Goal: Transaction & Acquisition: Download file/media

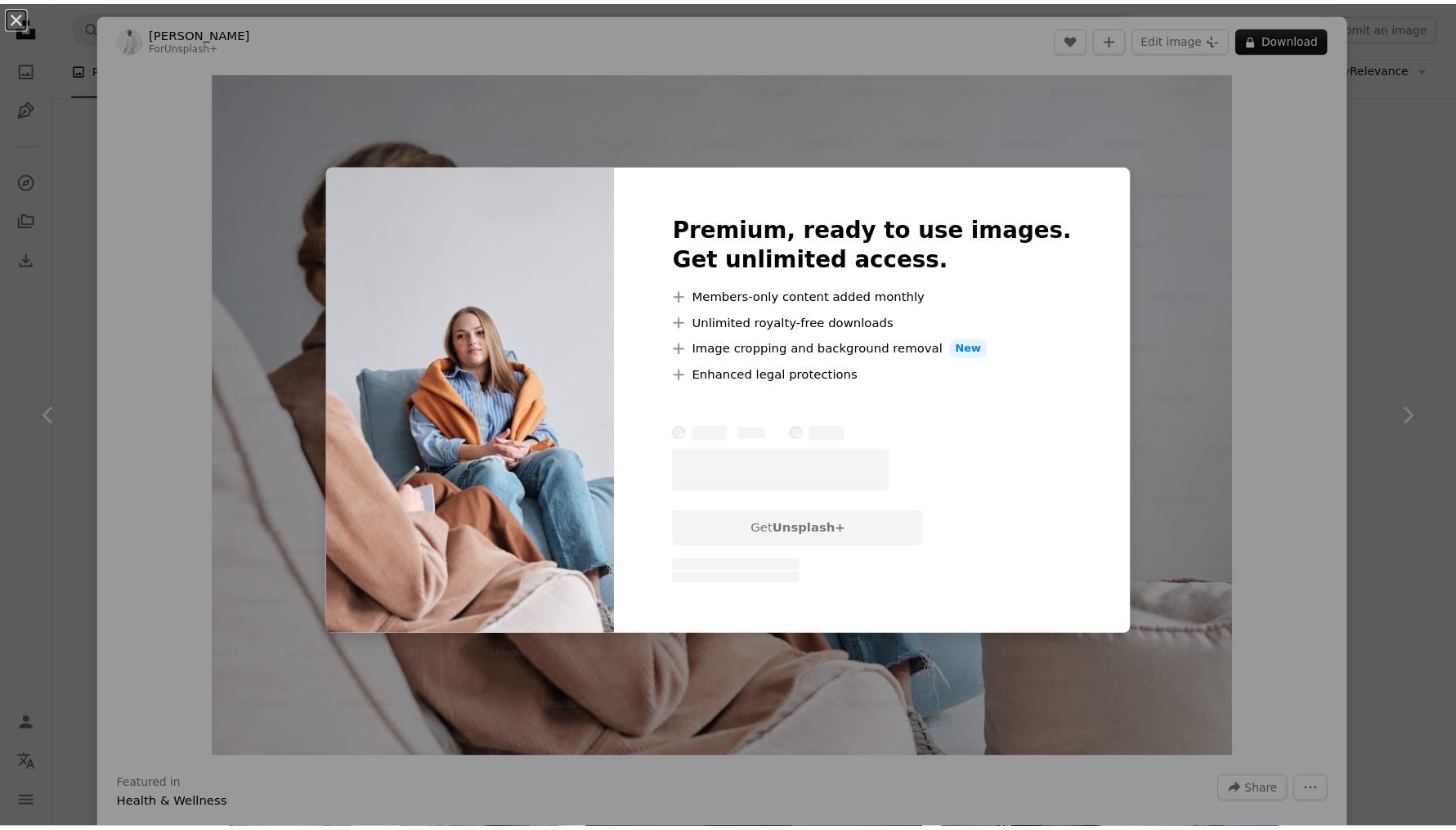
scroll to position [593, 0]
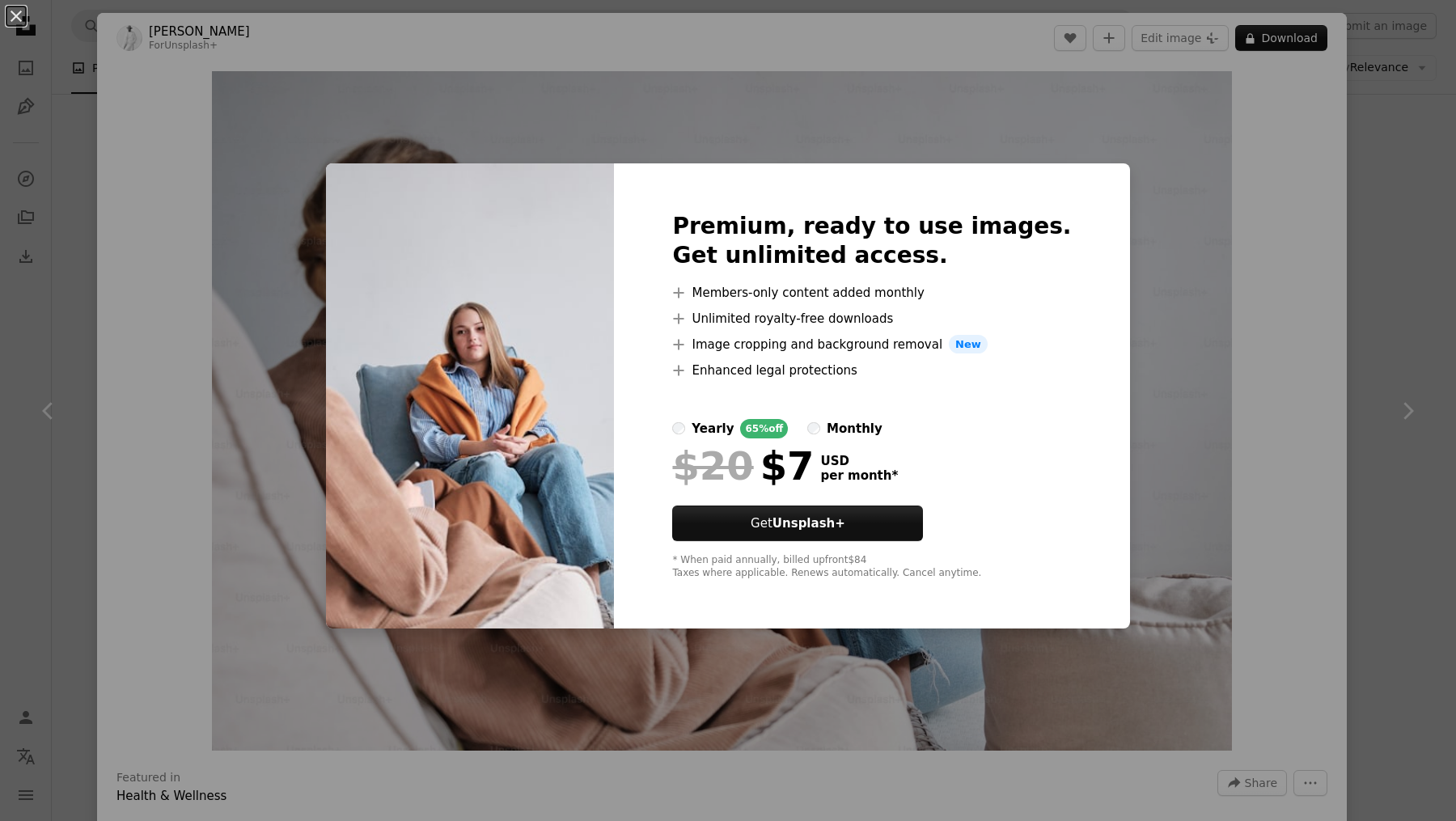
click at [1387, 413] on div "An X shape Premium, ready to use images. Get unlimited access. A plus sign Memb…" at bounding box center [728, 410] width 1456 height 821
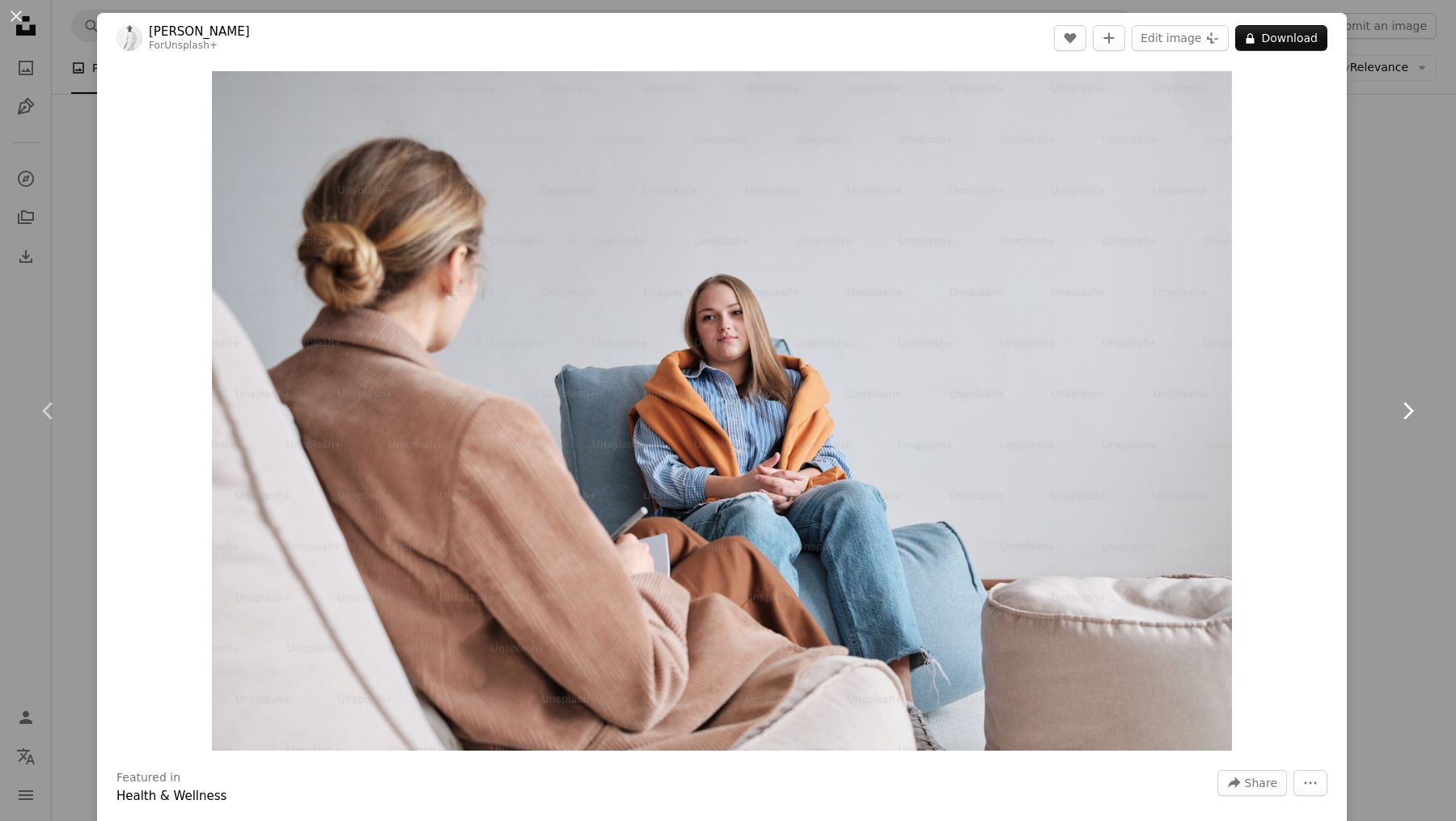
click at [1395, 412] on icon "Chevron right" at bounding box center [1407, 410] width 26 height 26
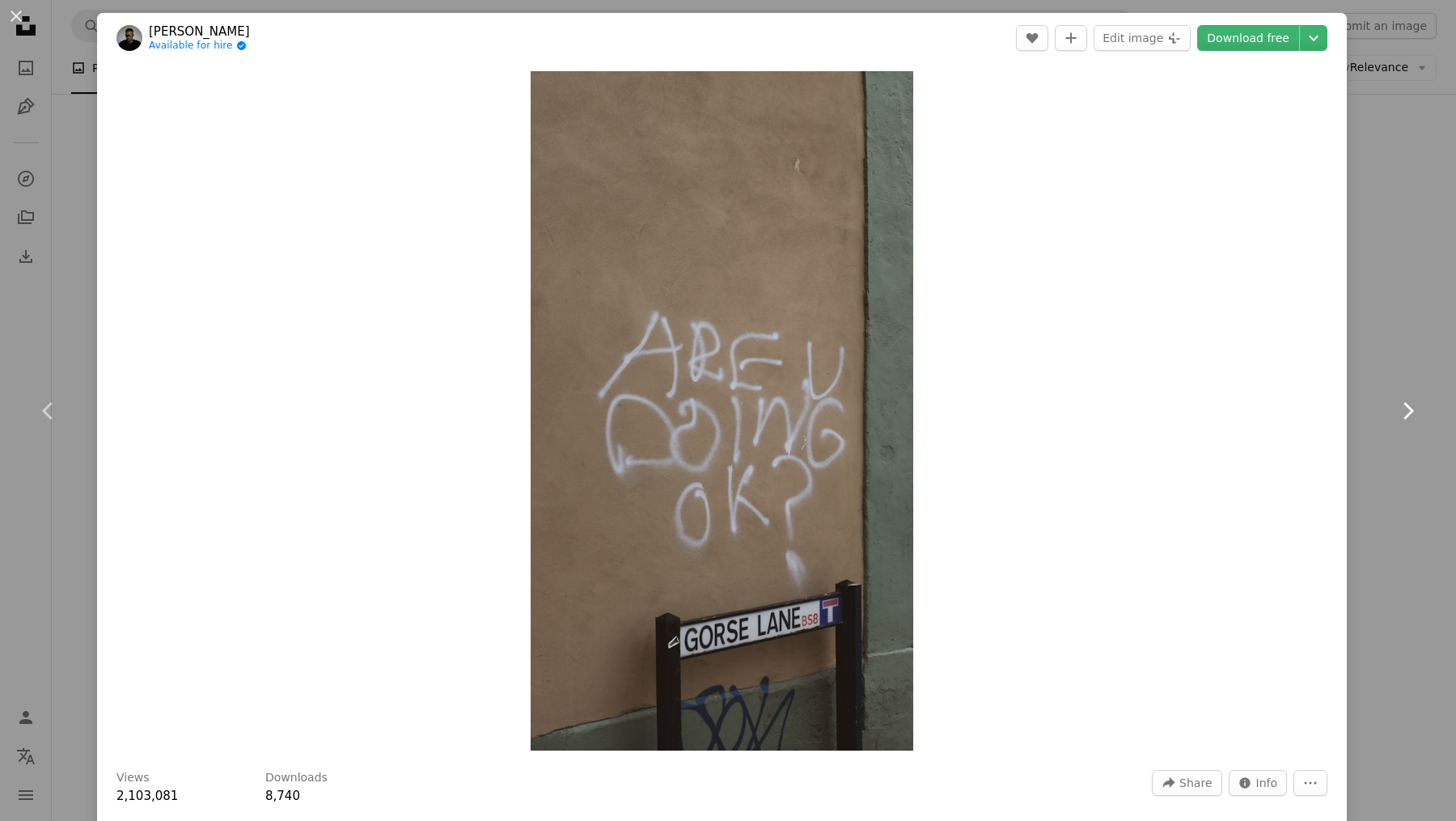
click at [1395, 412] on icon "Chevron right" at bounding box center [1407, 410] width 26 height 26
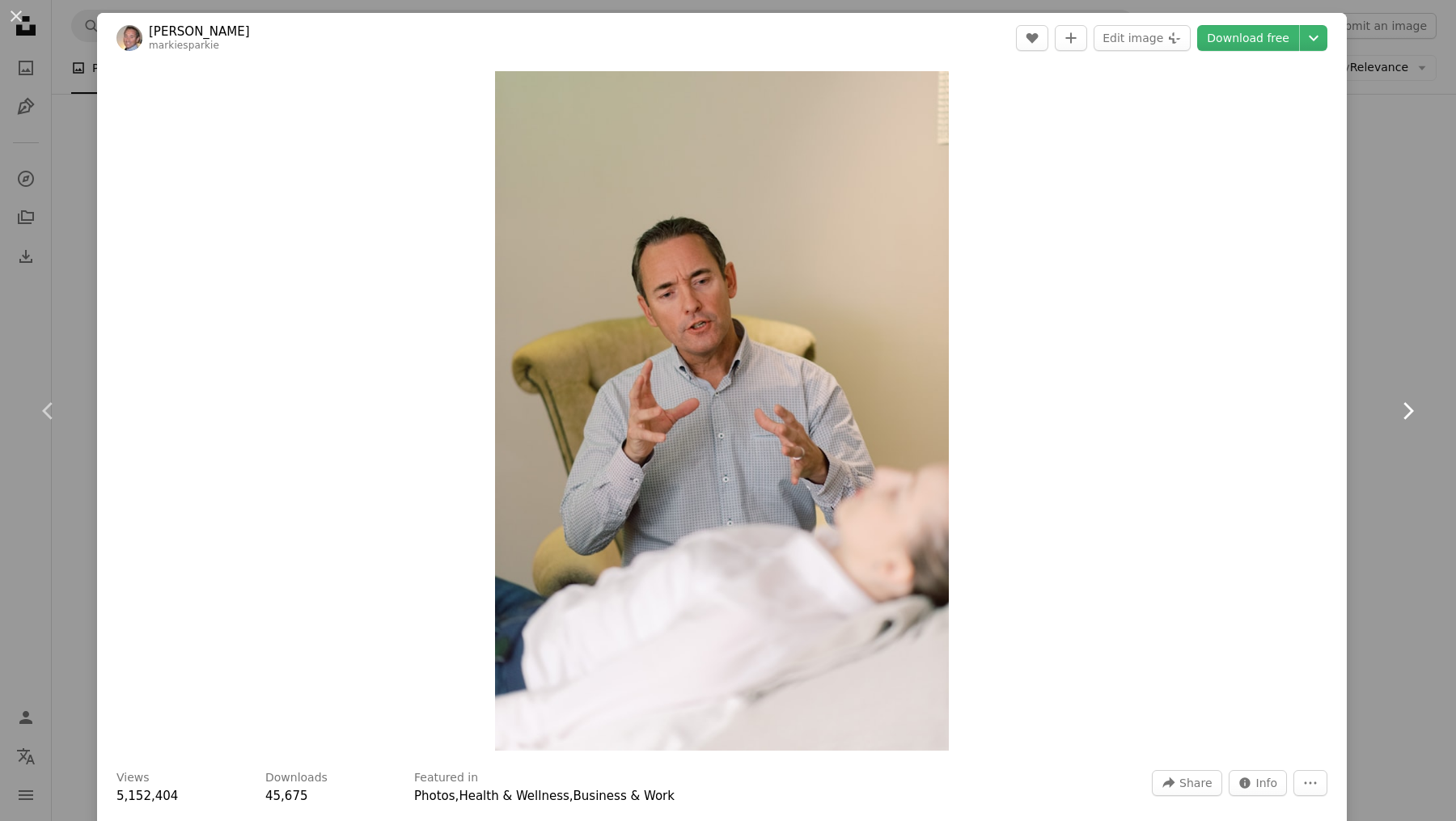
click at [1395, 412] on icon "Chevron right" at bounding box center [1407, 410] width 26 height 26
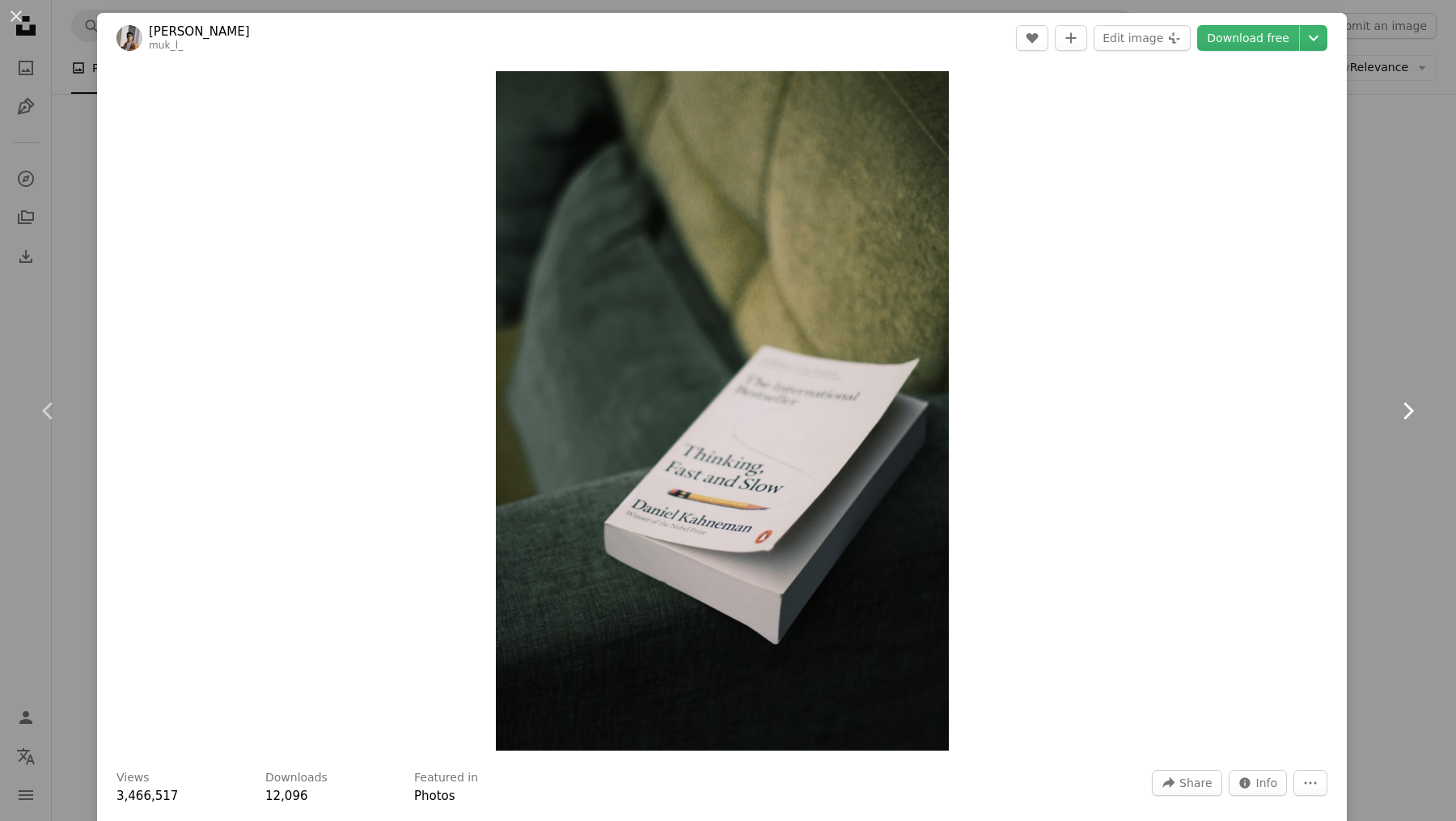
click at [1395, 412] on icon "Chevron right" at bounding box center [1407, 410] width 26 height 26
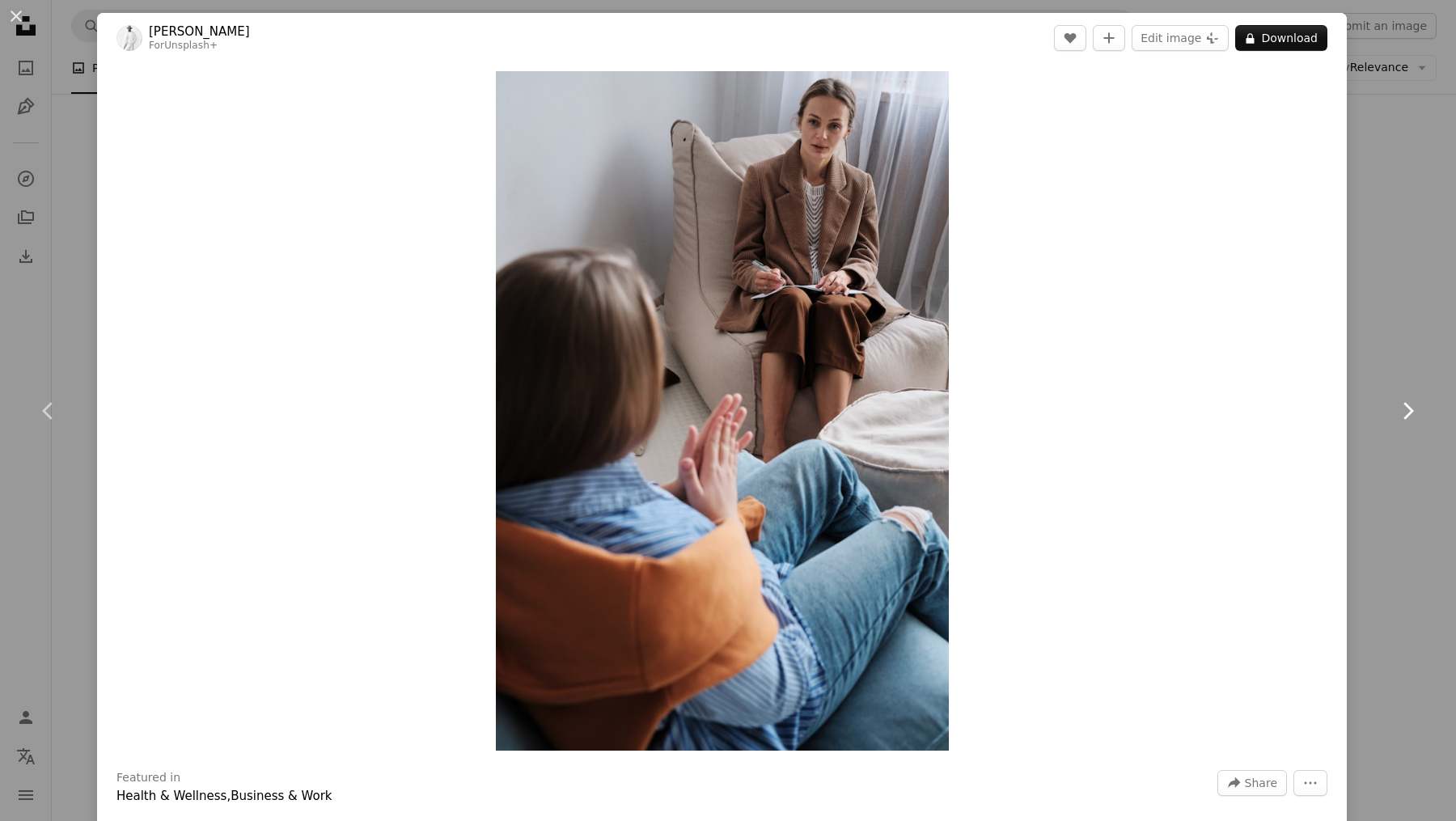
click at [1395, 412] on icon "Chevron right" at bounding box center [1407, 410] width 26 height 26
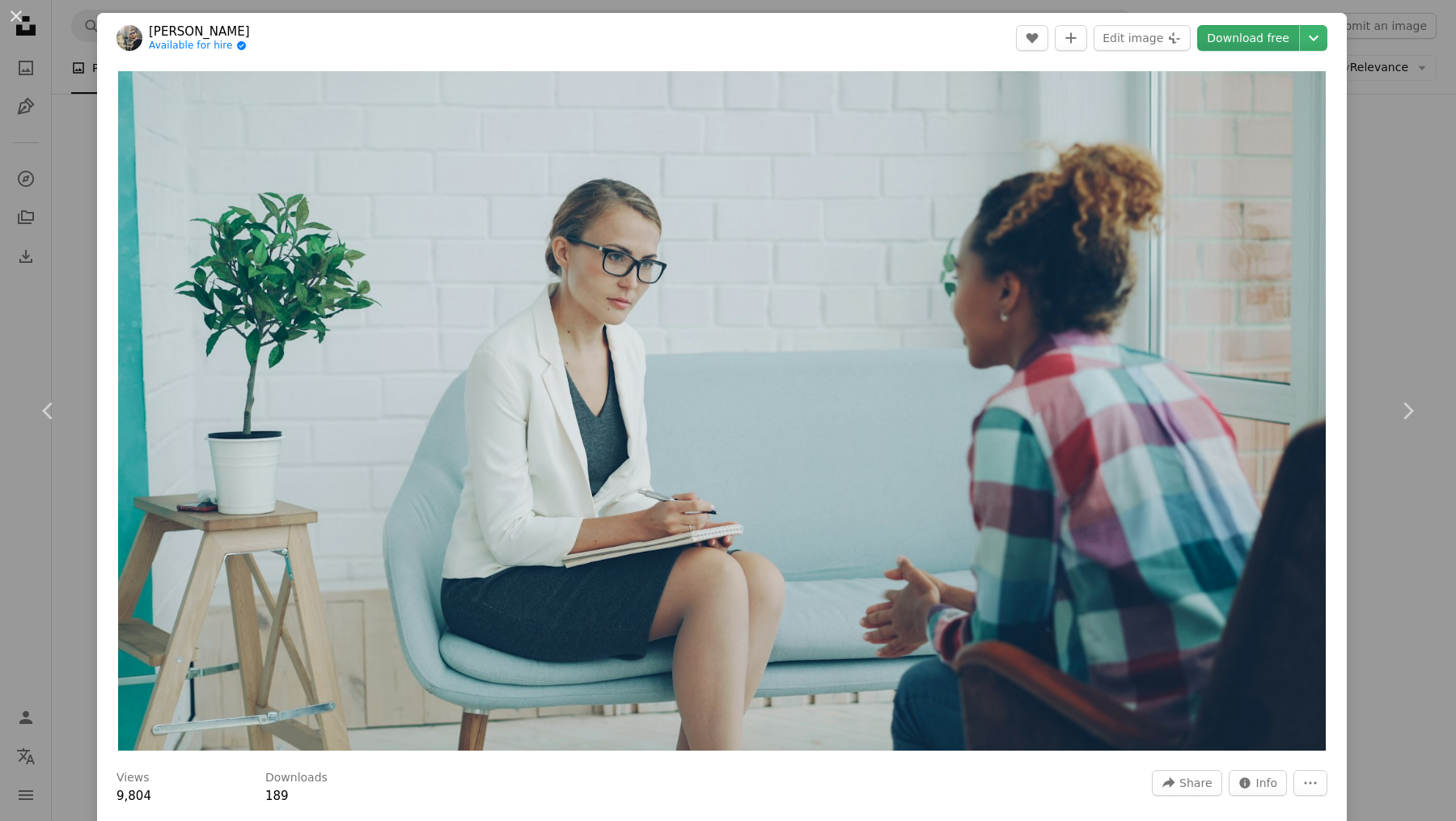
click at [1226, 44] on link "Download free" at bounding box center [1249, 37] width 102 height 26
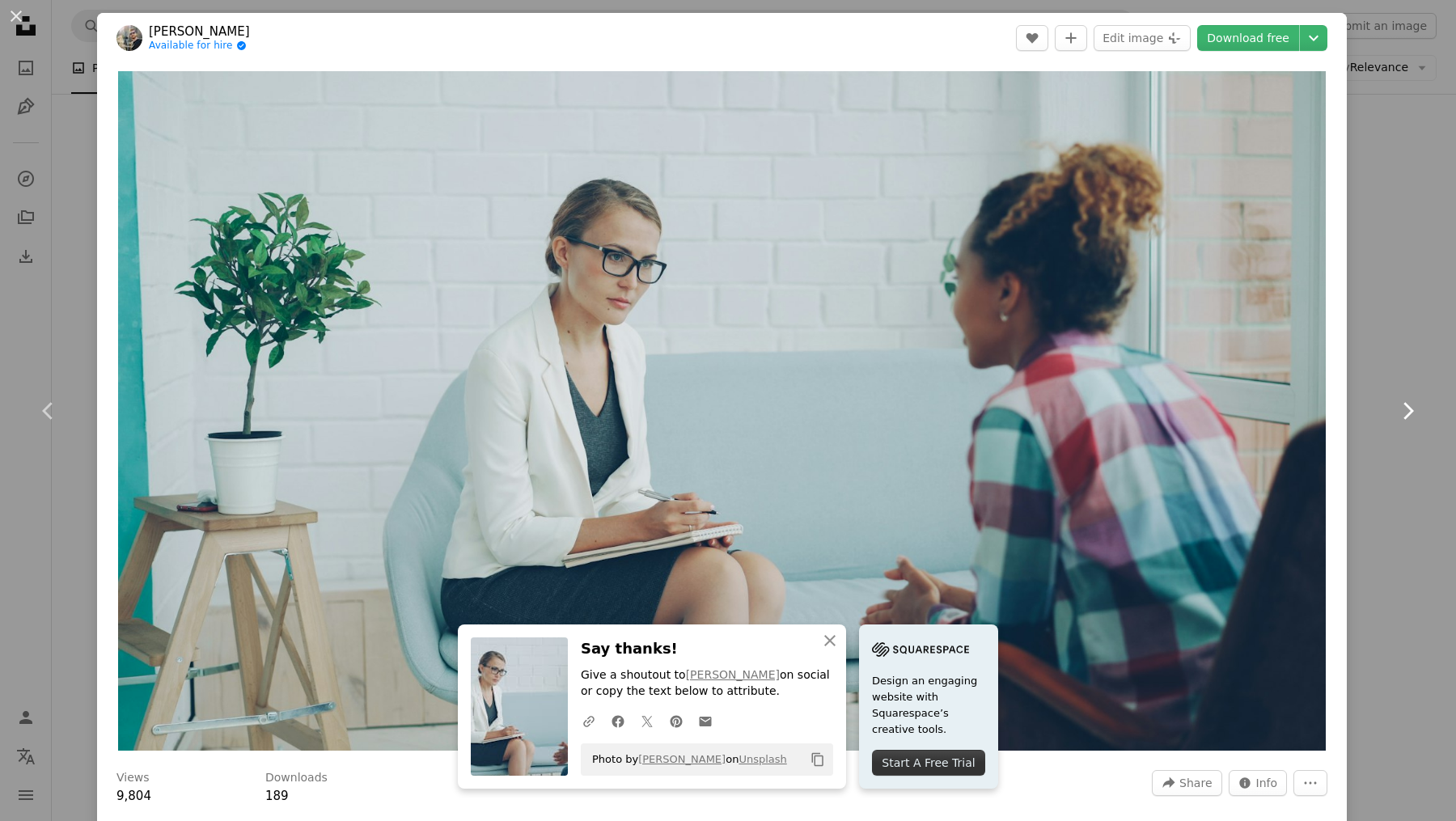
click at [1401, 412] on icon "Chevron right" at bounding box center [1407, 410] width 26 height 26
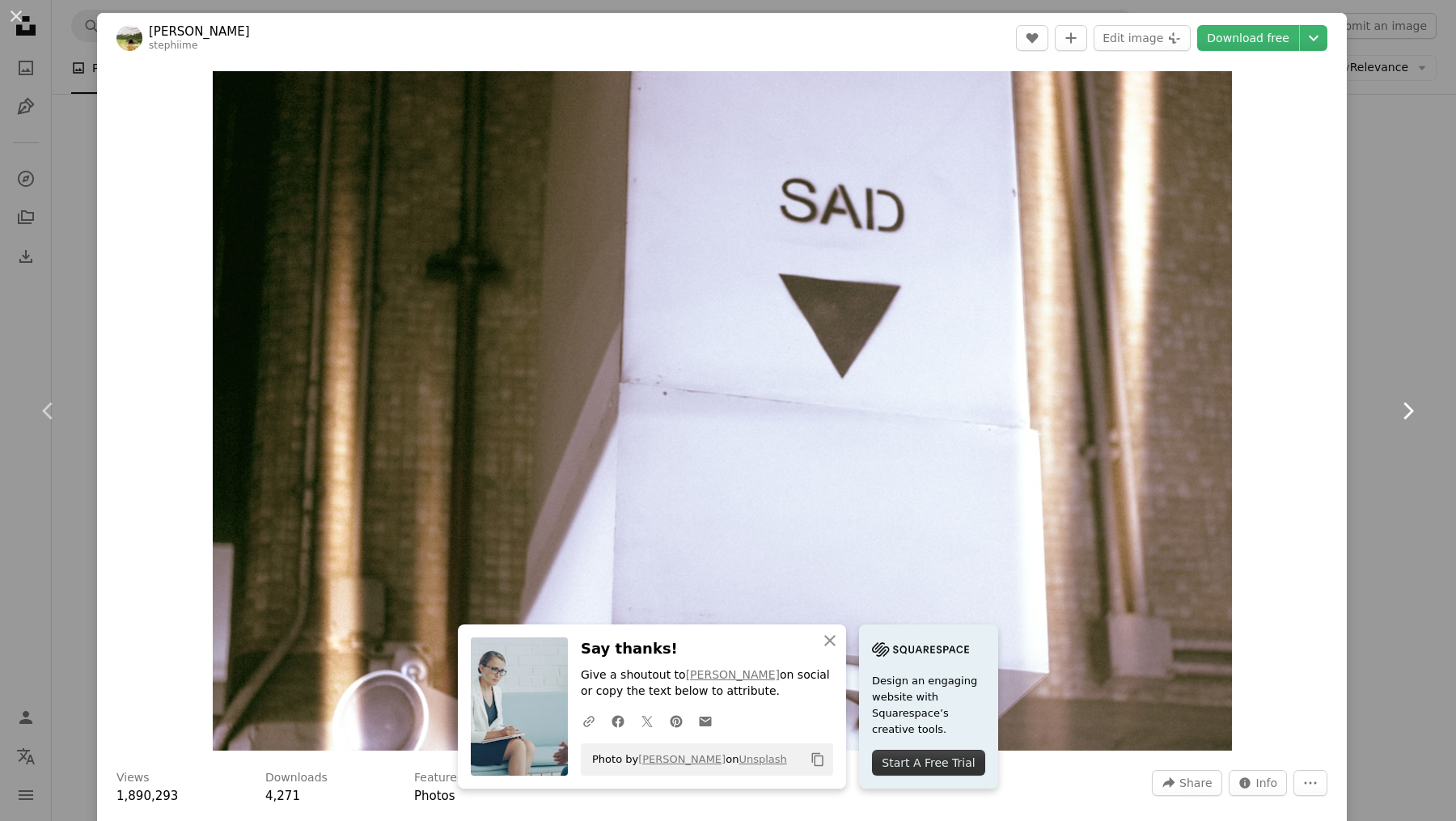
click at [1404, 417] on icon at bounding box center [1409, 410] width 11 height 17
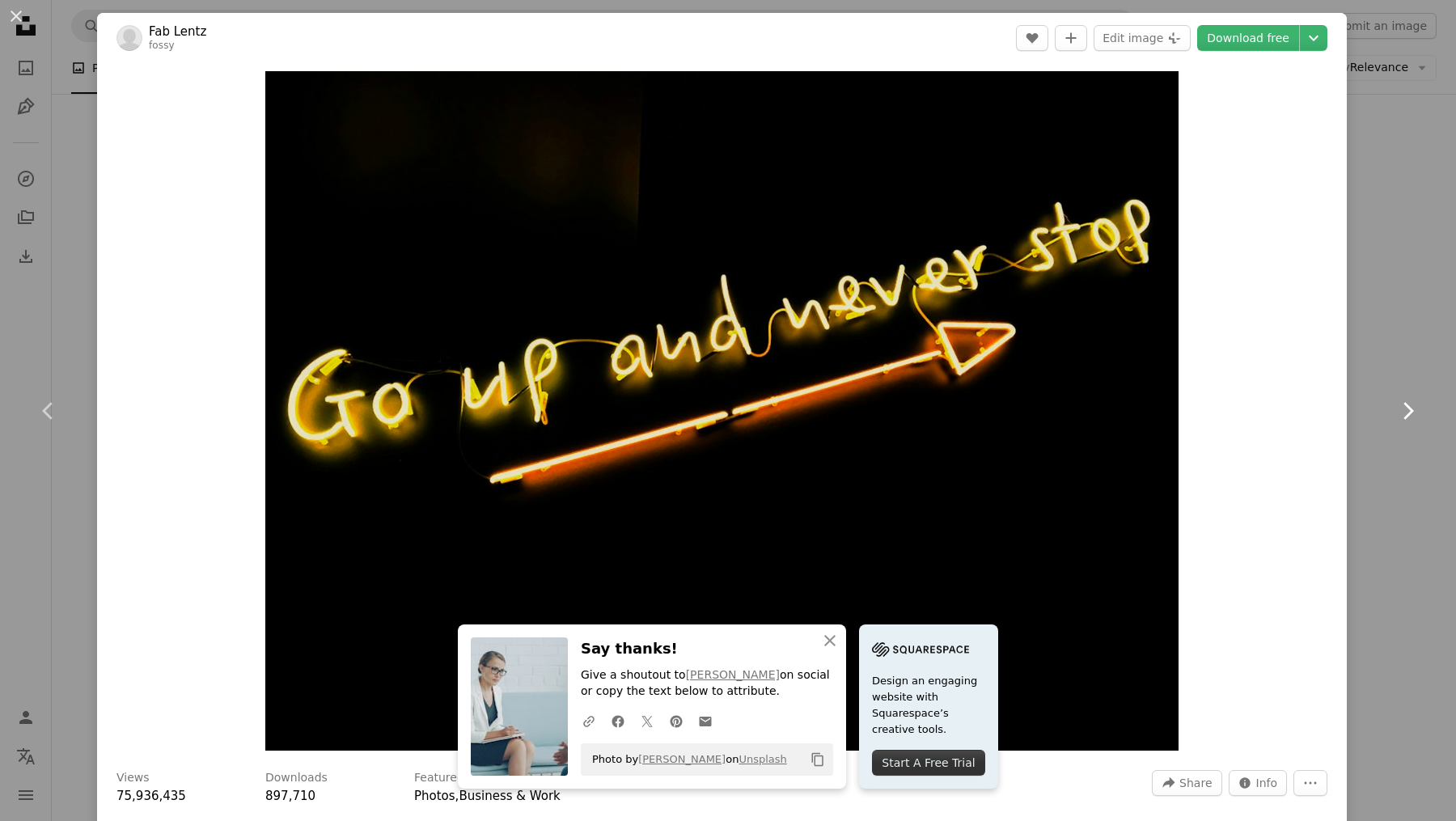
click at [1395, 412] on icon "Chevron right" at bounding box center [1407, 410] width 26 height 26
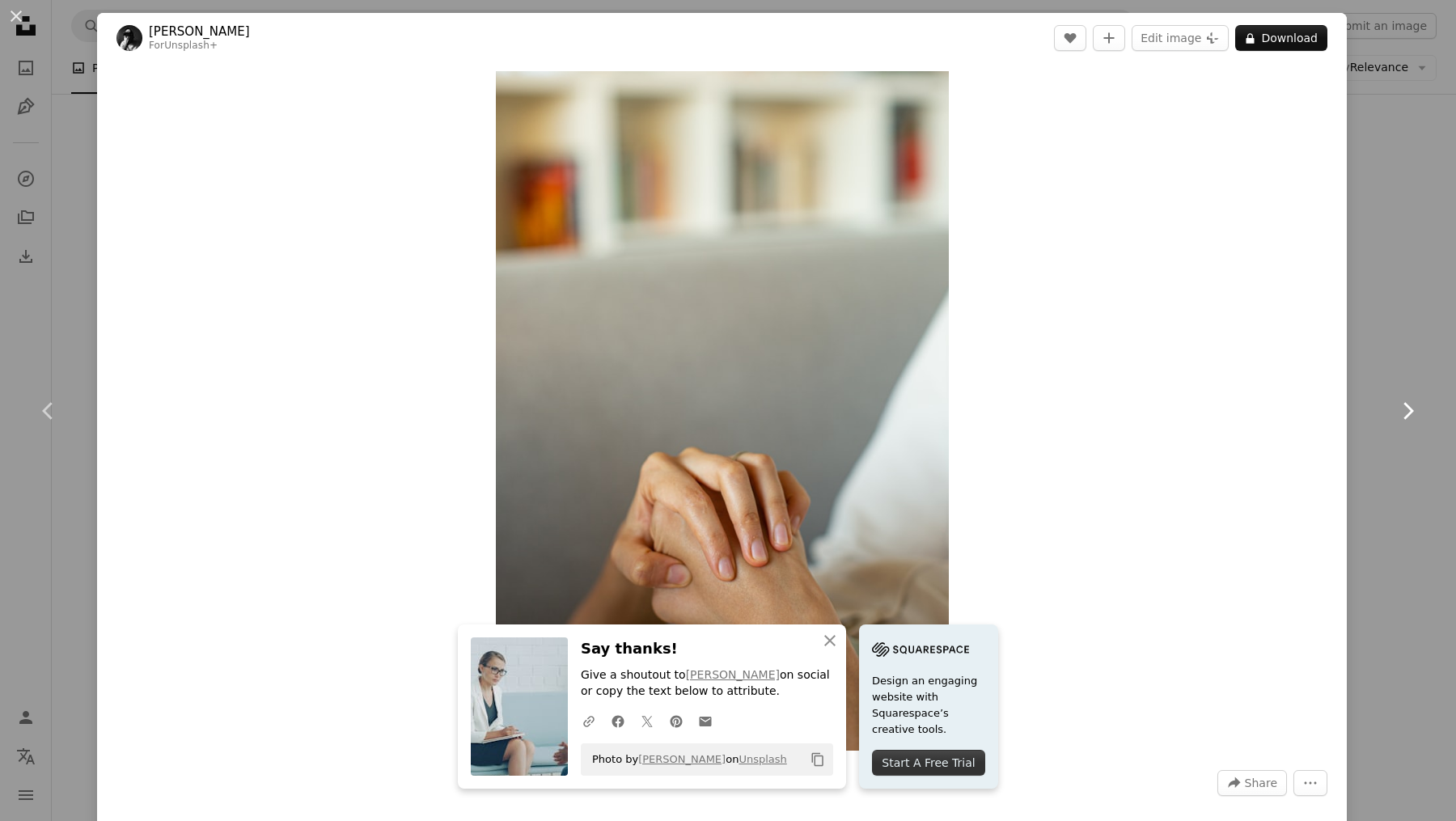
click at [1395, 412] on icon "Chevron right" at bounding box center [1407, 410] width 26 height 26
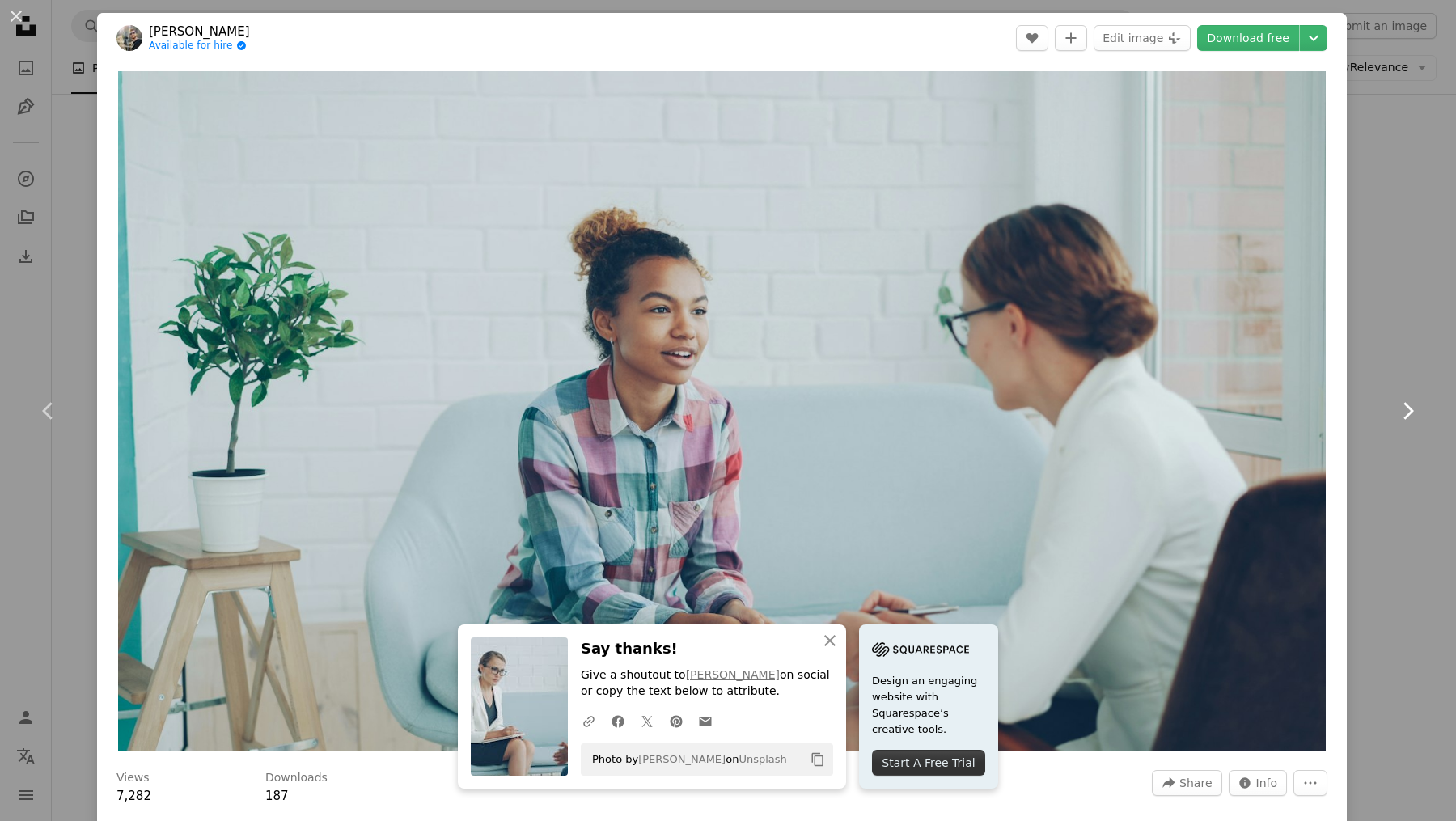
click at [1395, 409] on icon "Chevron right" at bounding box center [1407, 410] width 26 height 26
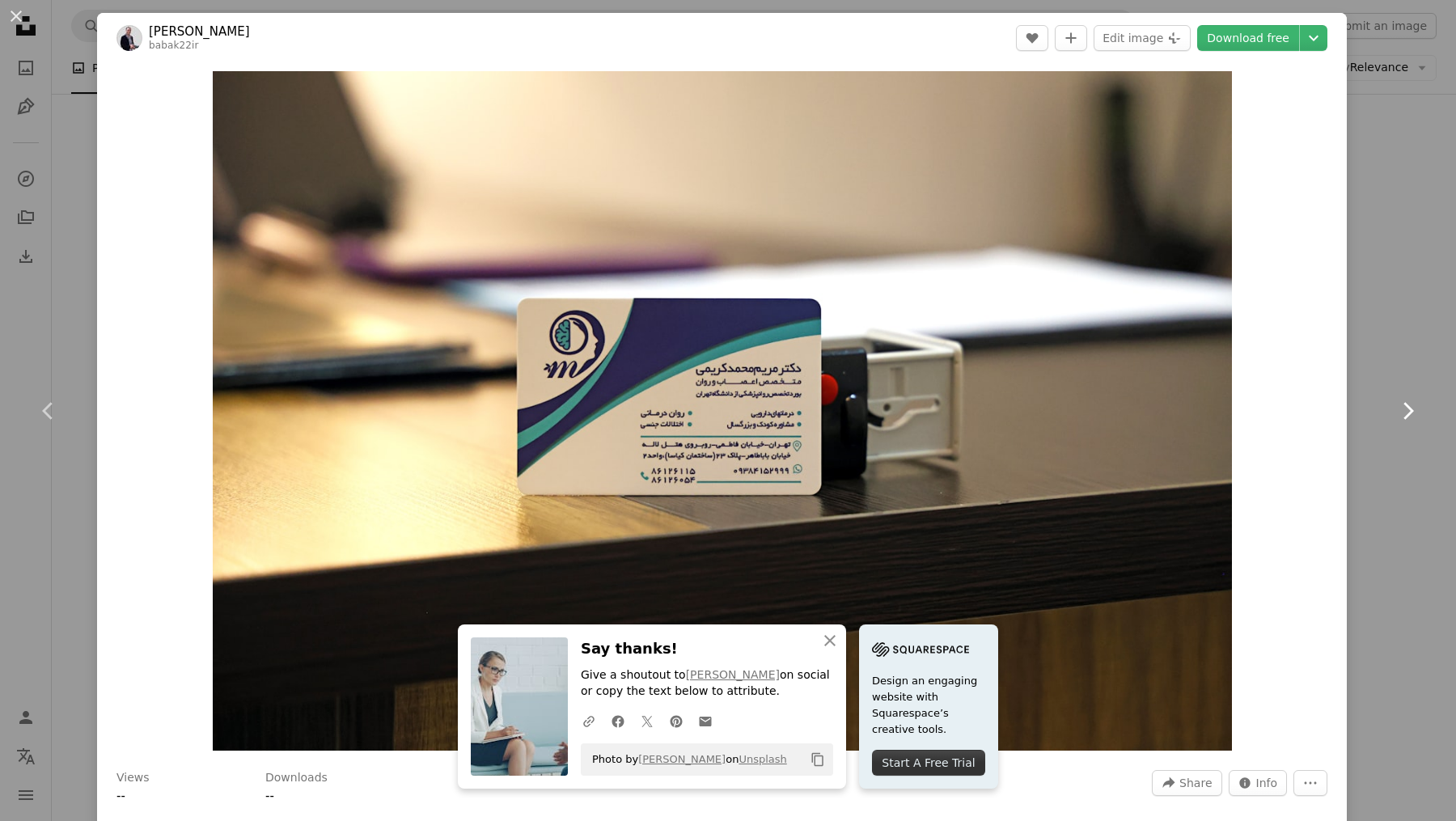
click at [1395, 409] on icon "Chevron right" at bounding box center [1407, 410] width 26 height 26
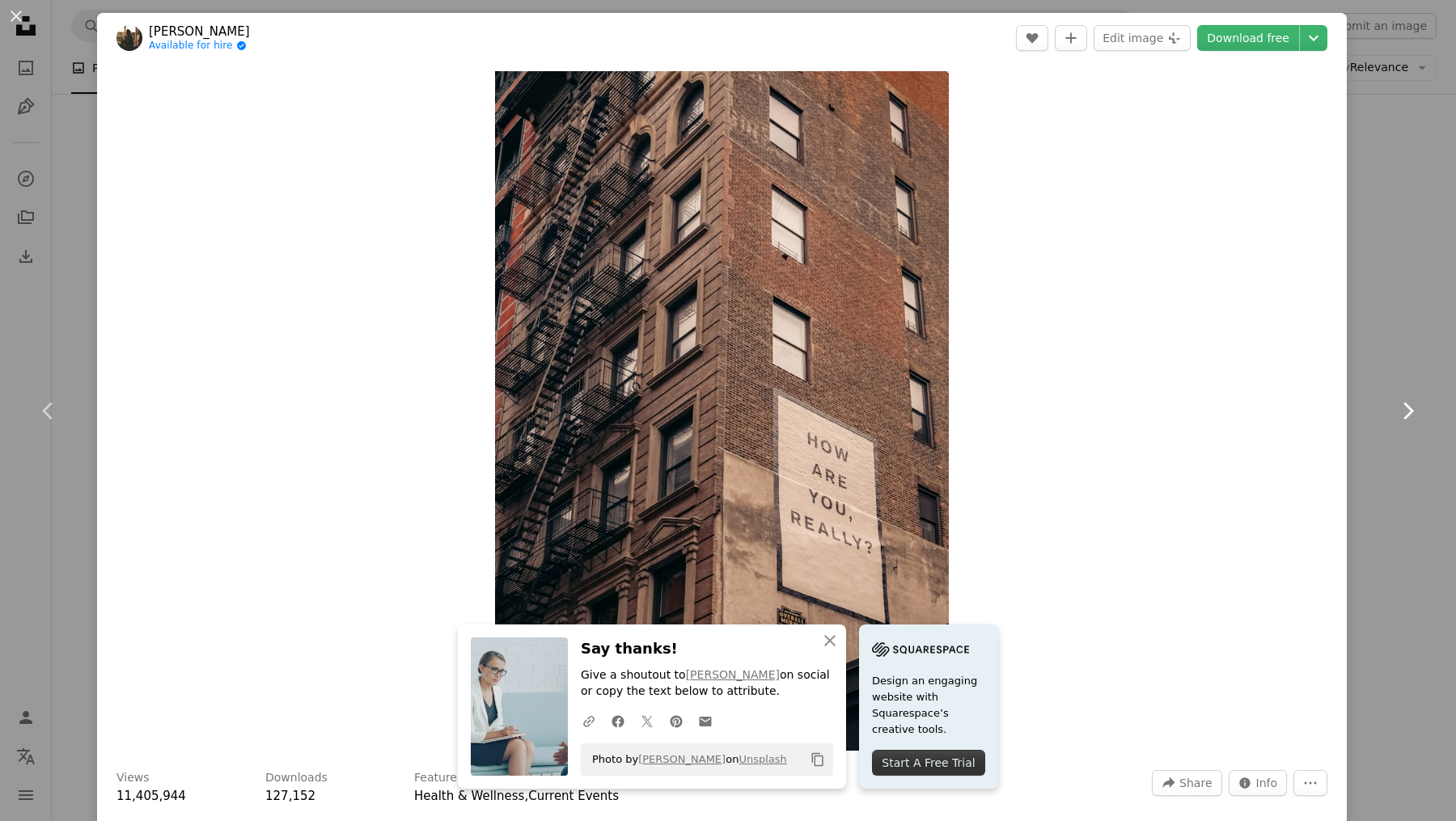
click at [1395, 409] on icon "Chevron right" at bounding box center [1407, 410] width 26 height 26
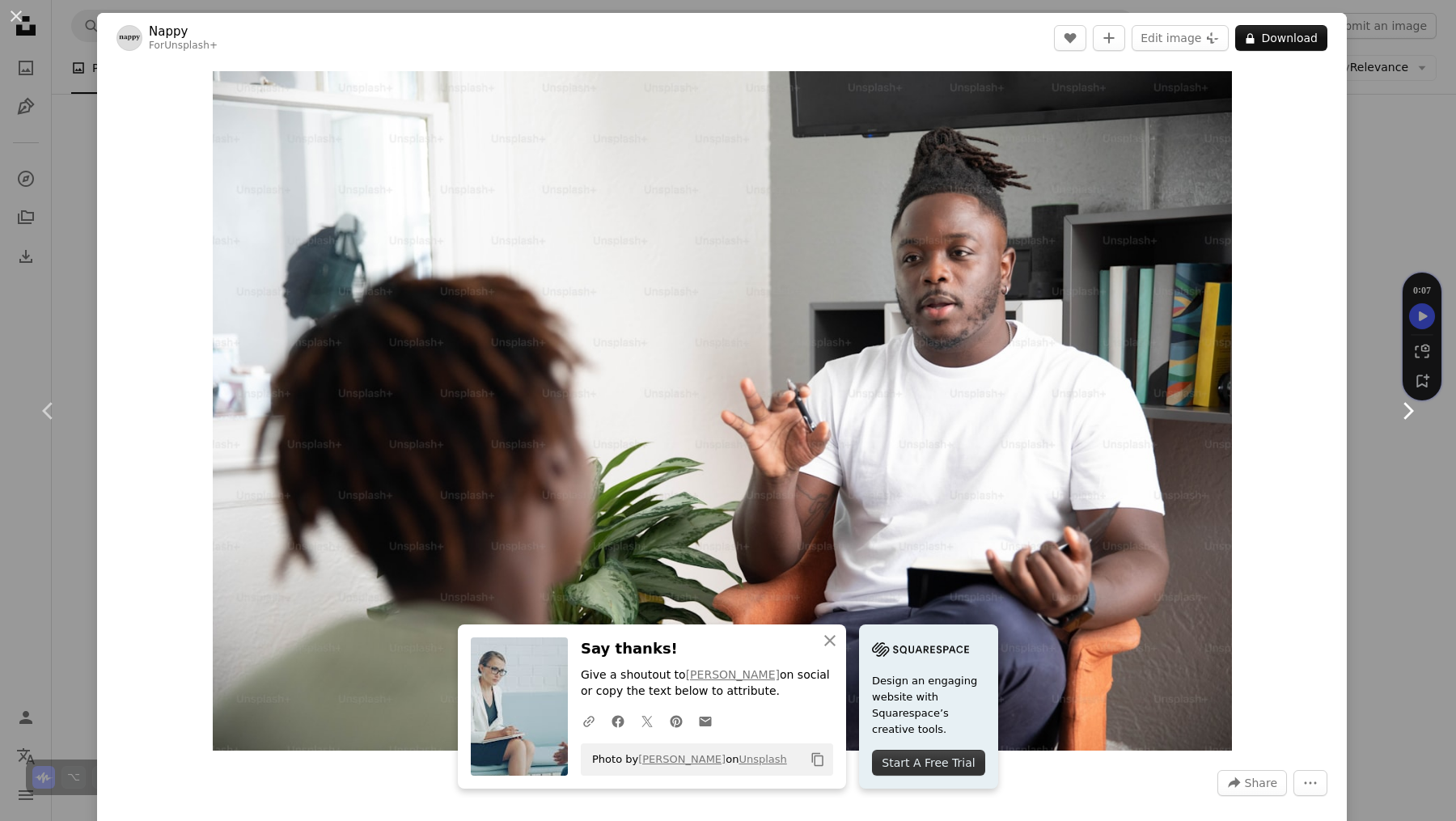
click at [1395, 409] on icon "Chevron right" at bounding box center [1407, 410] width 26 height 26
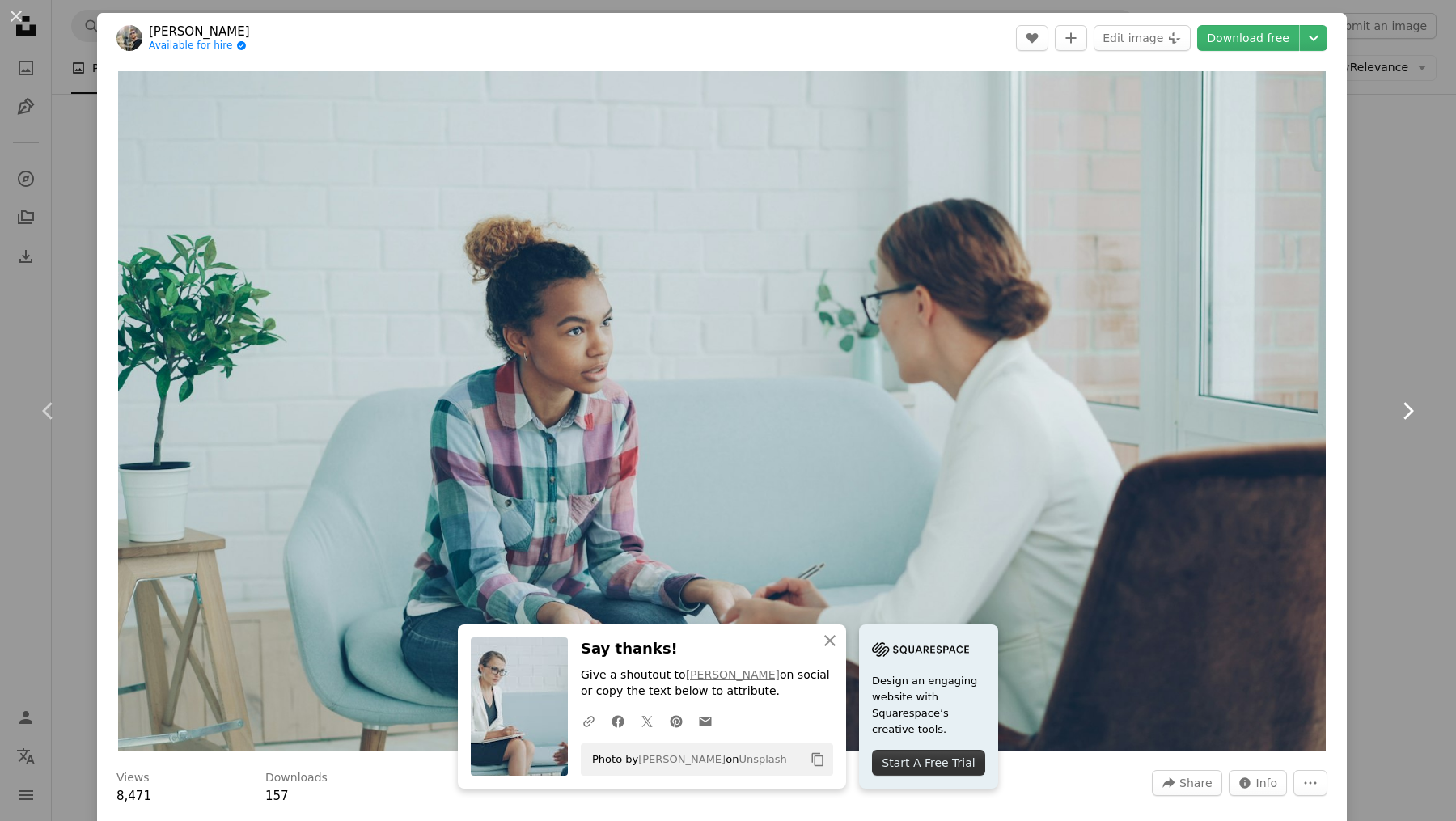
click at [1395, 409] on icon "Chevron right" at bounding box center [1407, 410] width 26 height 26
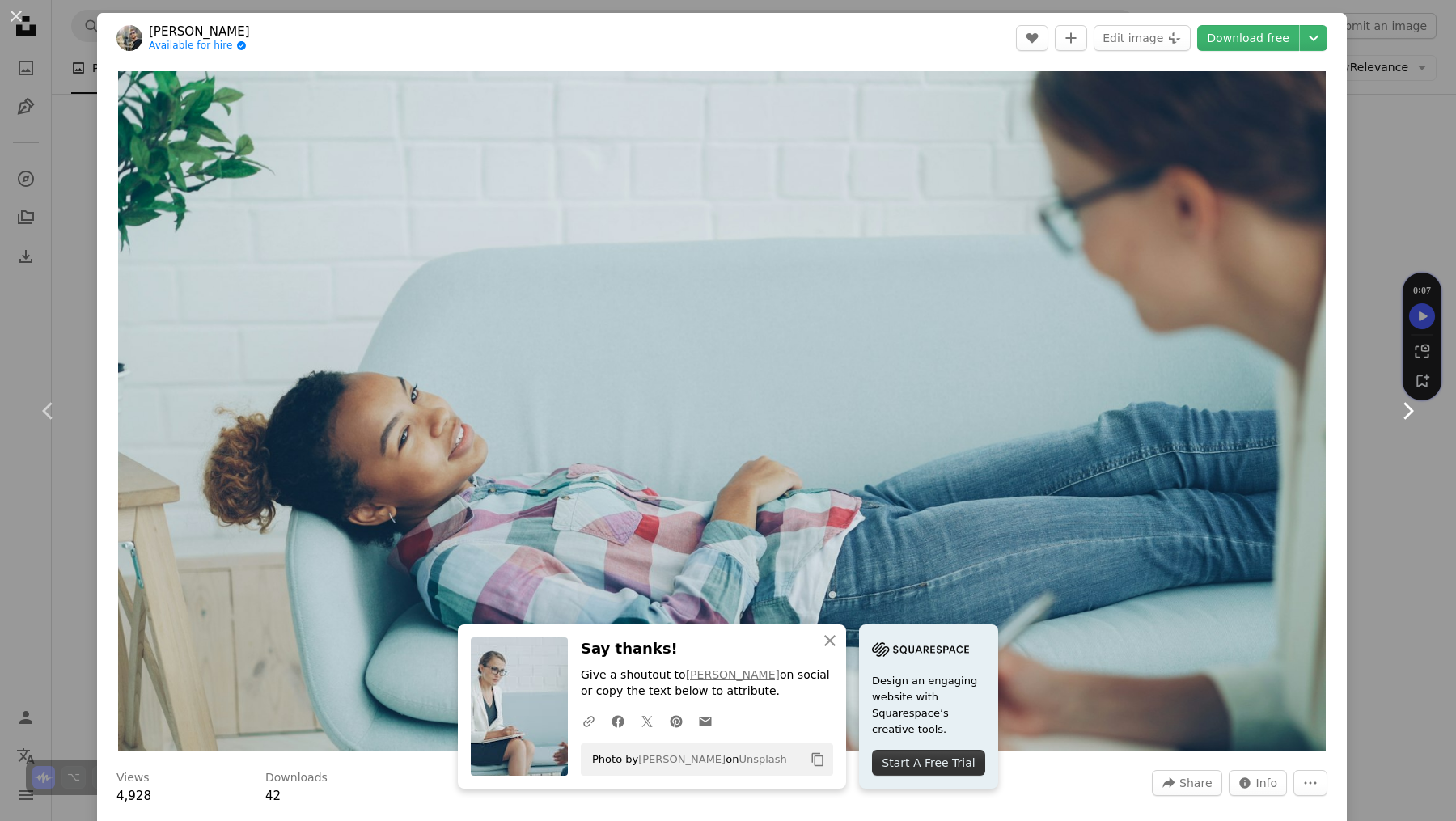
click at [1395, 409] on icon "Chevron right" at bounding box center [1407, 410] width 26 height 26
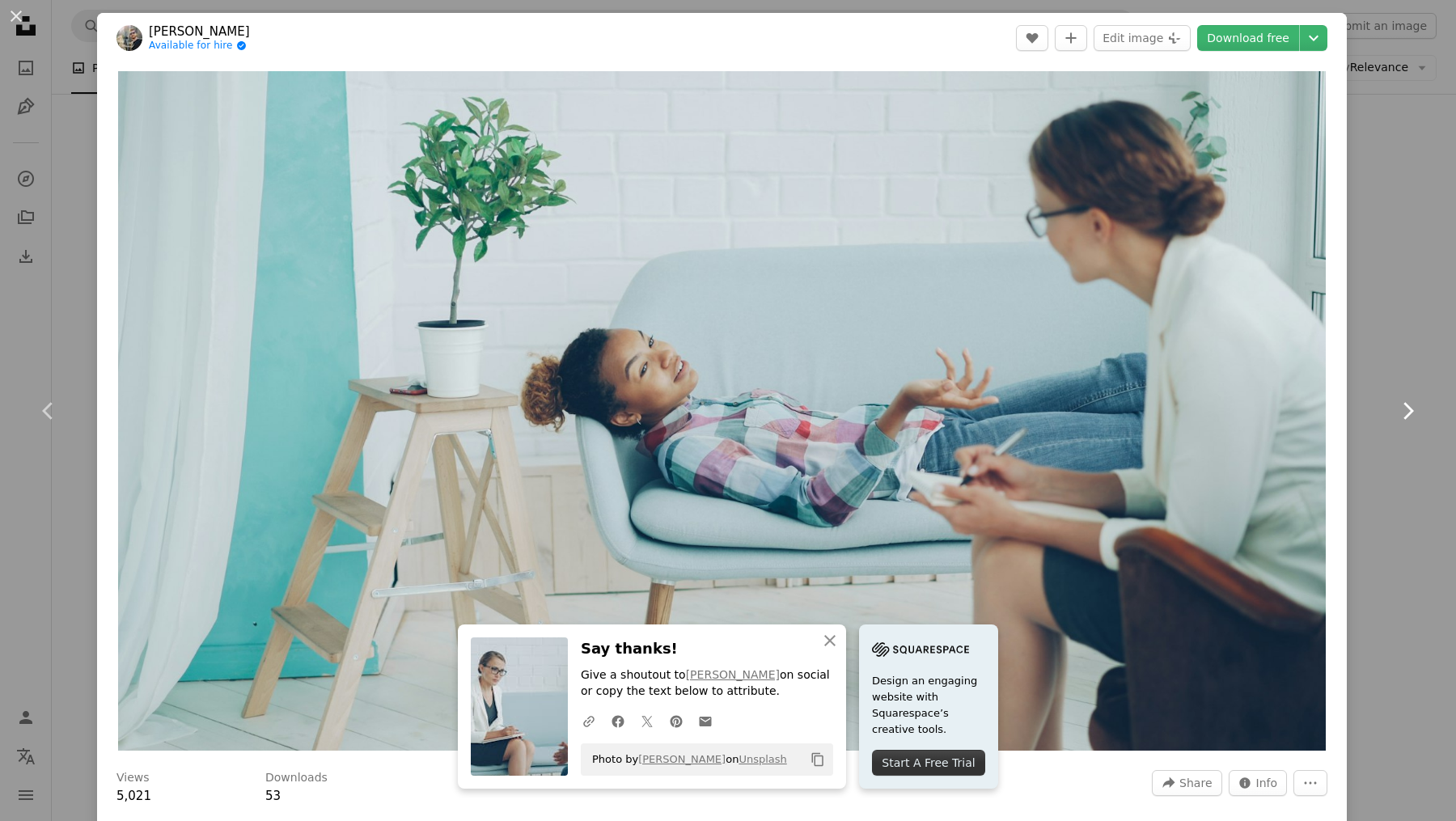
click at [1395, 408] on icon "Chevron right" at bounding box center [1407, 410] width 26 height 26
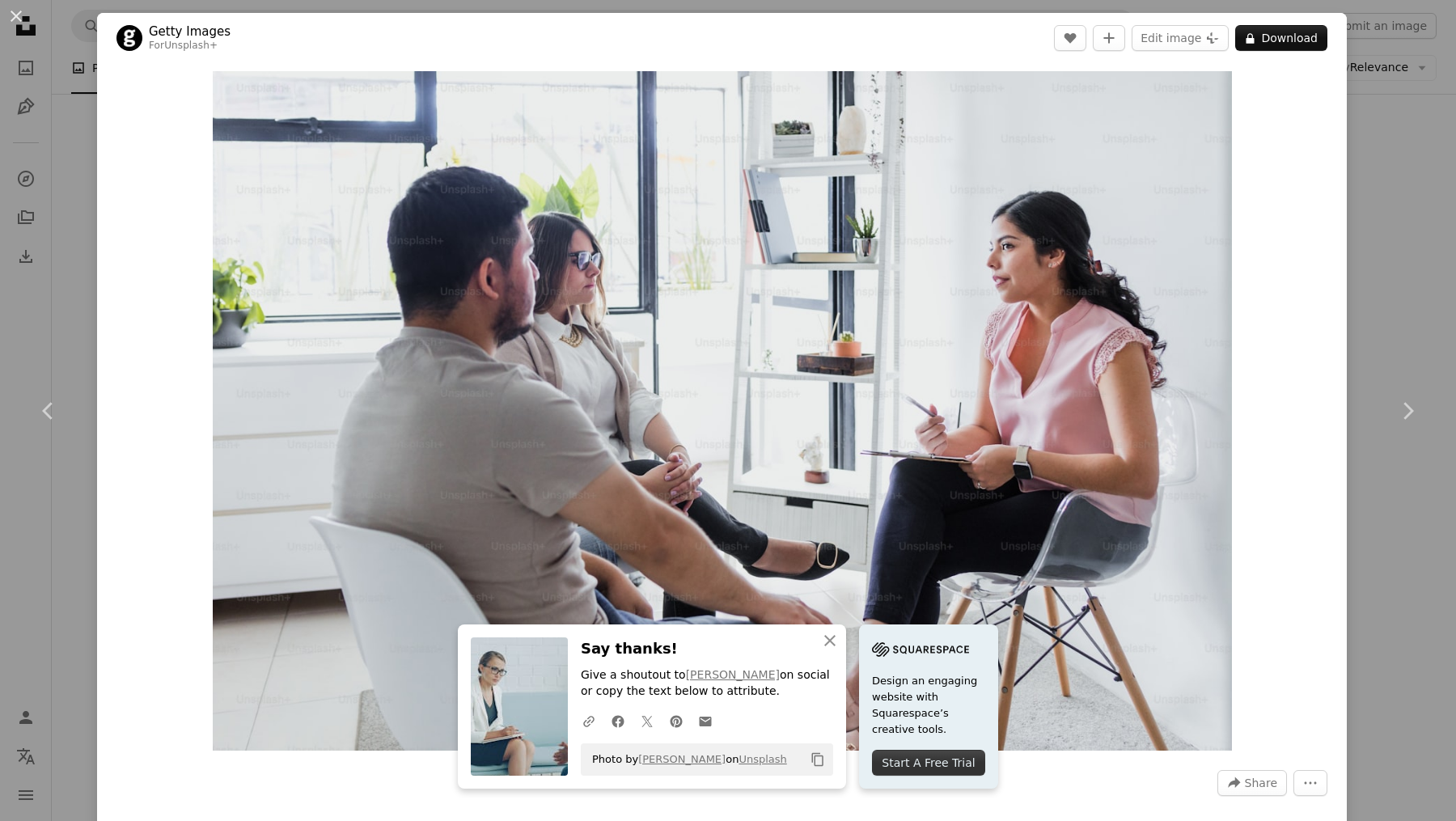
click at [21, 12] on button "An X shape" at bounding box center [17, 17] width 20 height 20
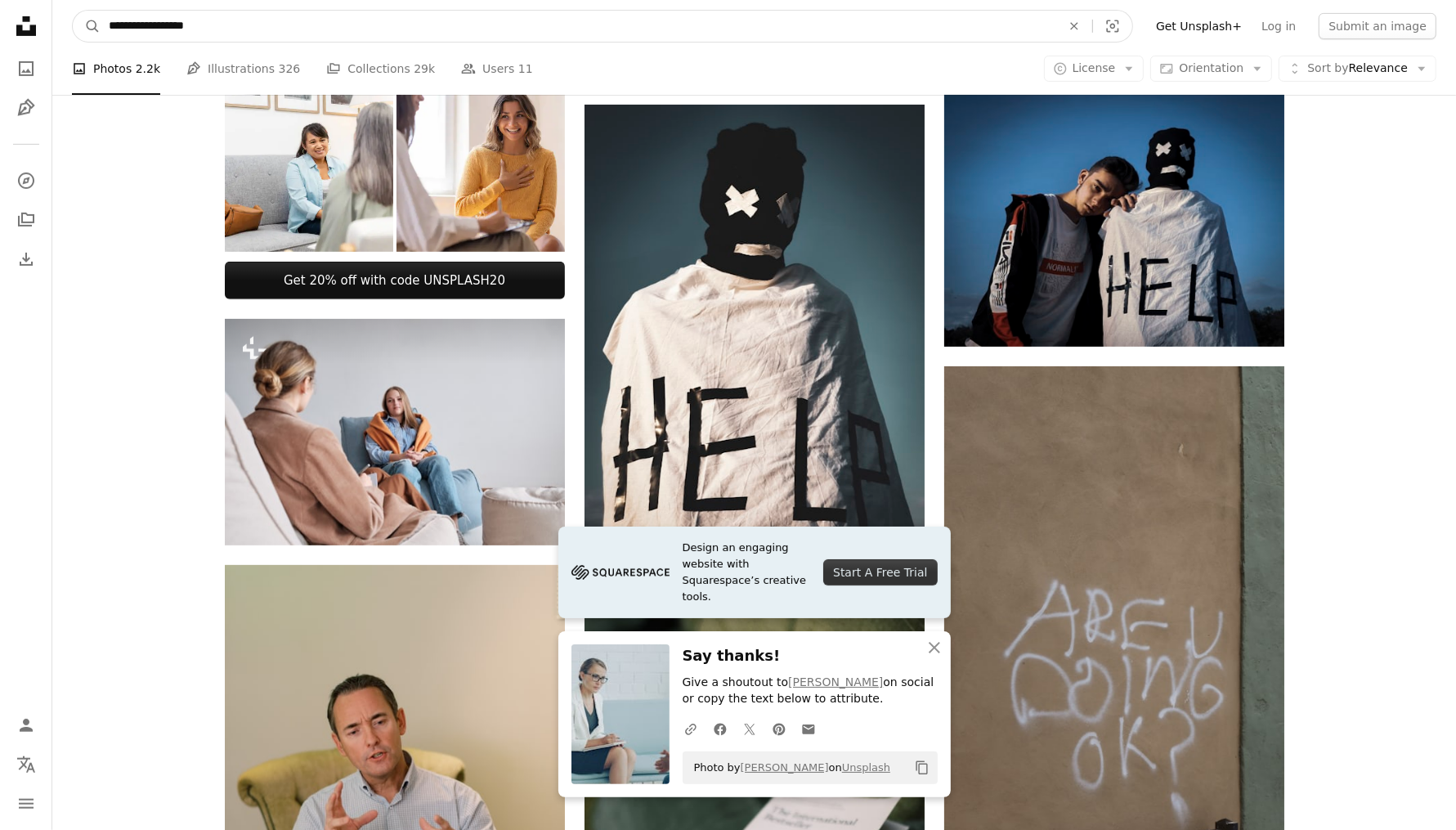
click at [224, 30] on input "**********" at bounding box center [579, 26] width 956 height 31
click at [225, 30] on input "**********" at bounding box center [579, 26] width 956 height 31
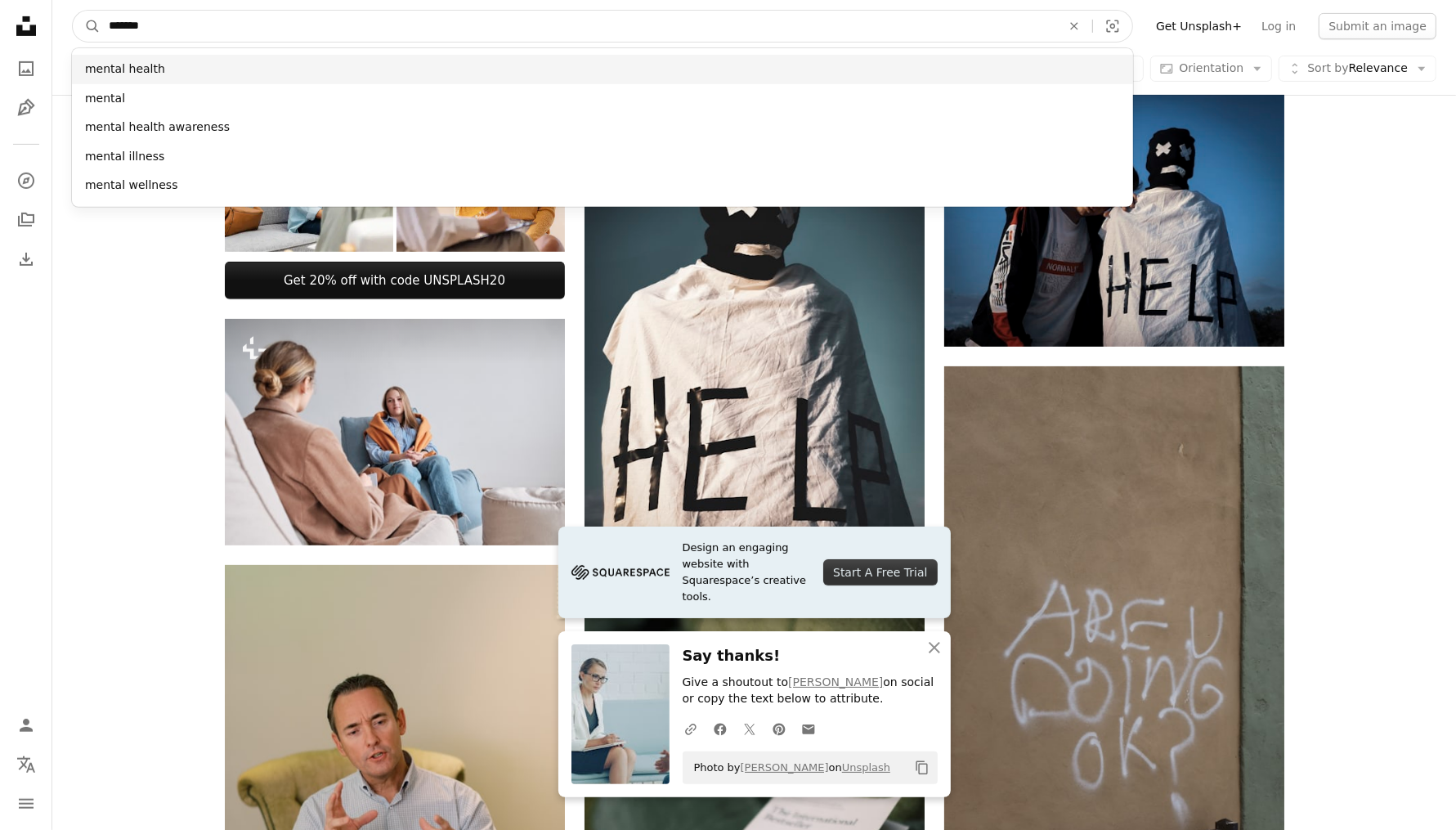
type input "******"
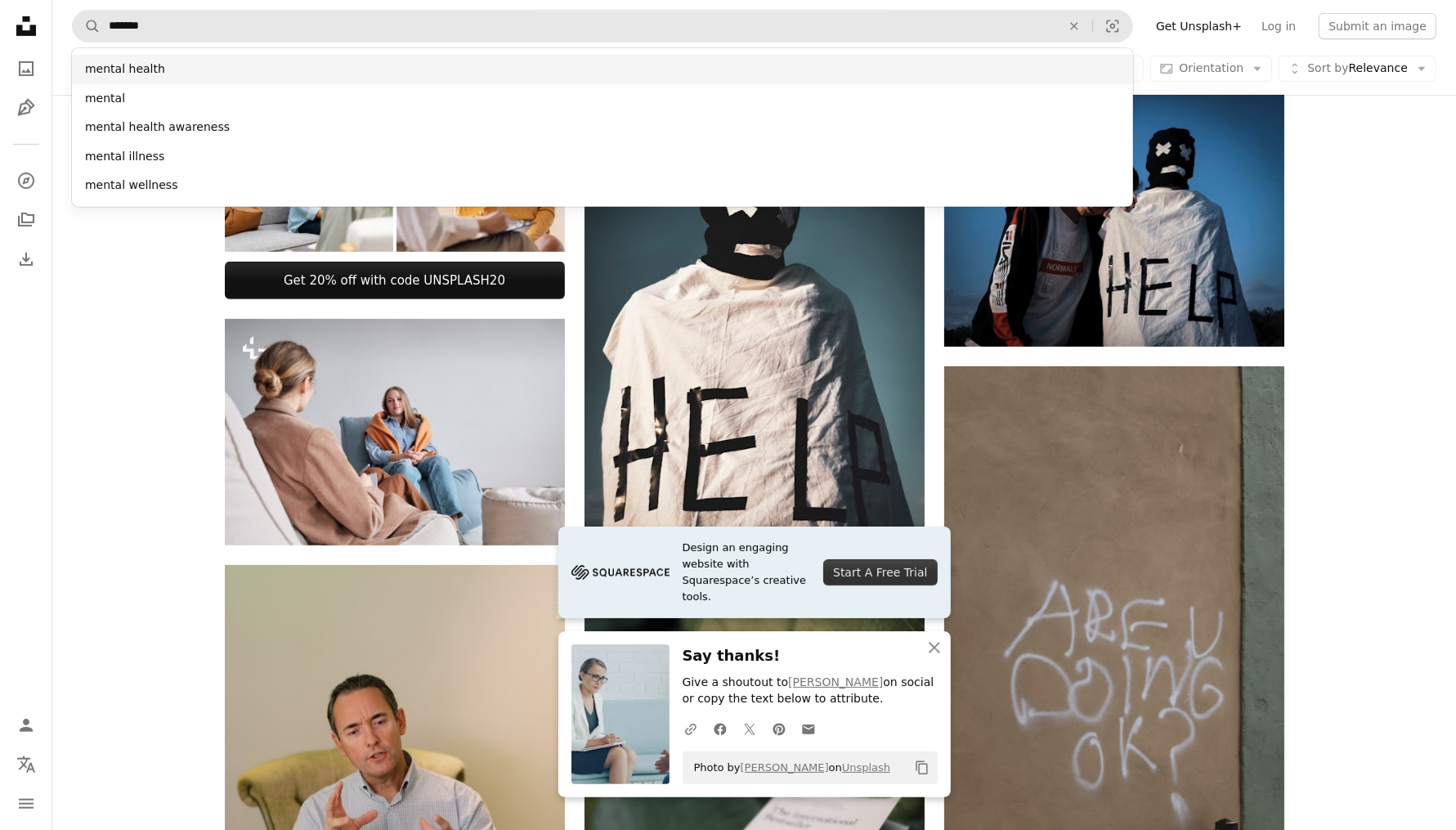
click at [151, 67] on div "mental health" at bounding box center [602, 69] width 1061 height 29
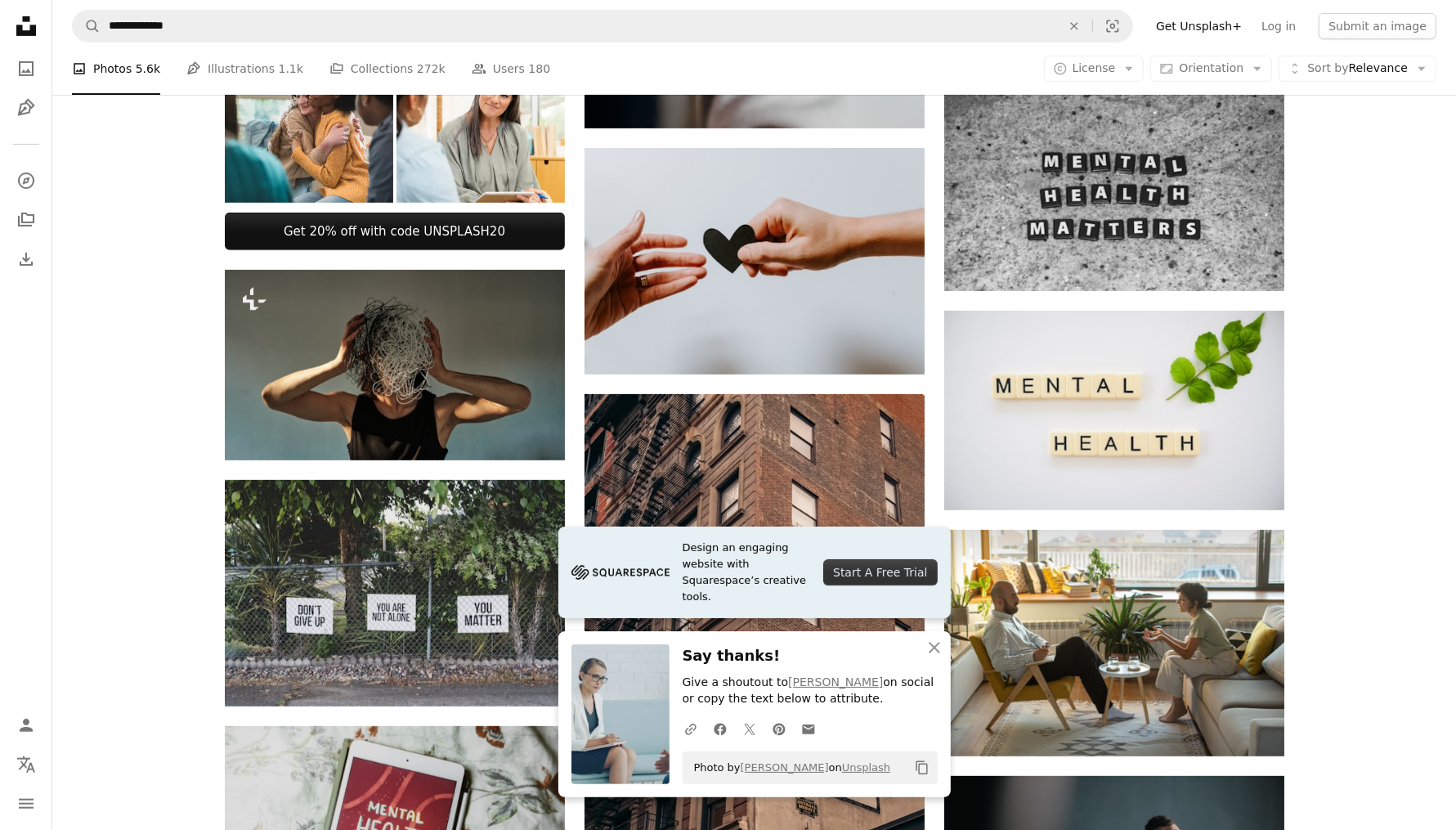
scroll to position [556, 0]
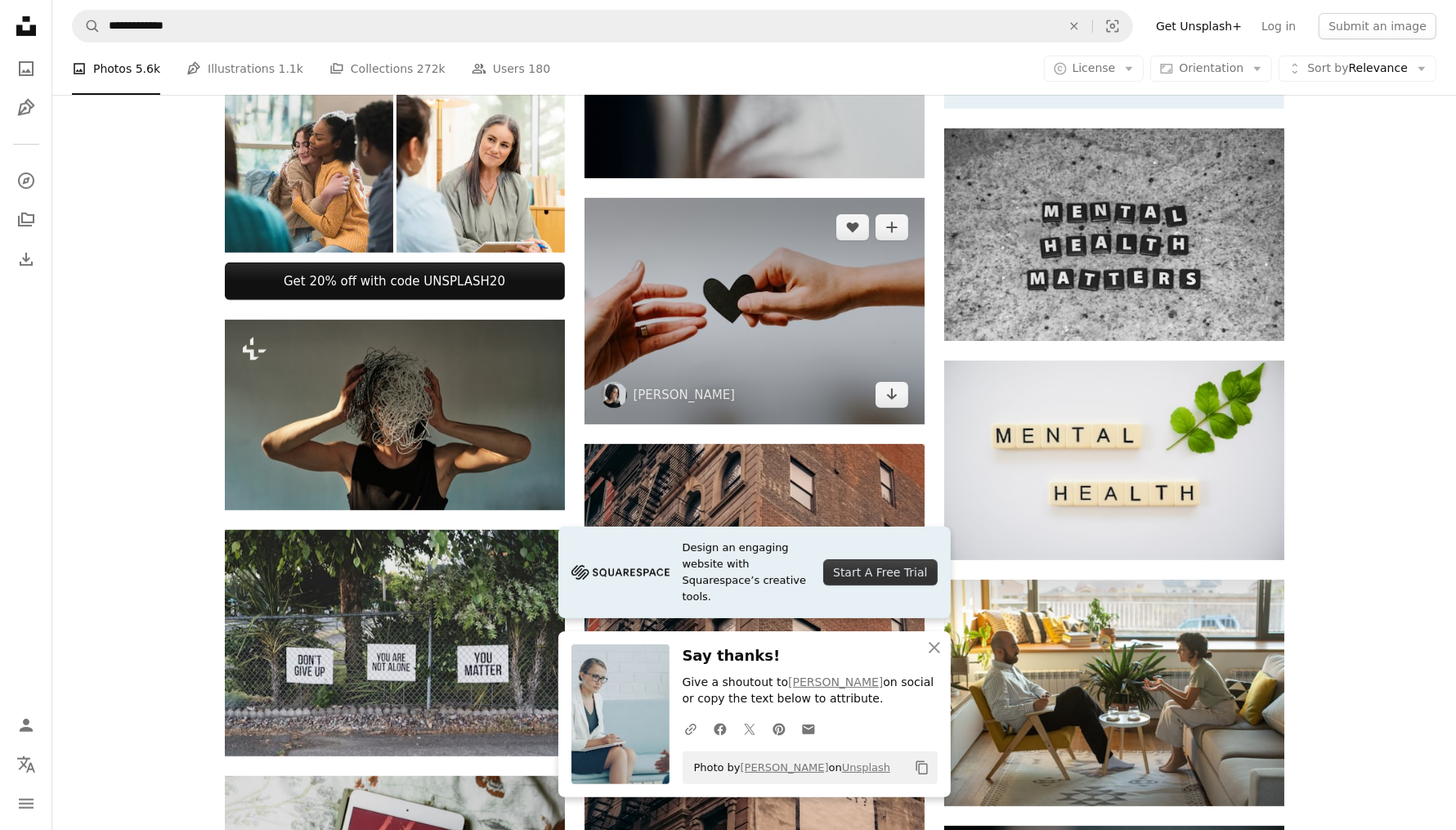
click at [747, 339] on img at bounding box center [755, 311] width 340 height 227
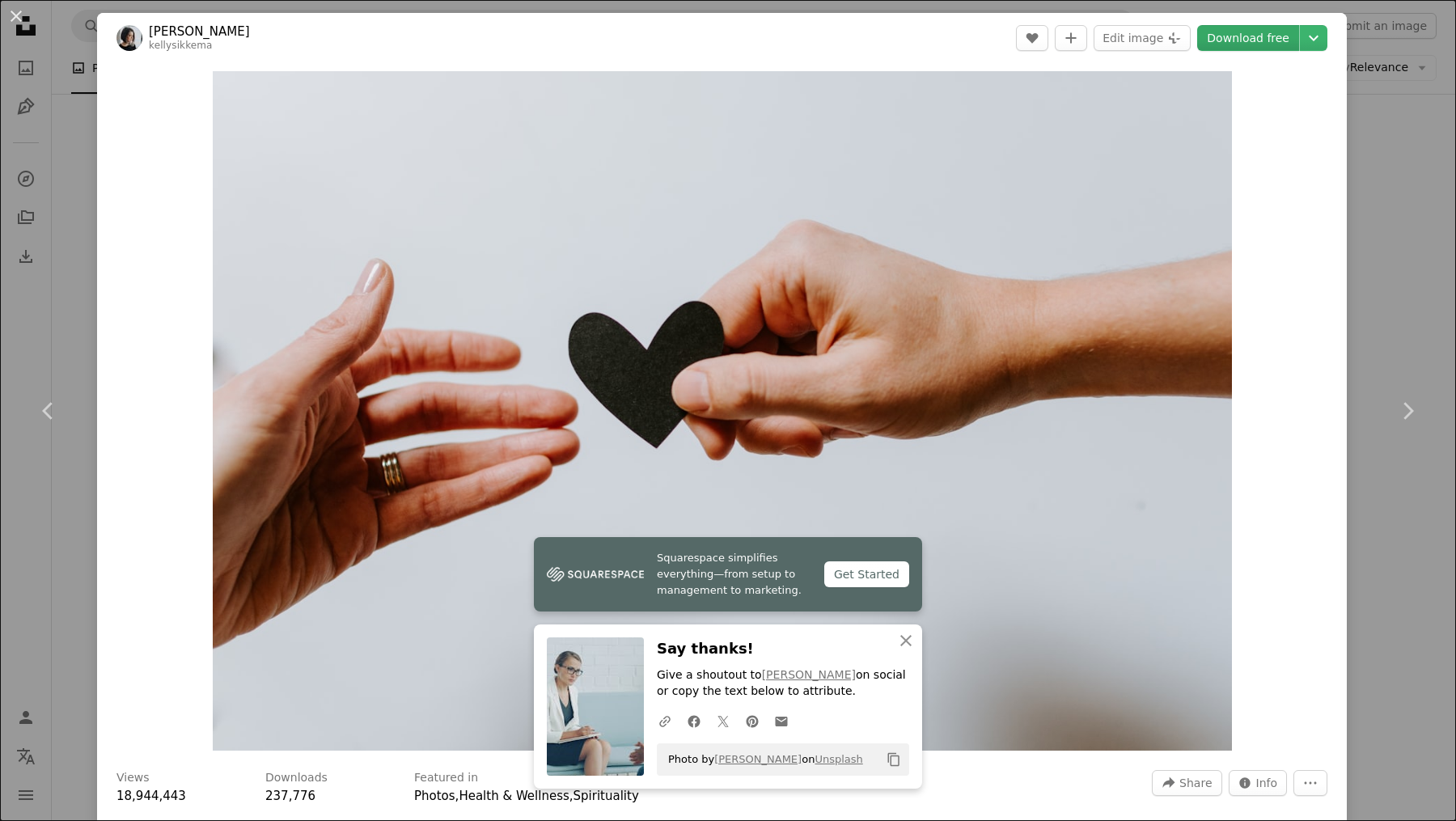
click at [1258, 38] on link "Download free" at bounding box center [1249, 37] width 102 height 26
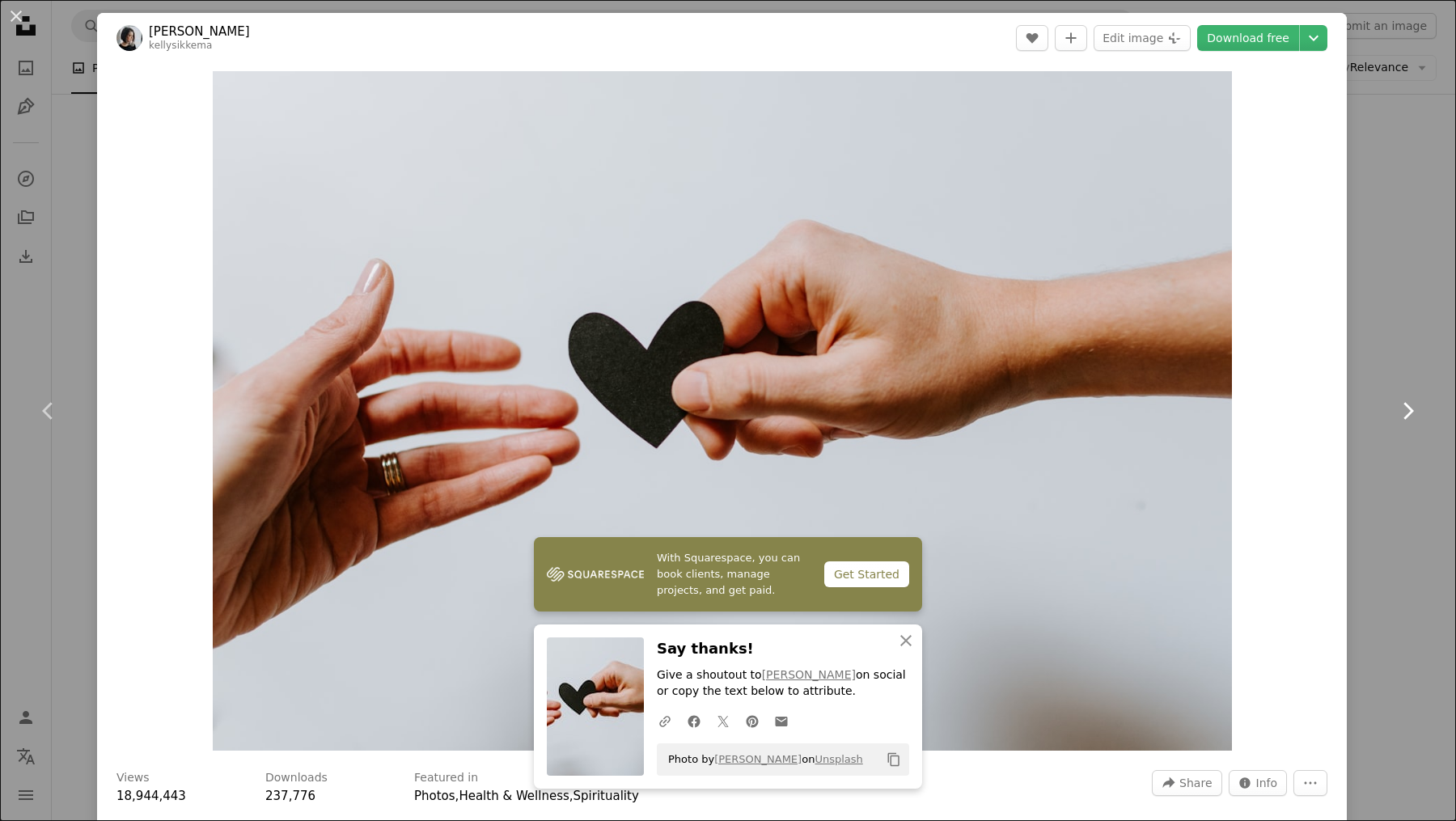
click at [1397, 403] on icon "Chevron right" at bounding box center [1407, 410] width 26 height 26
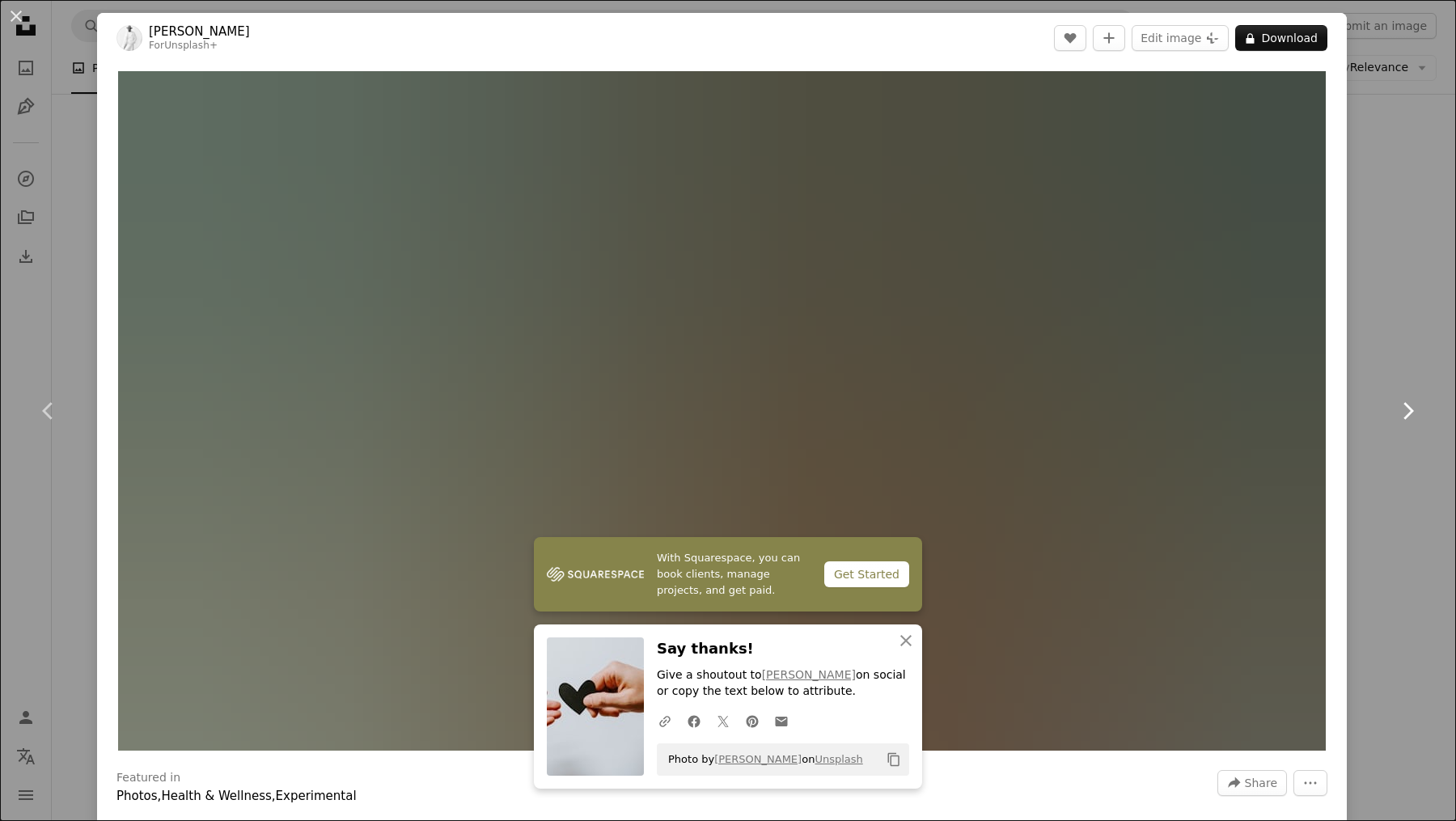
click at [1396, 403] on icon "Chevron right" at bounding box center [1407, 410] width 26 height 26
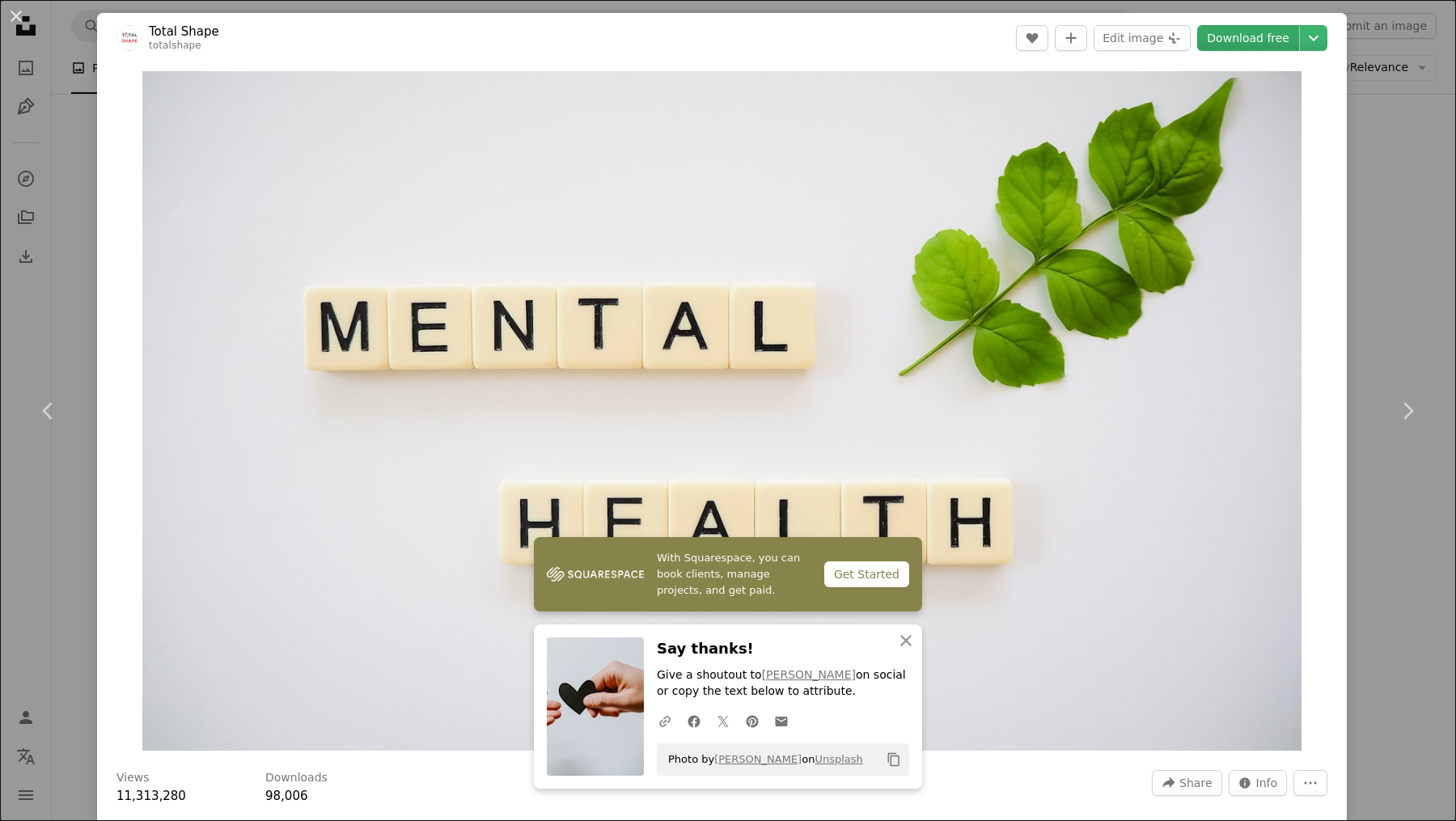
click at [1238, 39] on link "Download free" at bounding box center [1249, 37] width 102 height 26
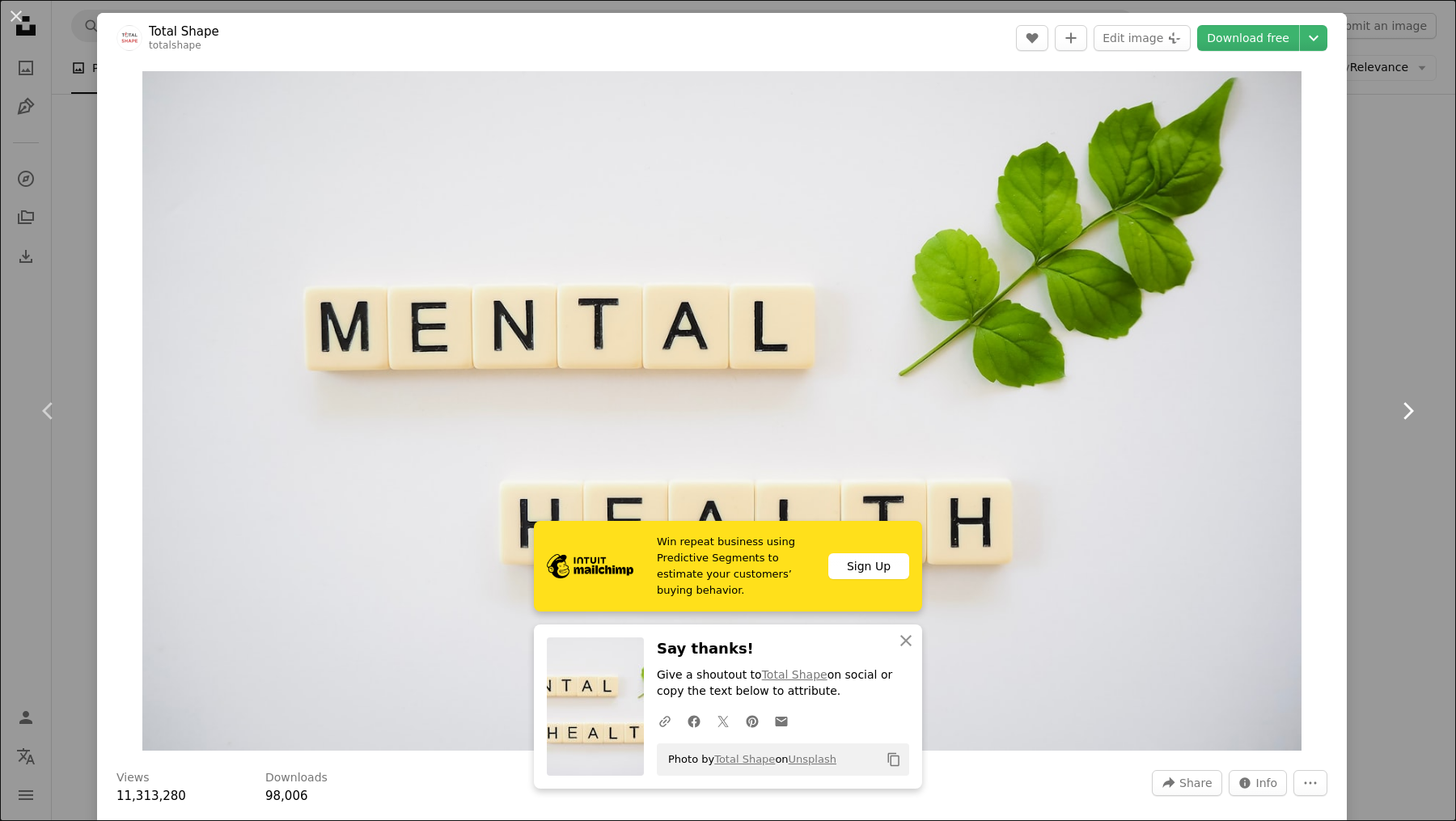
click at [1400, 412] on icon "Chevron right" at bounding box center [1407, 410] width 26 height 26
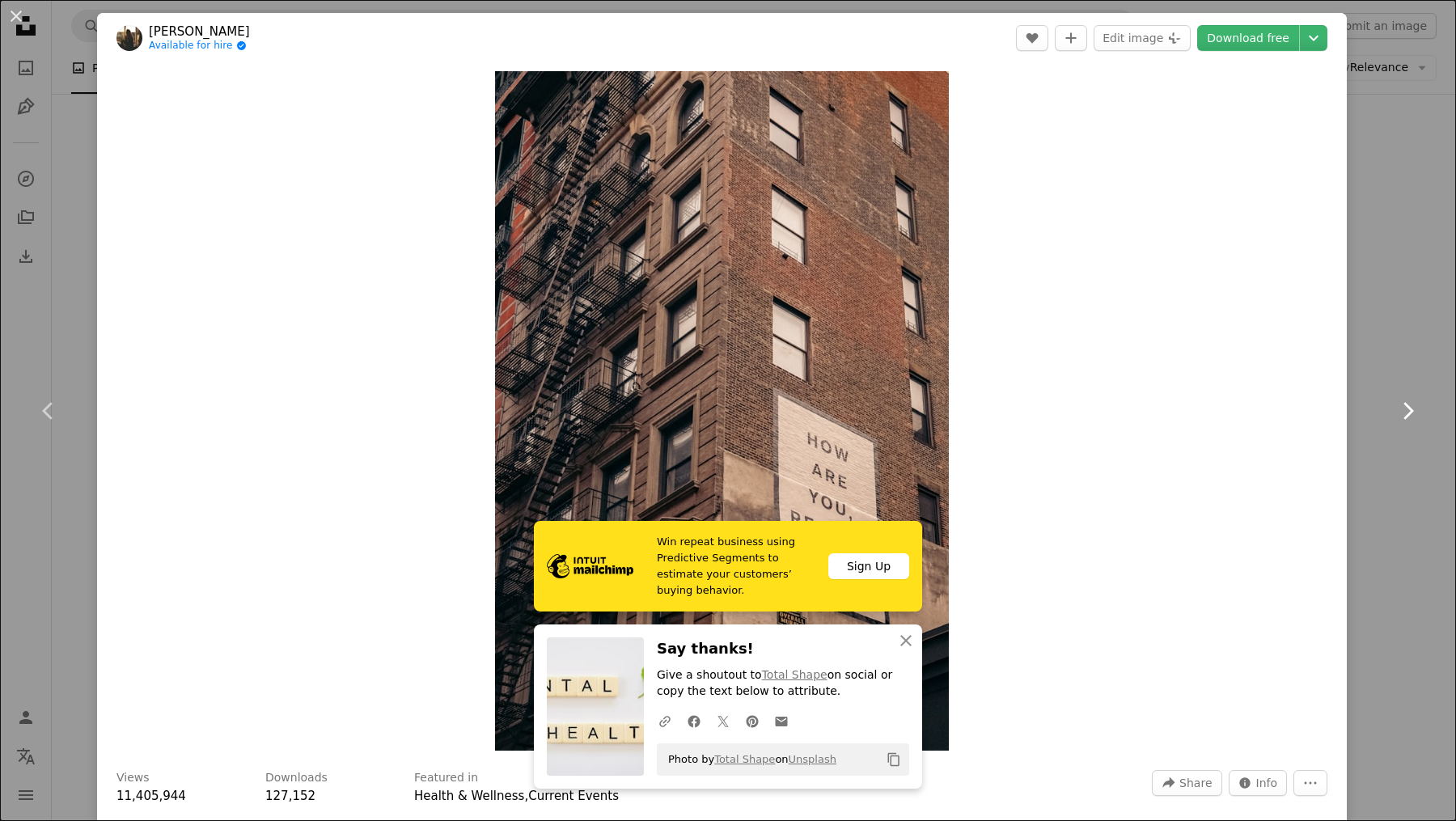
click at [1400, 412] on icon "Chevron right" at bounding box center [1407, 410] width 26 height 26
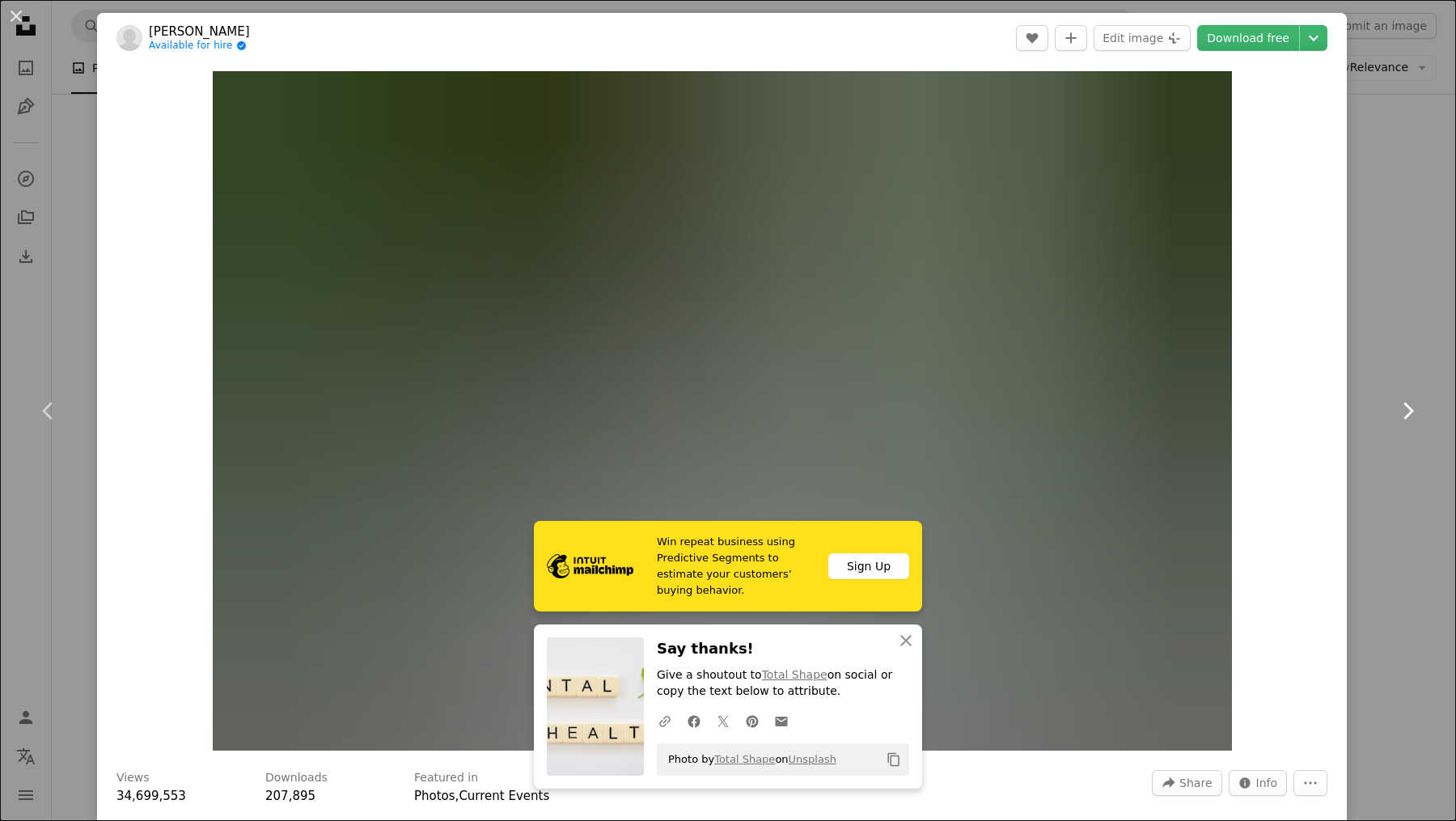
click at [1404, 408] on icon at bounding box center [1409, 410] width 11 height 17
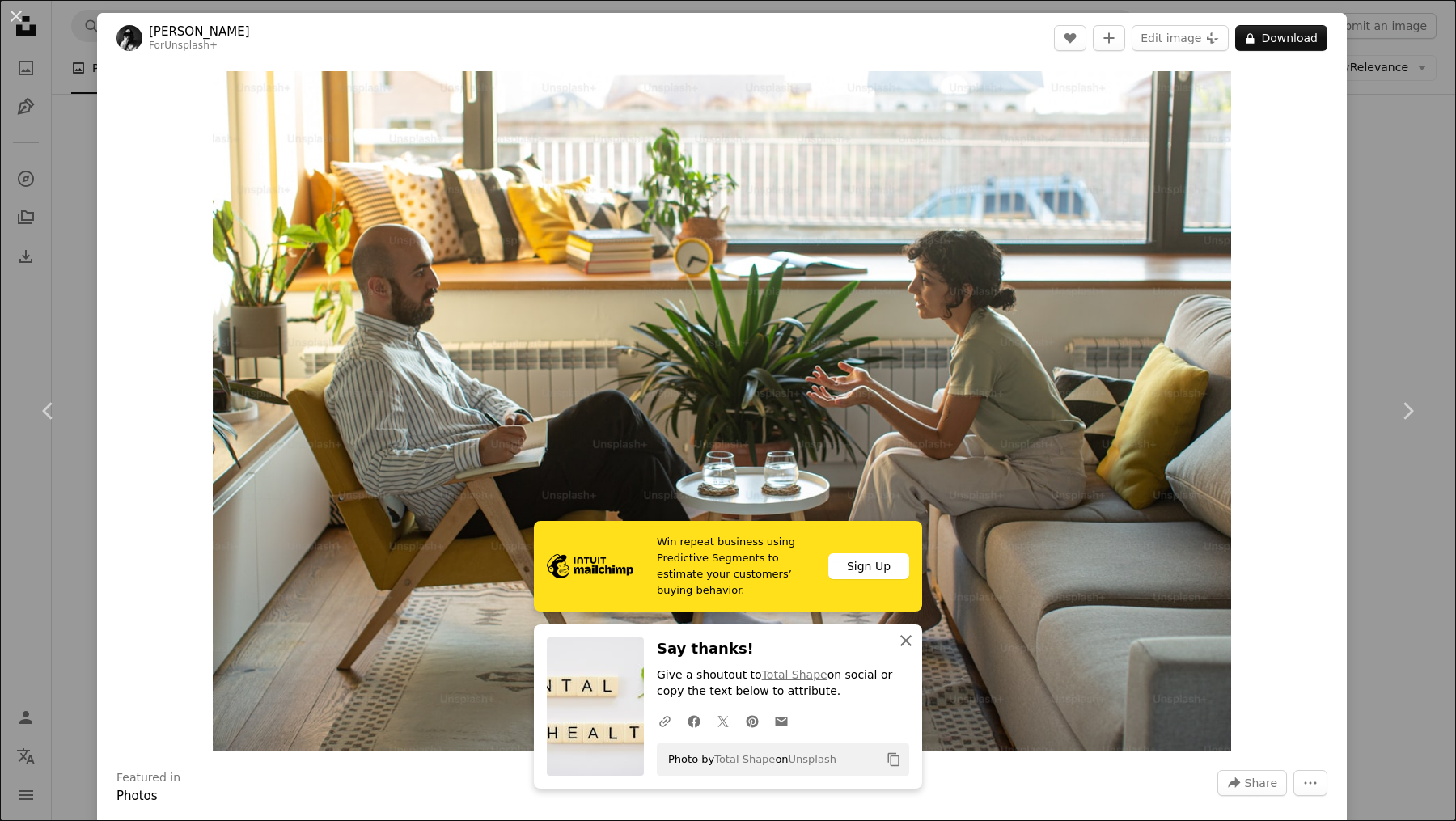
click at [901, 635] on icon "An X shape" at bounding box center [906, 641] width 20 height 20
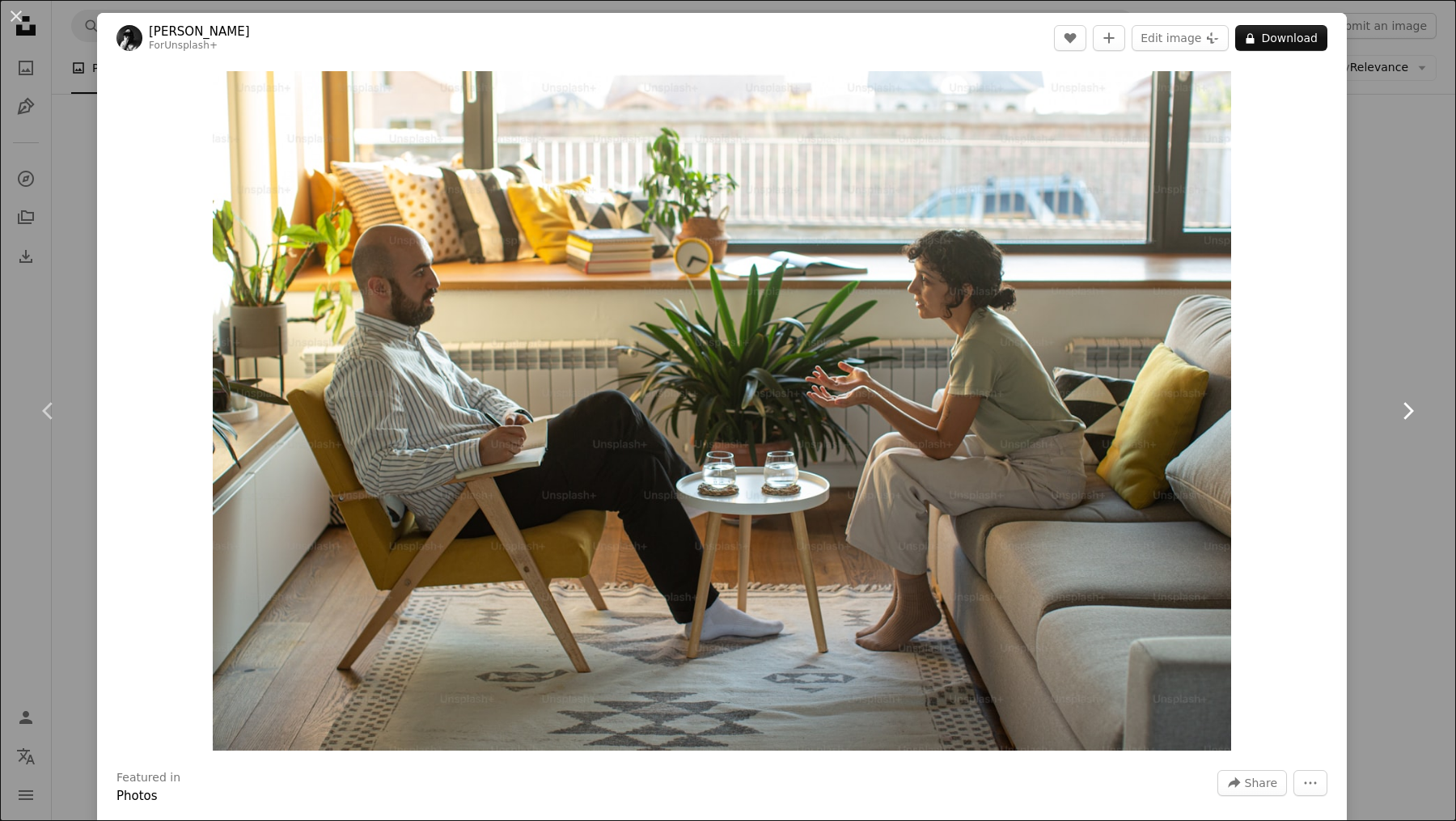
click at [1396, 401] on icon "Chevron right" at bounding box center [1407, 410] width 26 height 26
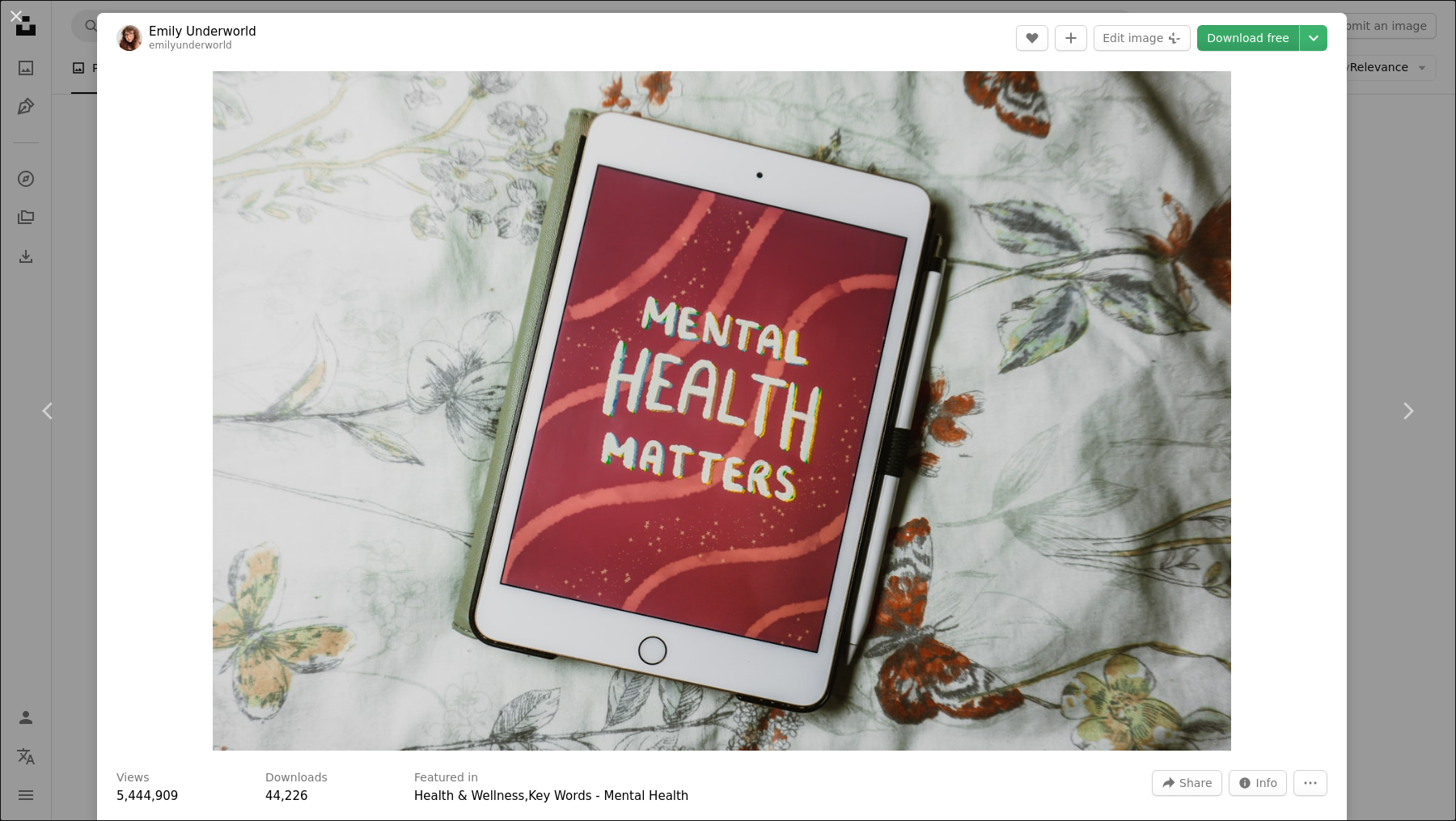
click at [1237, 35] on link "Download free" at bounding box center [1249, 37] width 102 height 26
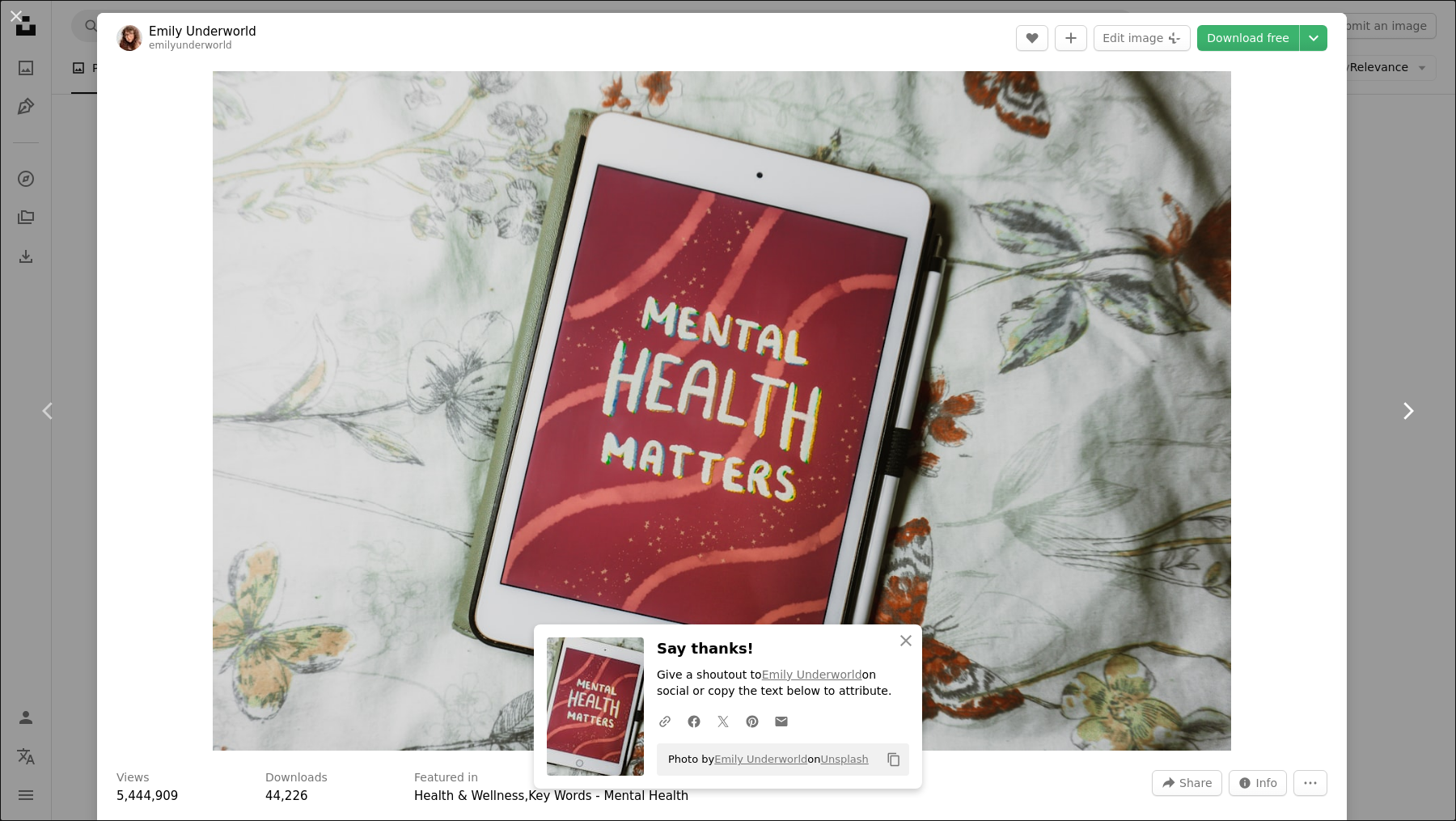
click at [1395, 411] on icon "Chevron right" at bounding box center [1407, 410] width 26 height 26
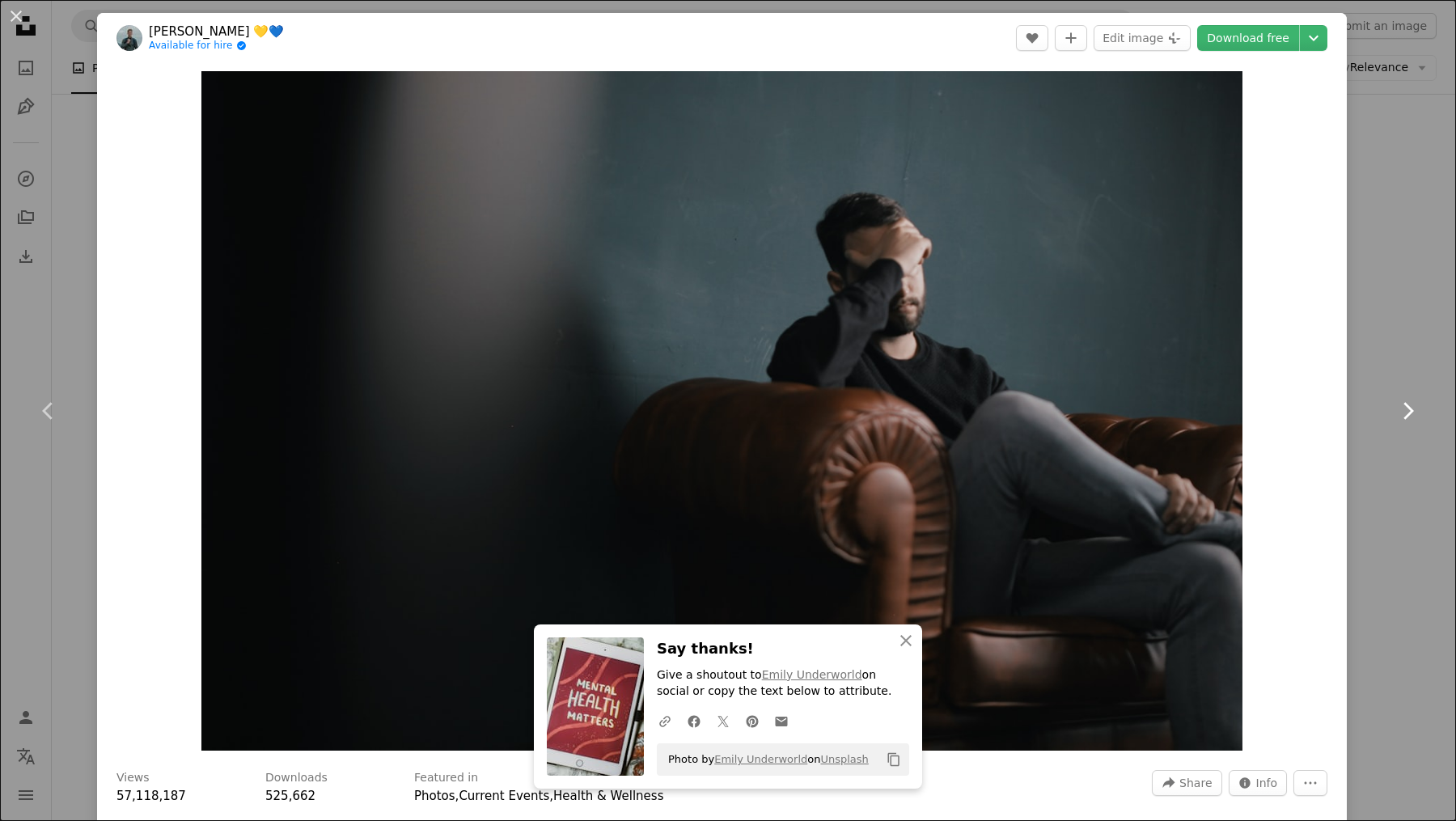
click at [1395, 411] on icon "Chevron right" at bounding box center [1407, 410] width 26 height 26
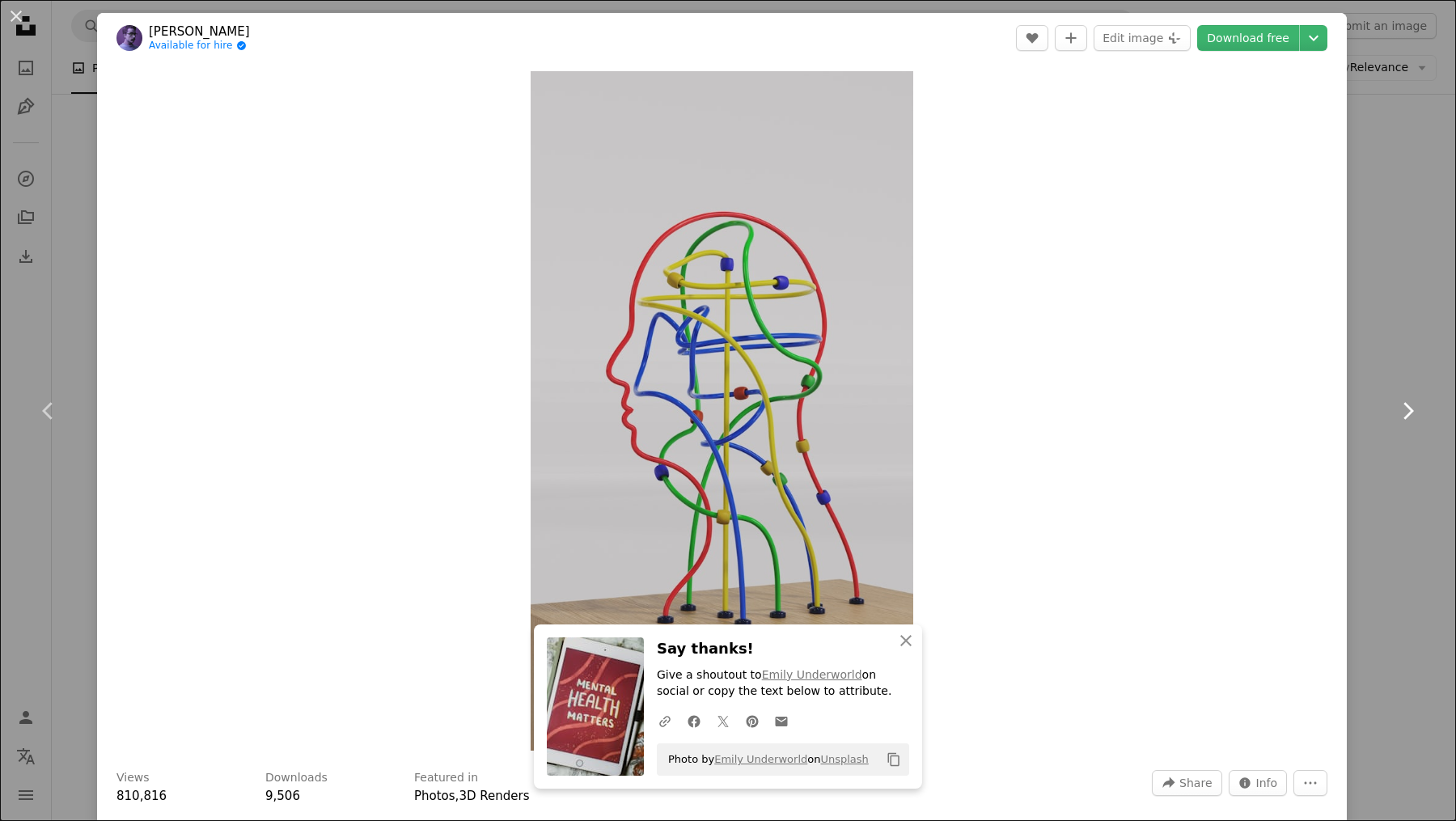
click at [1395, 411] on icon "Chevron right" at bounding box center [1407, 410] width 26 height 26
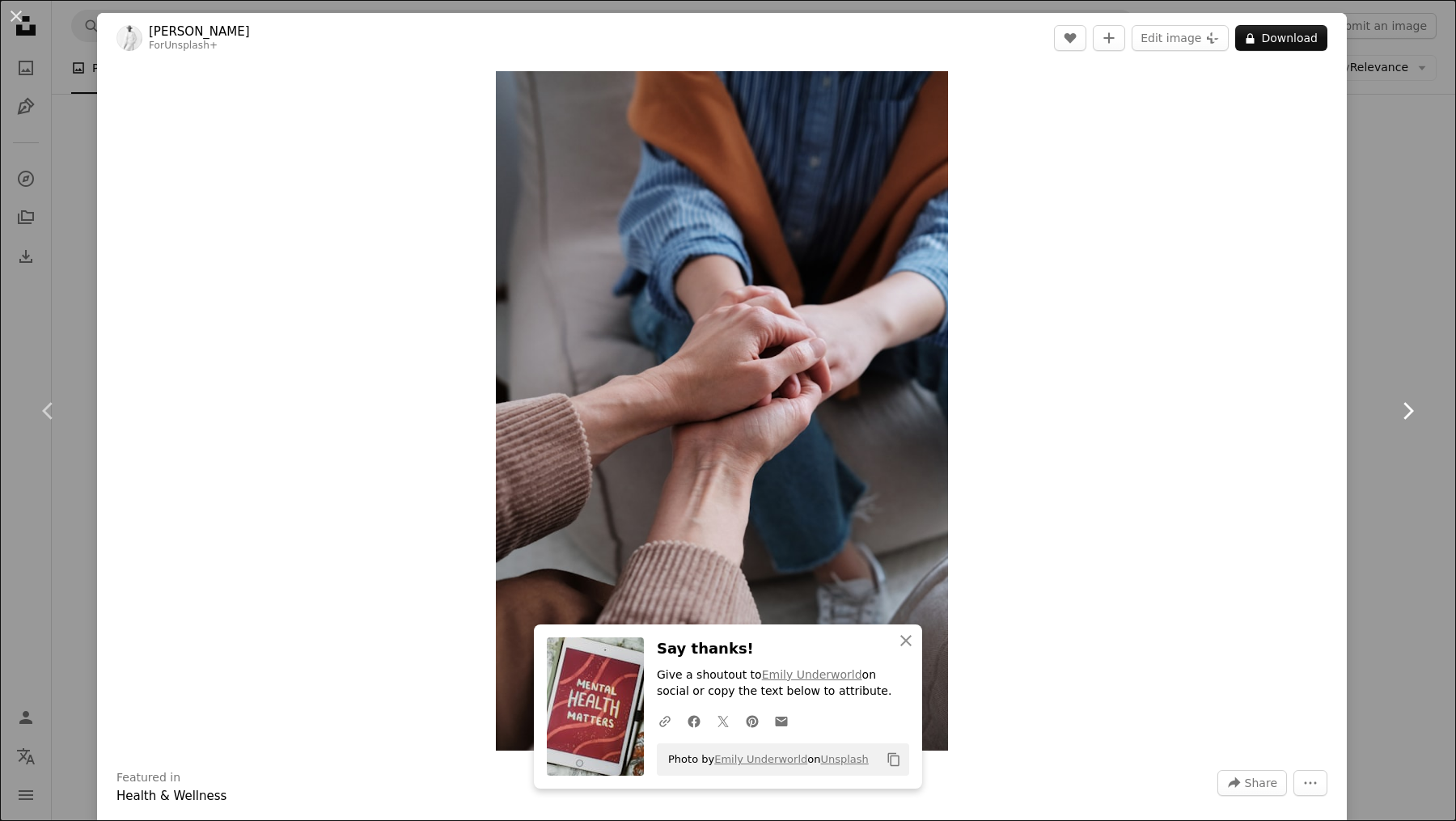
click at [1395, 411] on icon "Chevron right" at bounding box center [1407, 410] width 26 height 26
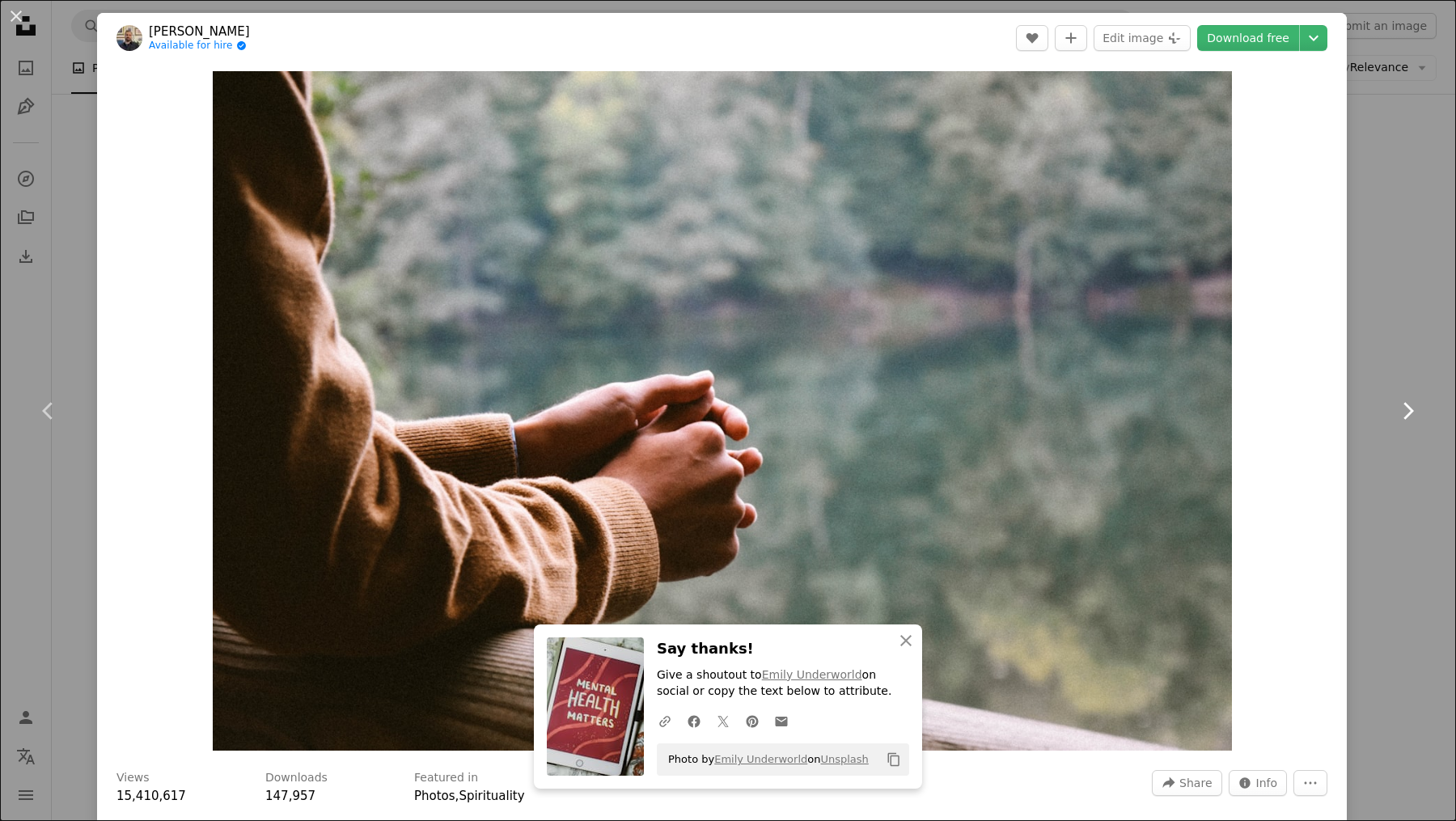
click at [1395, 411] on icon "Chevron right" at bounding box center [1407, 410] width 26 height 26
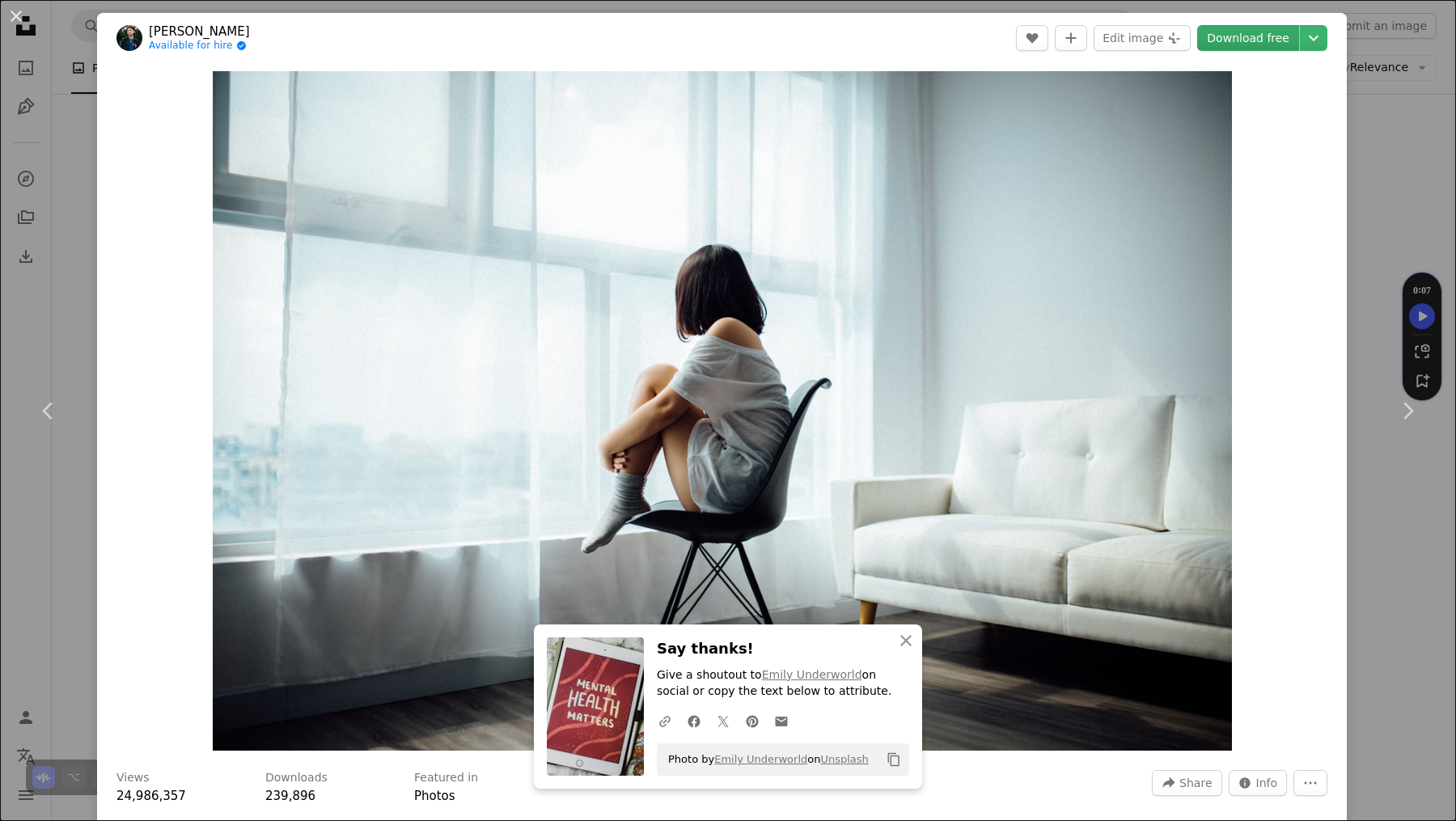
click at [1240, 39] on link "Download free" at bounding box center [1249, 37] width 102 height 26
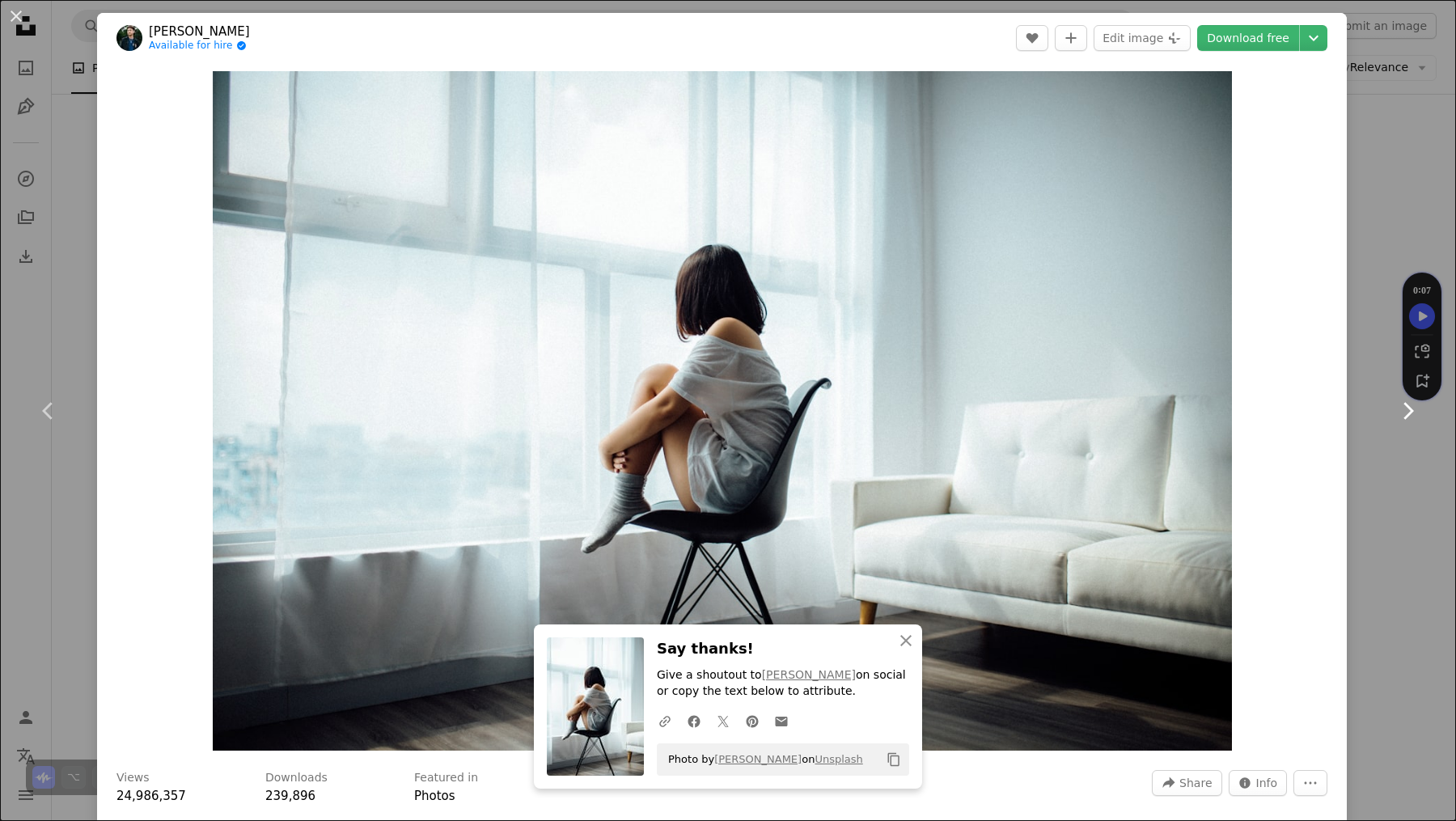
click at [1404, 412] on icon at bounding box center [1409, 410] width 11 height 17
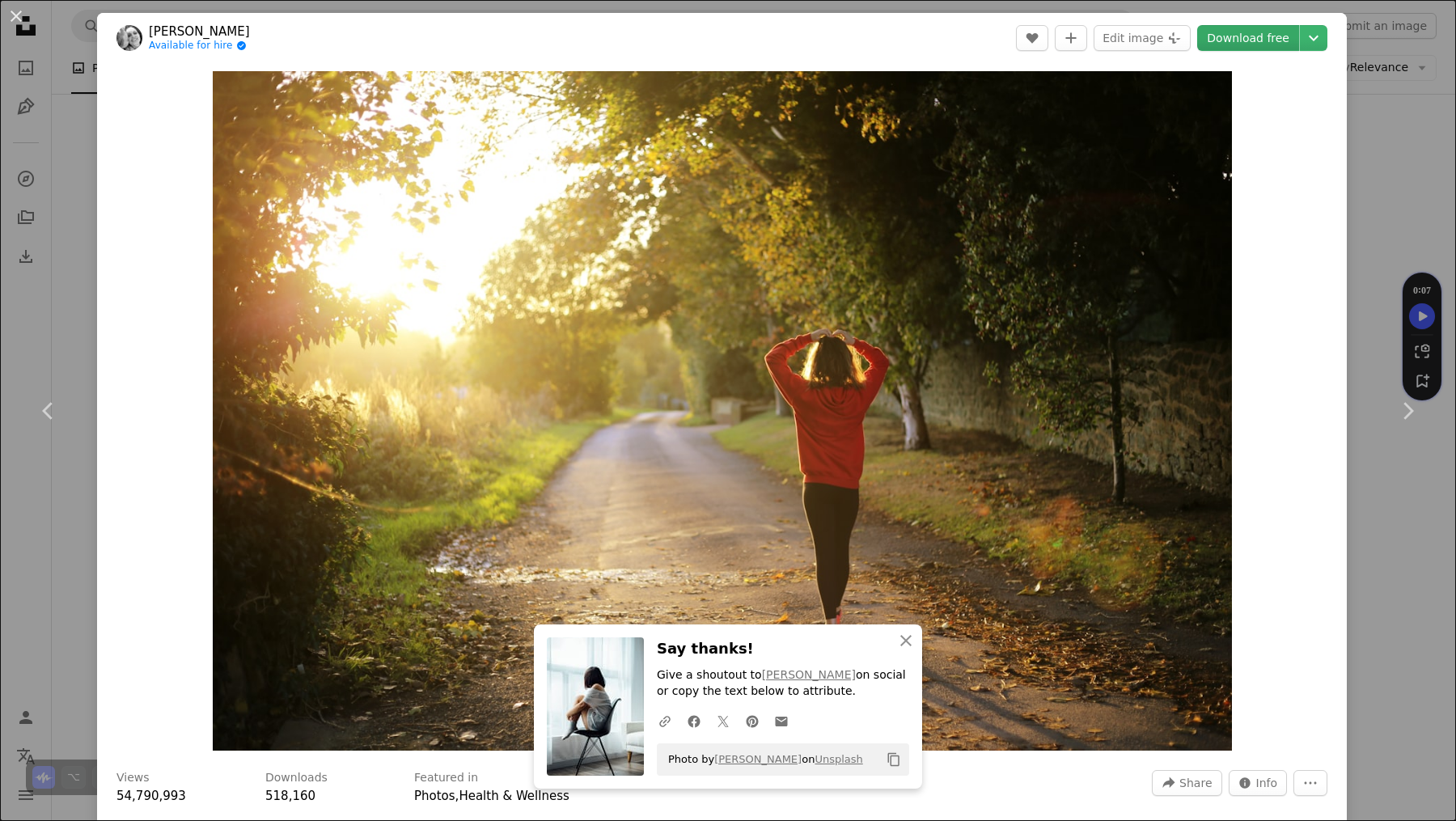
click at [1247, 32] on link "Download free" at bounding box center [1249, 37] width 102 height 26
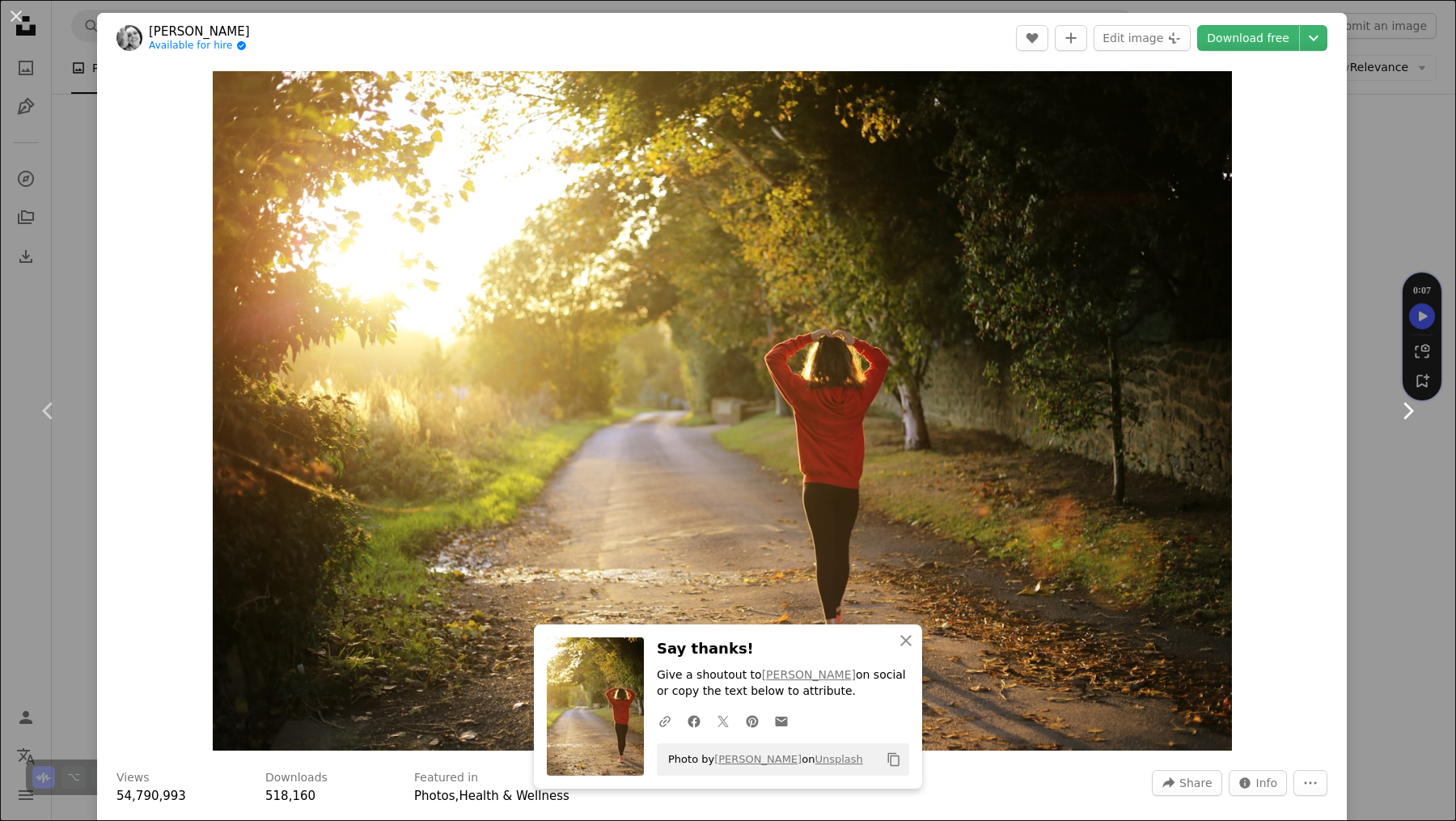
click at [1404, 411] on icon at bounding box center [1409, 410] width 11 height 17
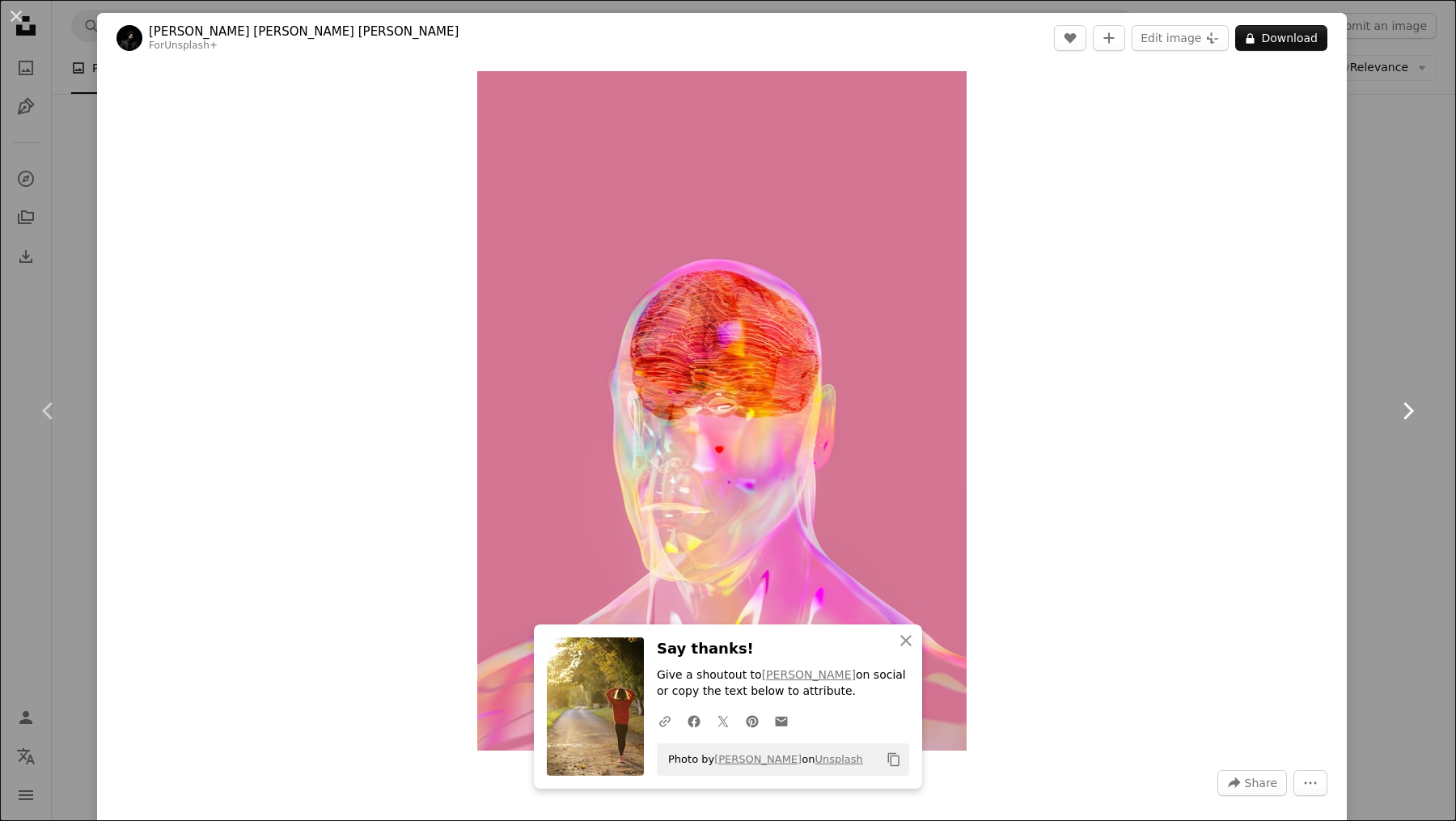
click at [1396, 414] on icon "Chevron right" at bounding box center [1407, 410] width 26 height 26
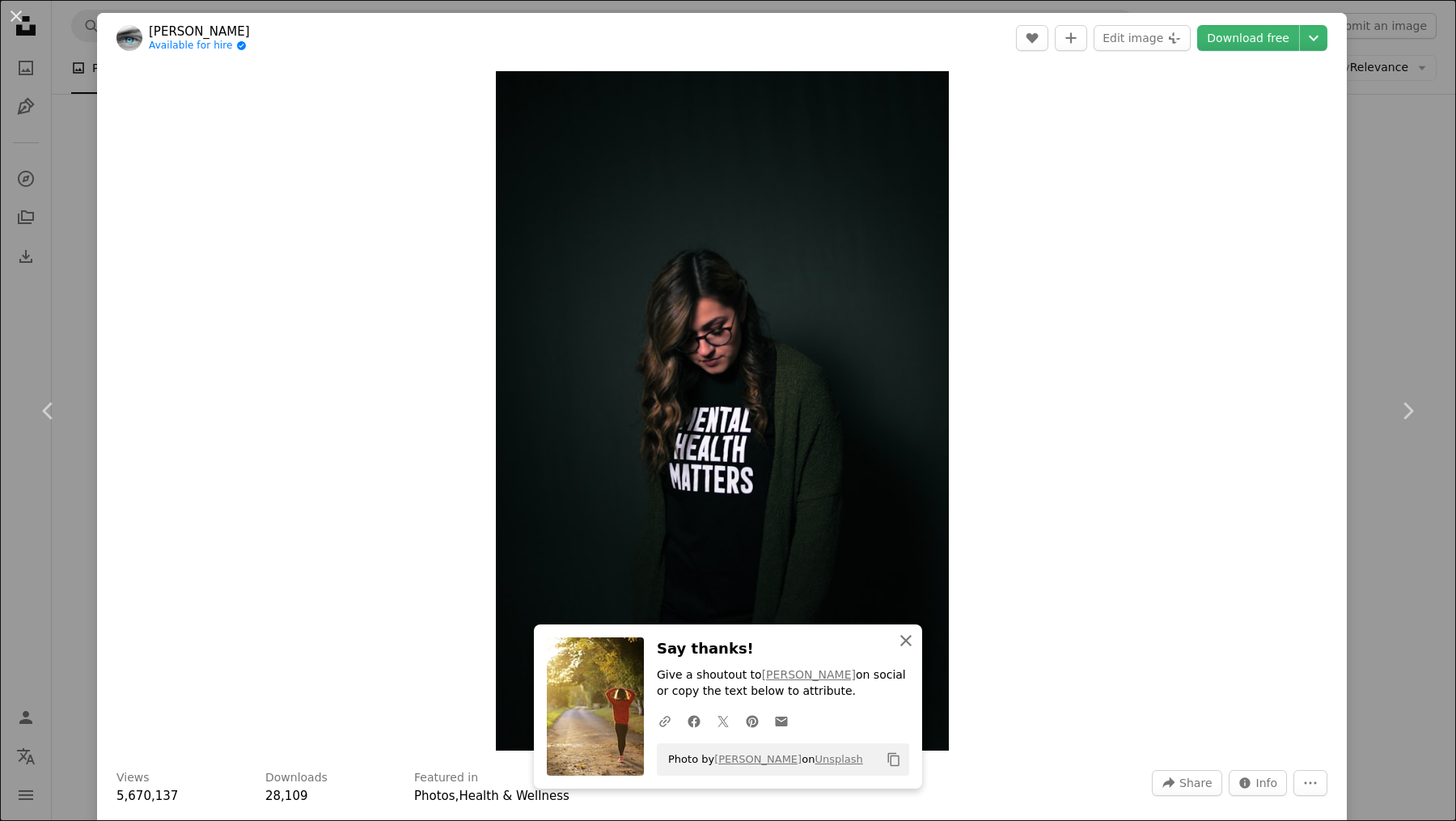
click at [905, 638] on icon "An X shape" at bounding box center [906, 641] width 20 height 20
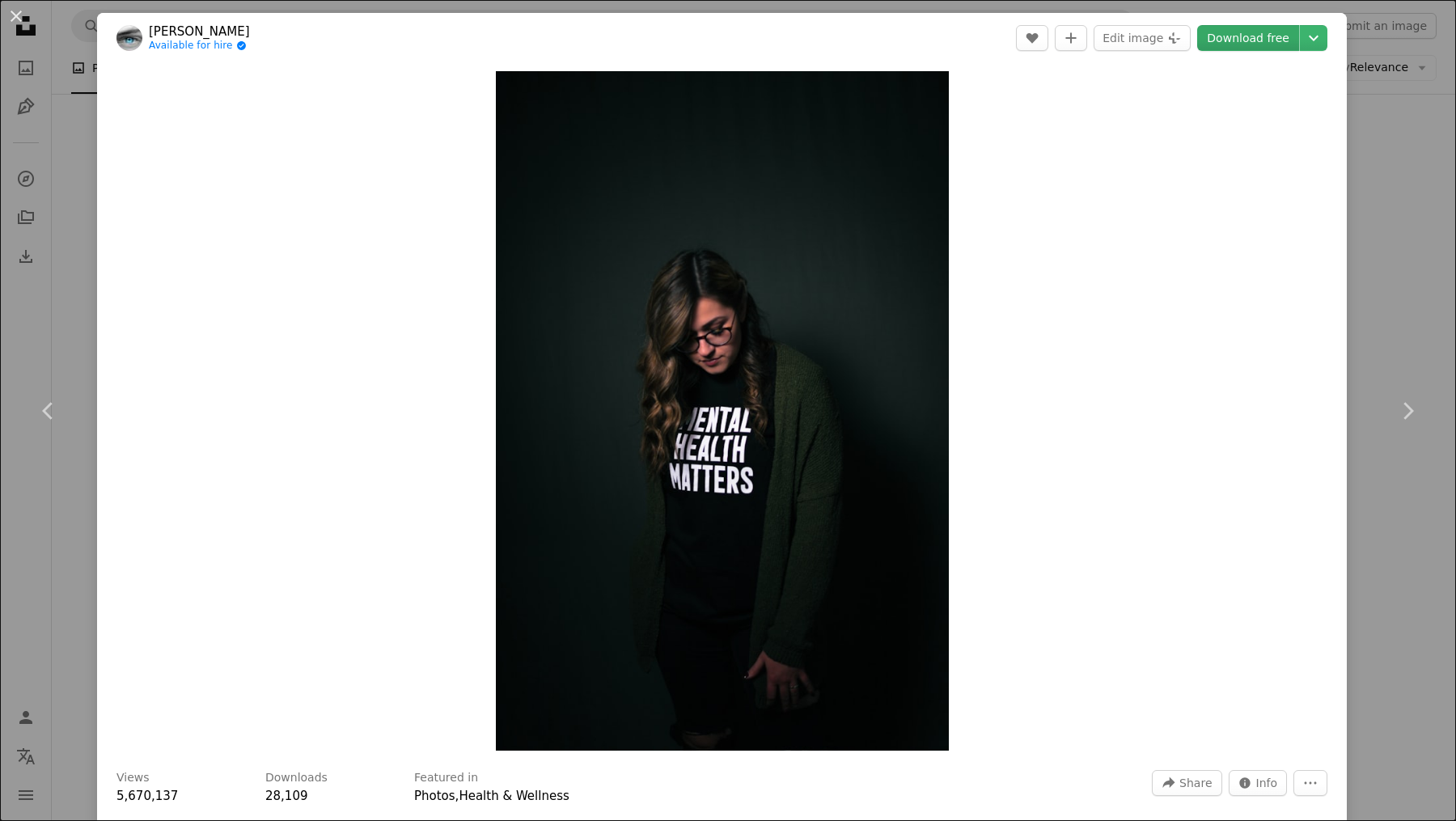
click at [1236, 32] on link "Download free" at bounding box center [1249, 37] width 102 height 26
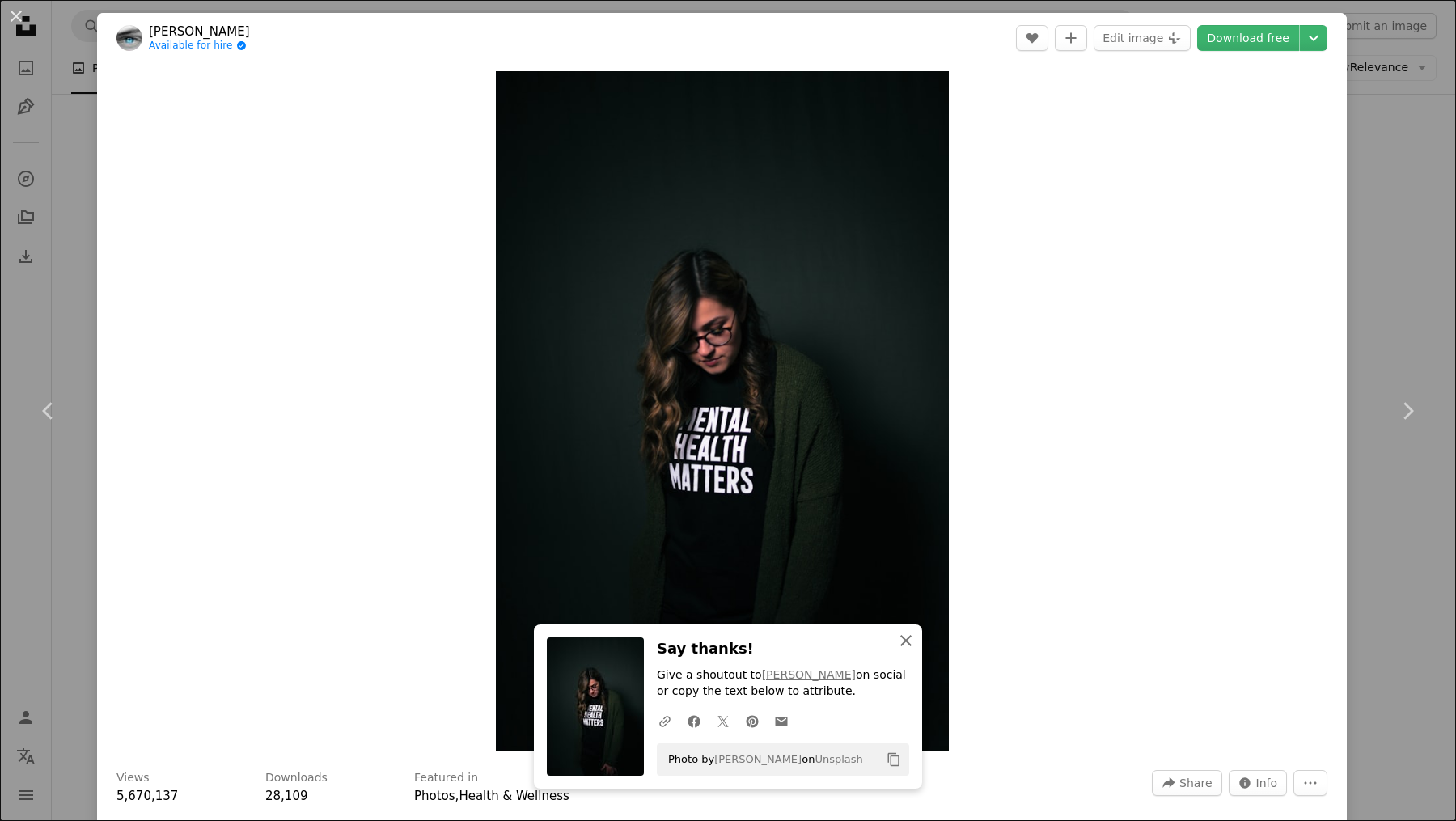
click at [902, 633] on icon "An X shape" at bounding box center [906, 641] width 20 height 20
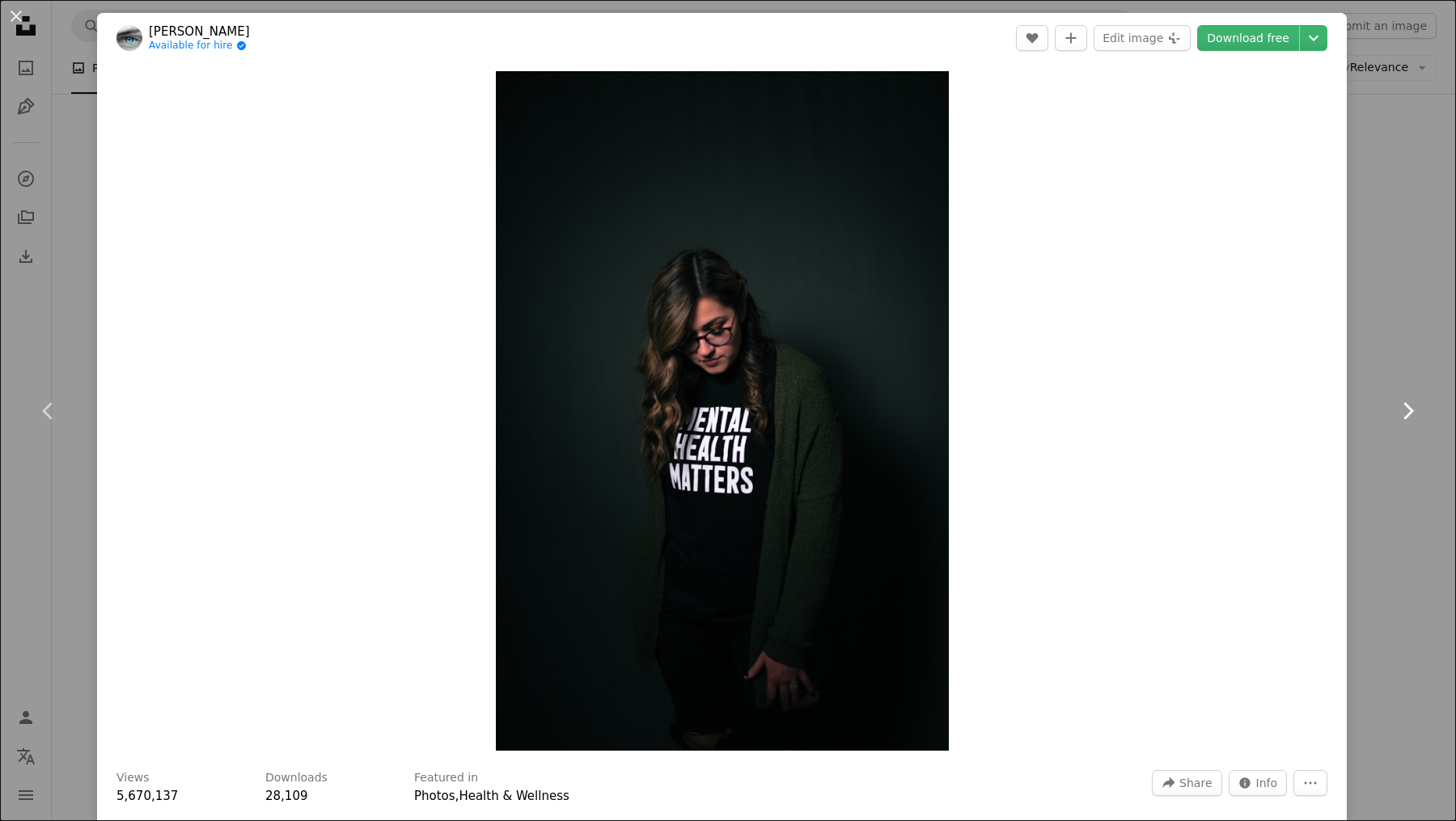
click at [1395, 411] on icon "Chevron right" at bounding box center [1407, 410] width 26 height 26
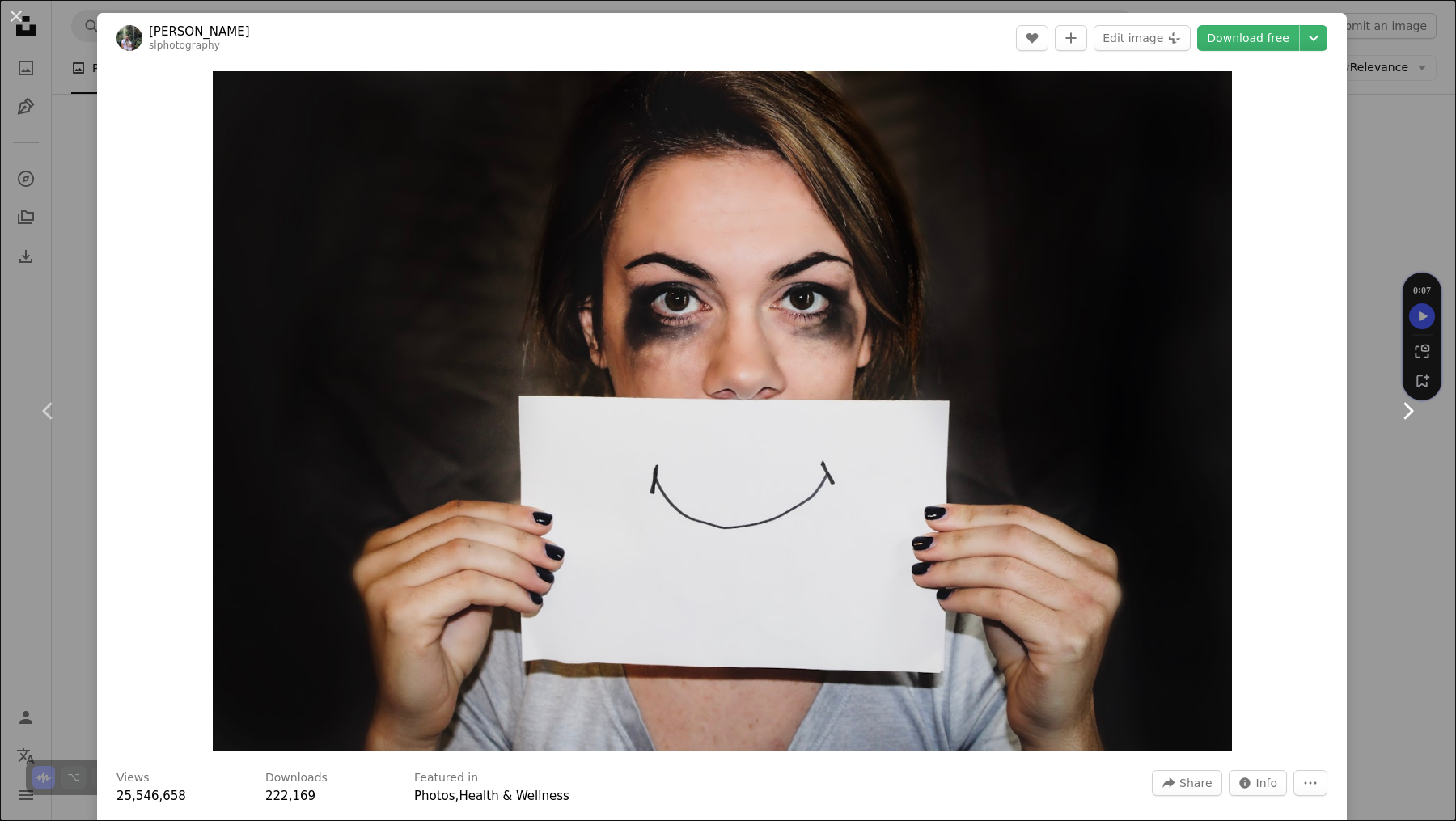
click at [1395, 411] on icon "Chevron right" at bounding box center [1407, 410] width 26 height 26
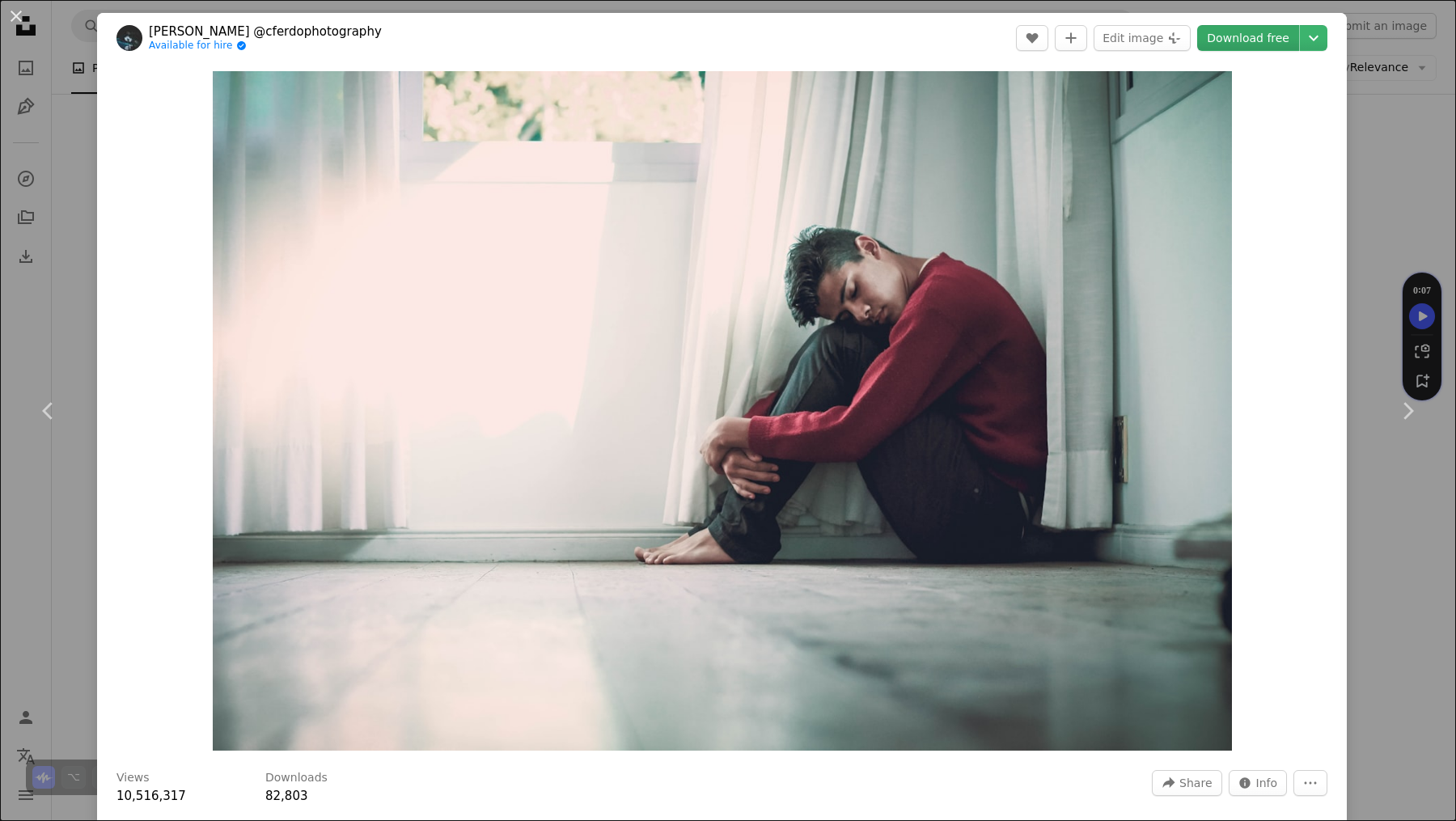
click at [1238, 38] on link "Download free" at bounding box center [1249, 37] width 102 height 26
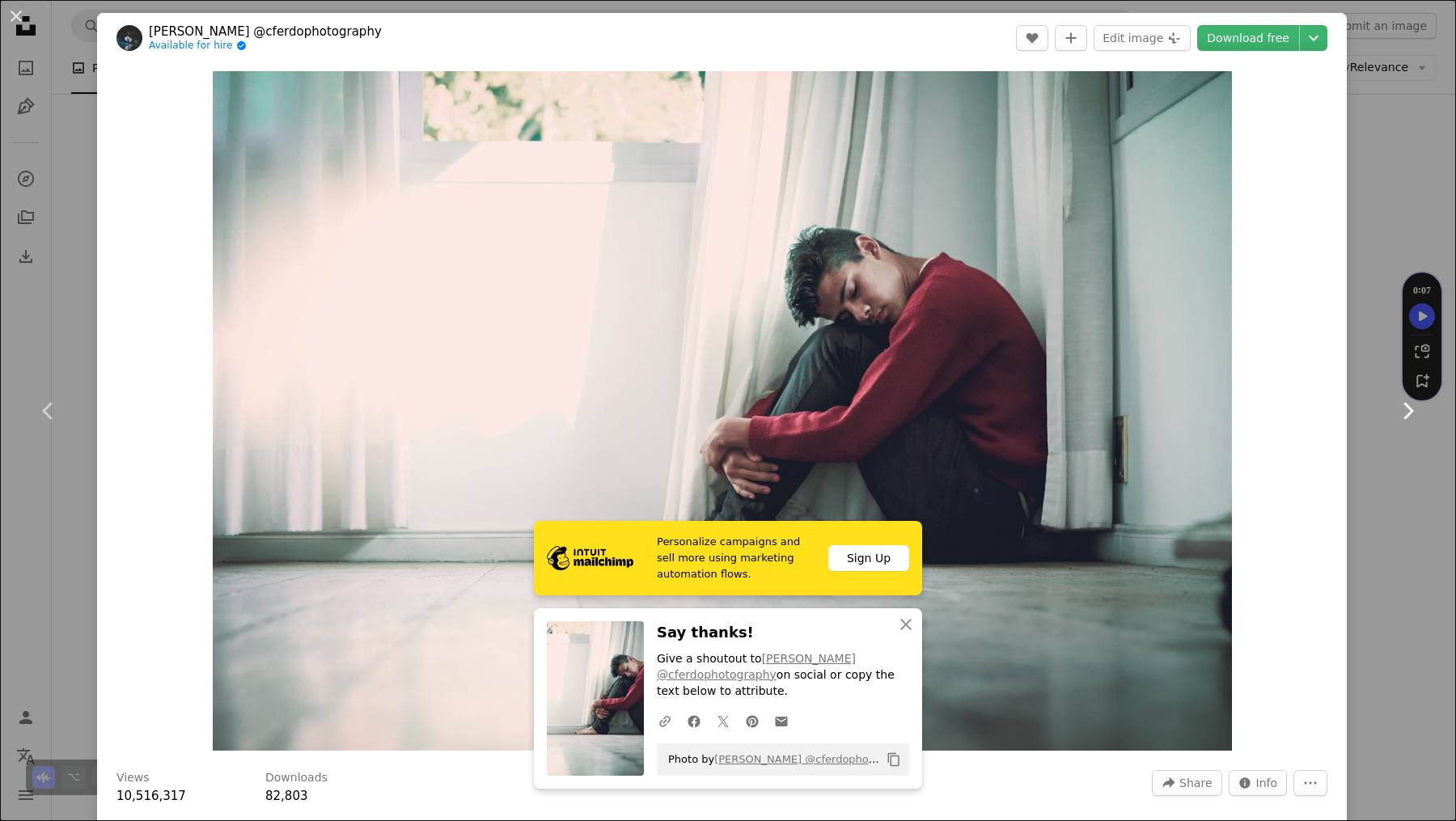
click at [1395, 413] on icon "Chevron right" at bounding box center [1407, 410] width 26 height 26
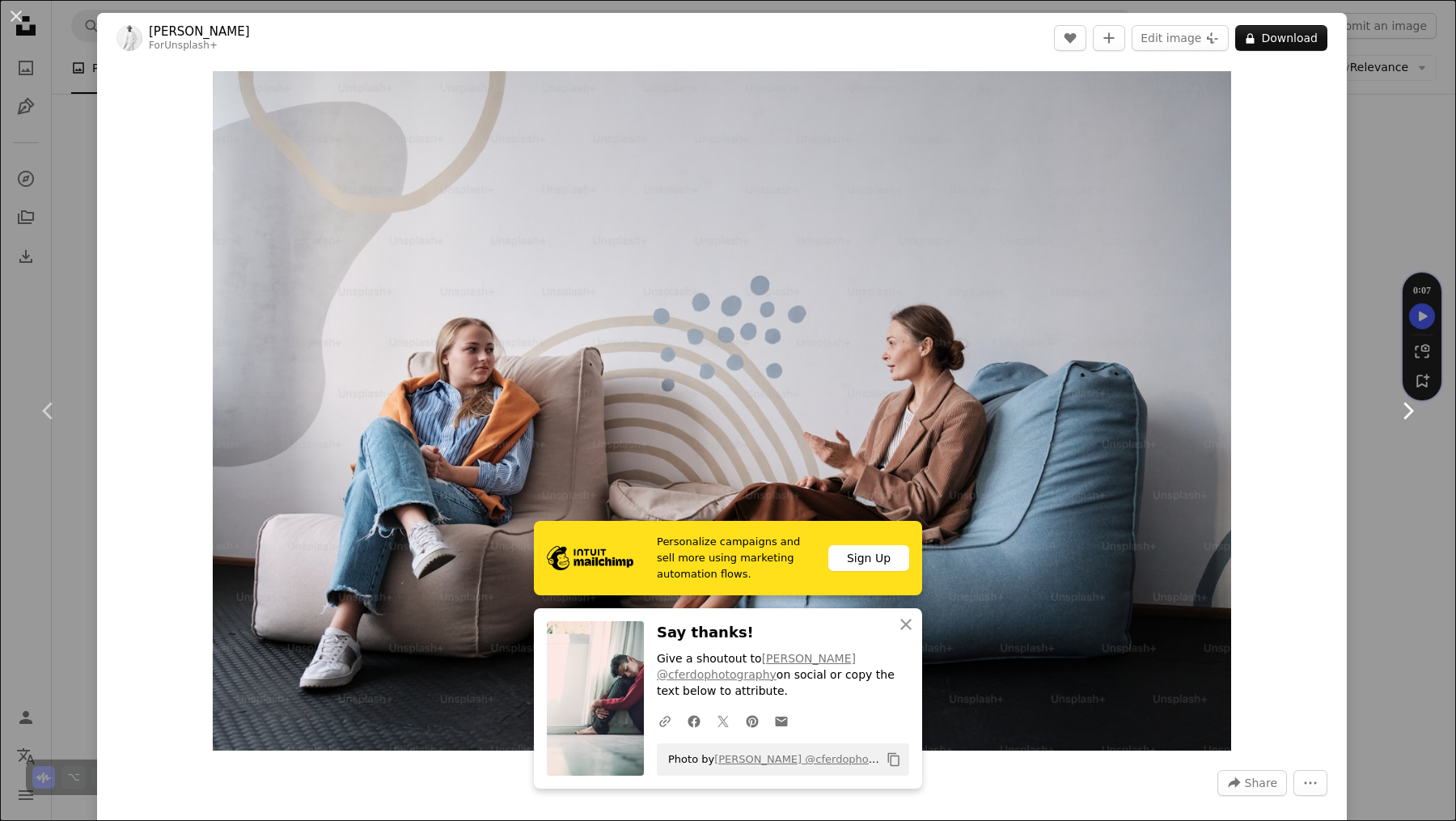
click at [1395, 406] on icon "Chevron right" at bounding box center [1407, 410] width 26 height 26
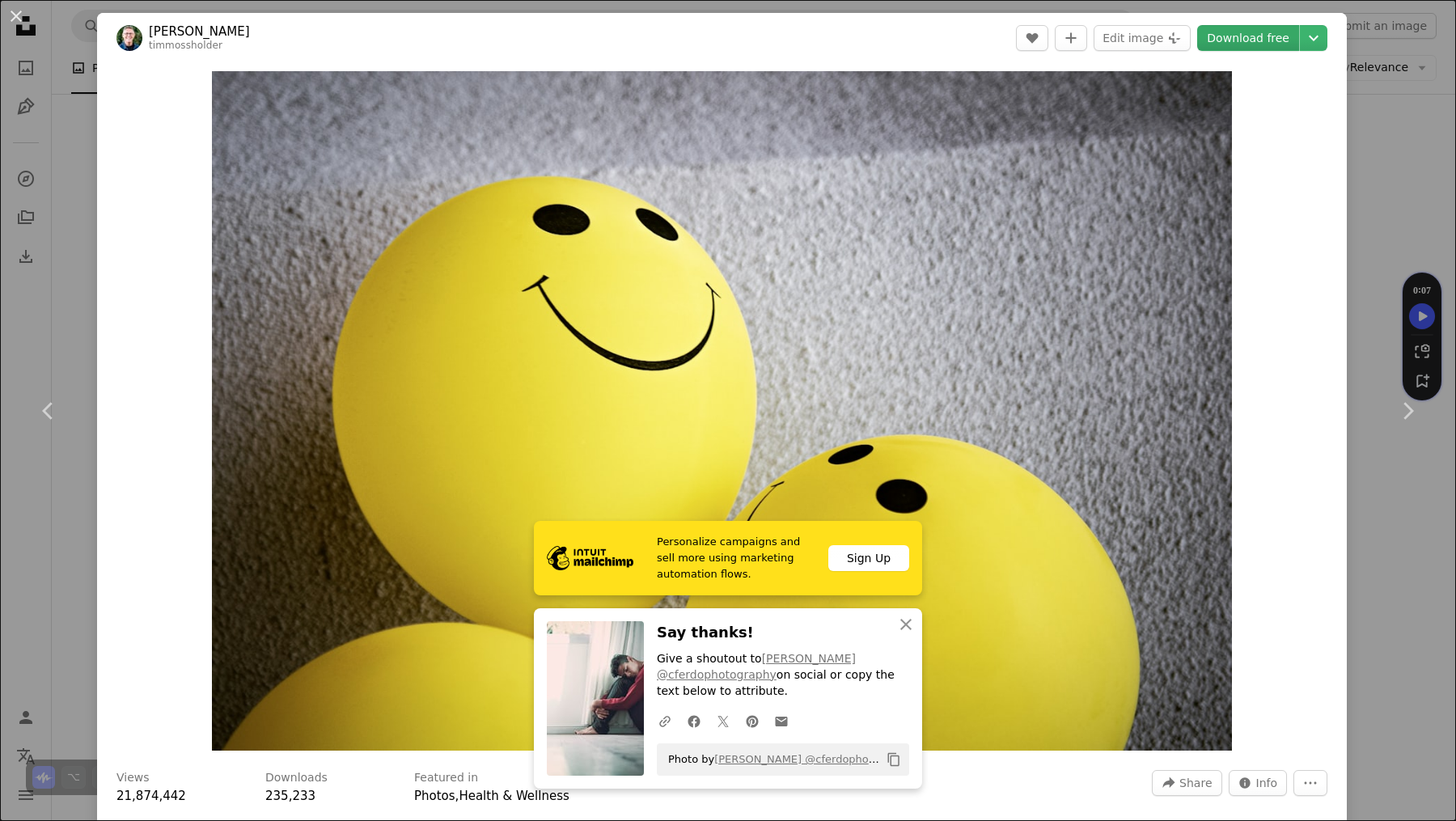
click at [1247, 38] on link "Download free" at bounding box center [1249, 37] width 102 height 26
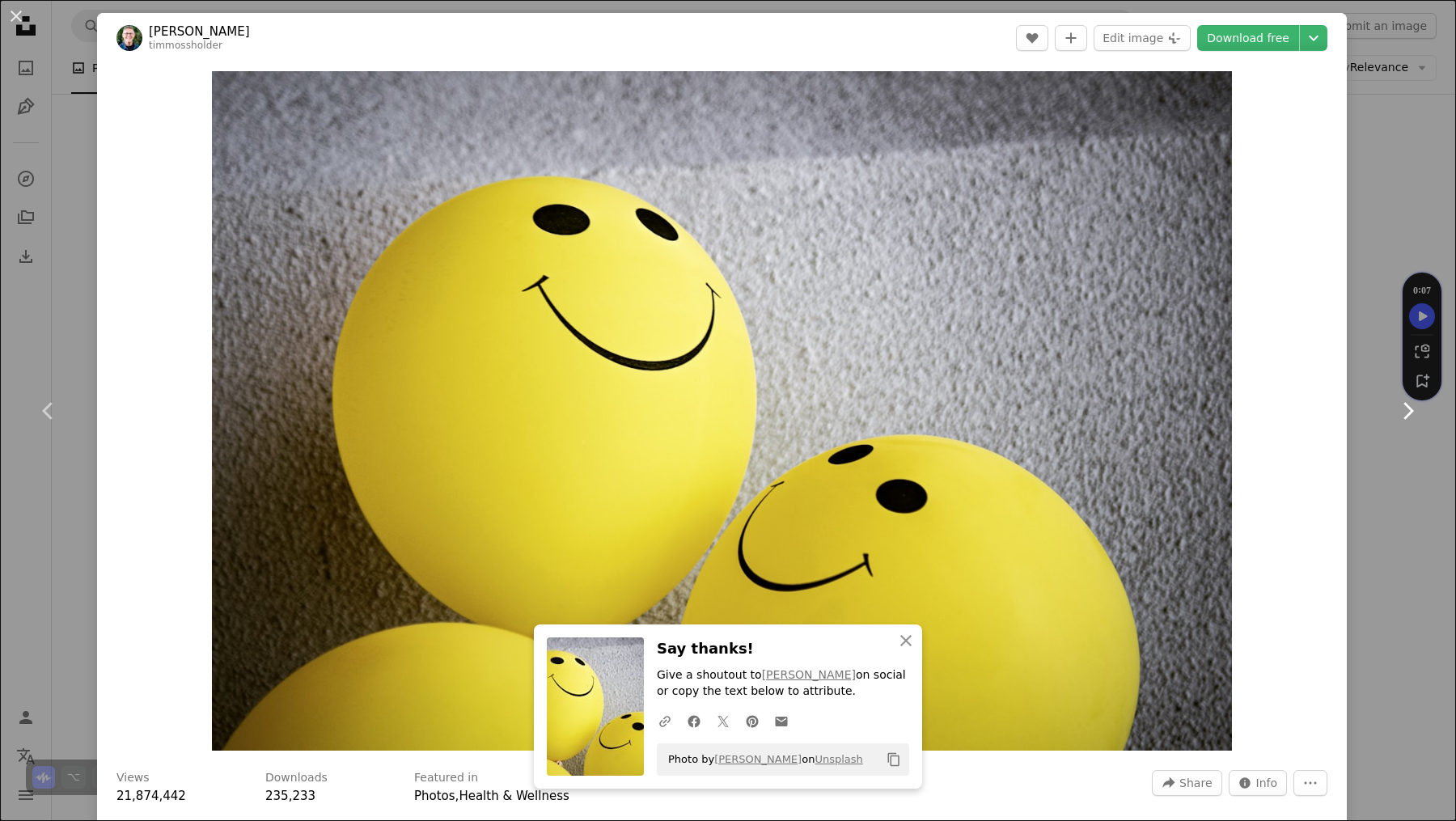
click at [1404, 409] on icon at bounding box center [1409, 410] width 11 height 17
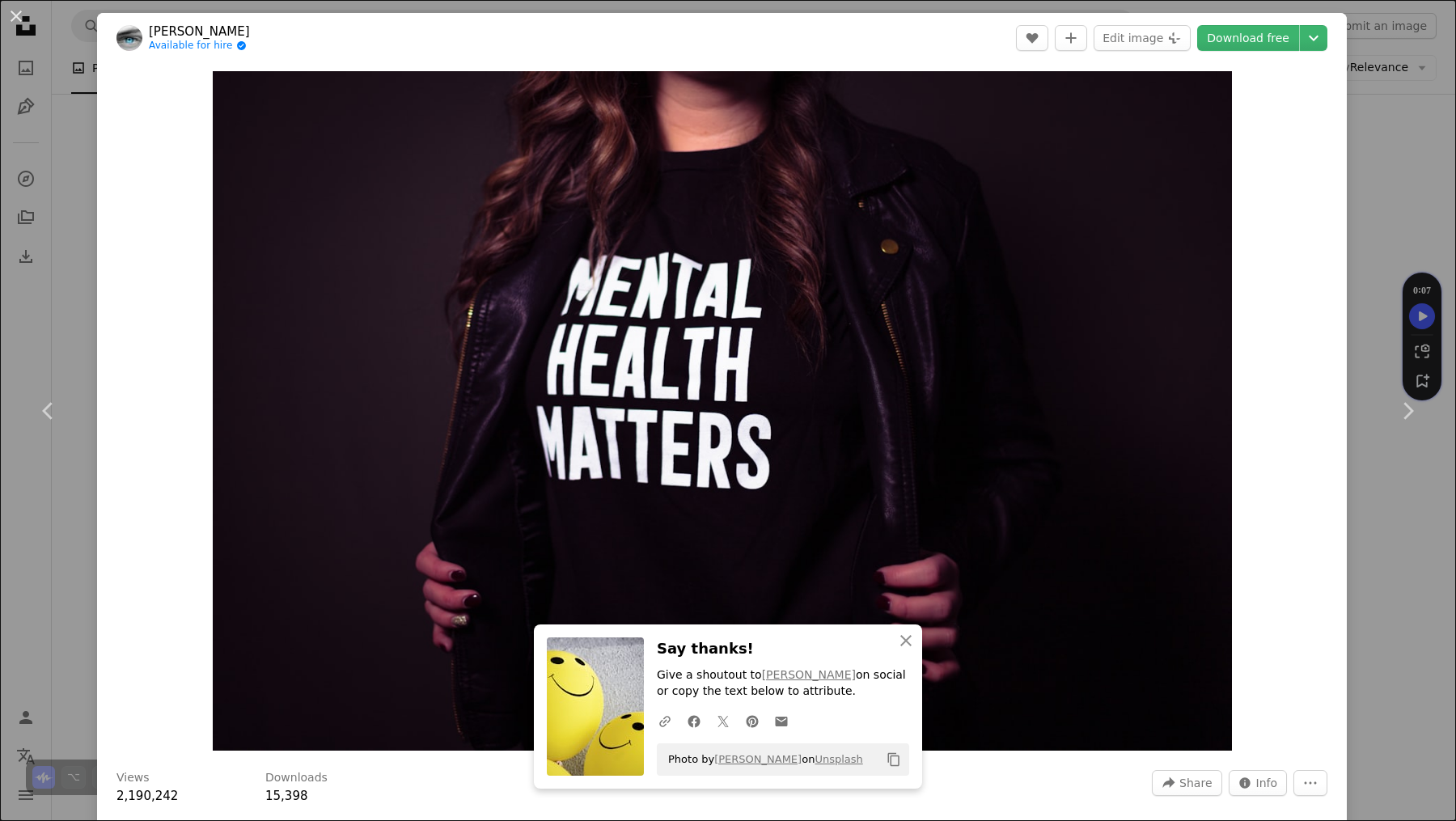
click at [1331, 606] on div "An X shape Chevron left Chevron right [PERSON_NAME] Available for hire A checkm…" at bounding box center [728, 410] width 1456 height 821
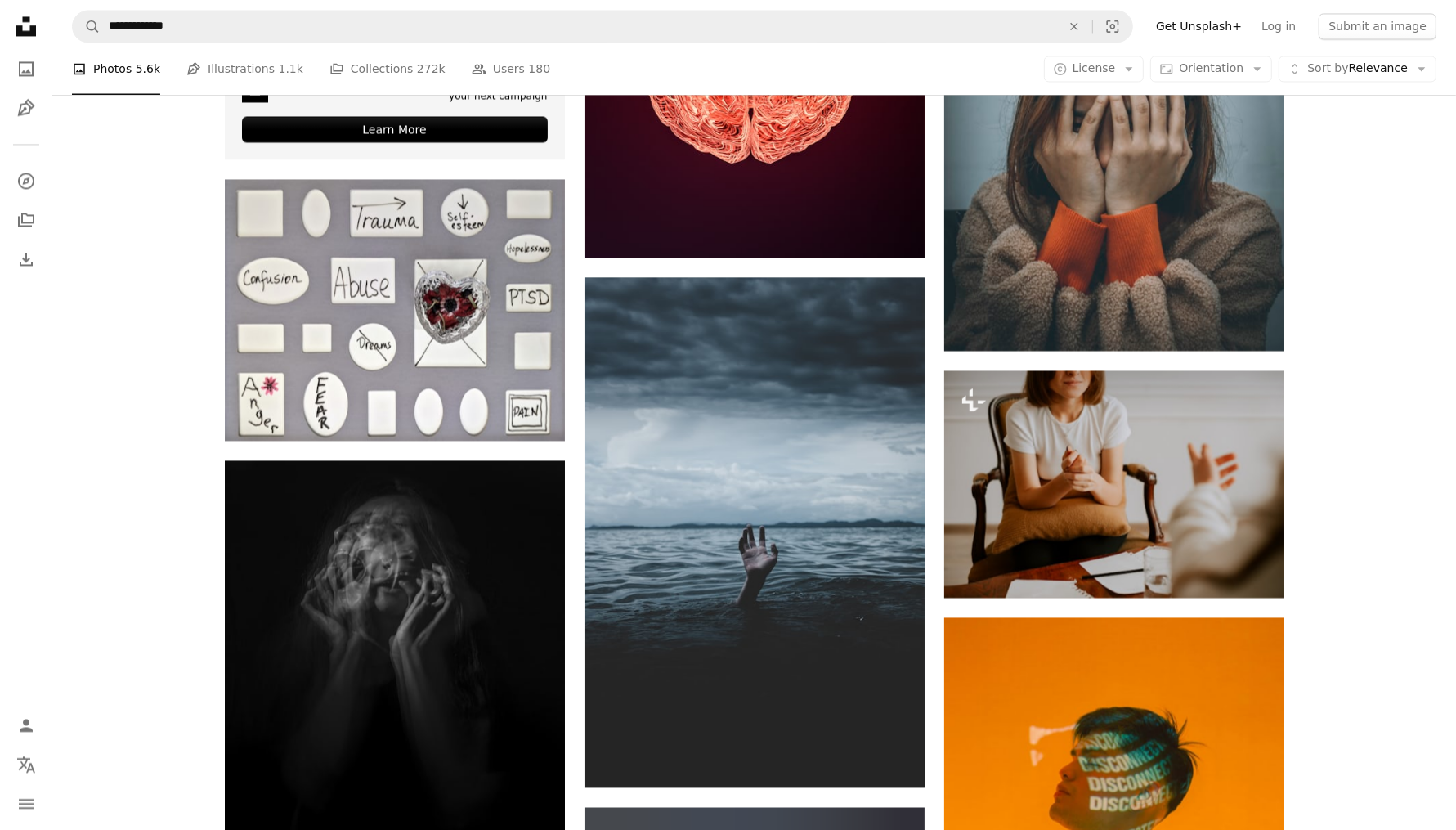
scroll to position [3338, 0]
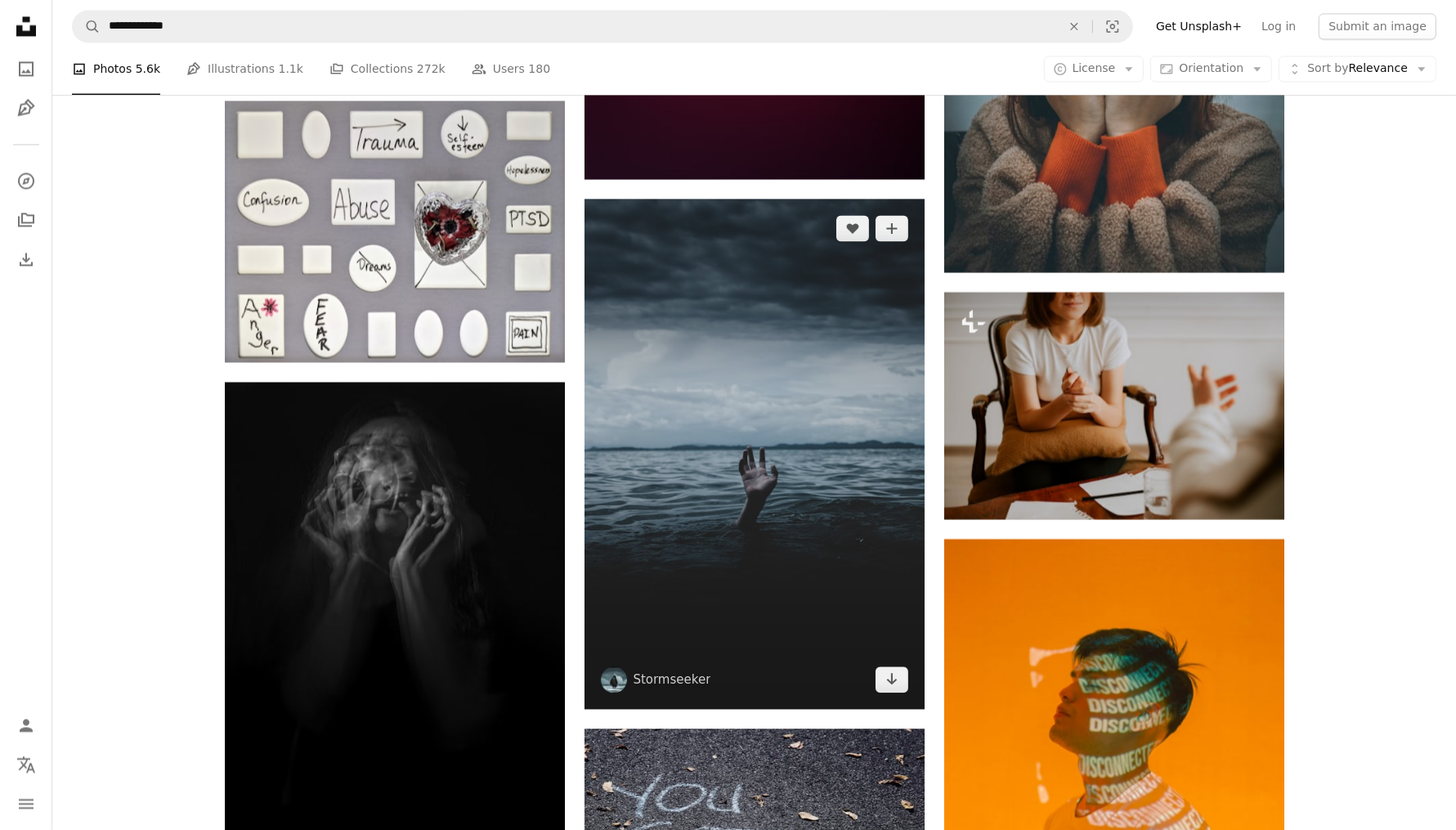
click at [818, 518] on img at bounding box center [755, 454] width 340 height 511
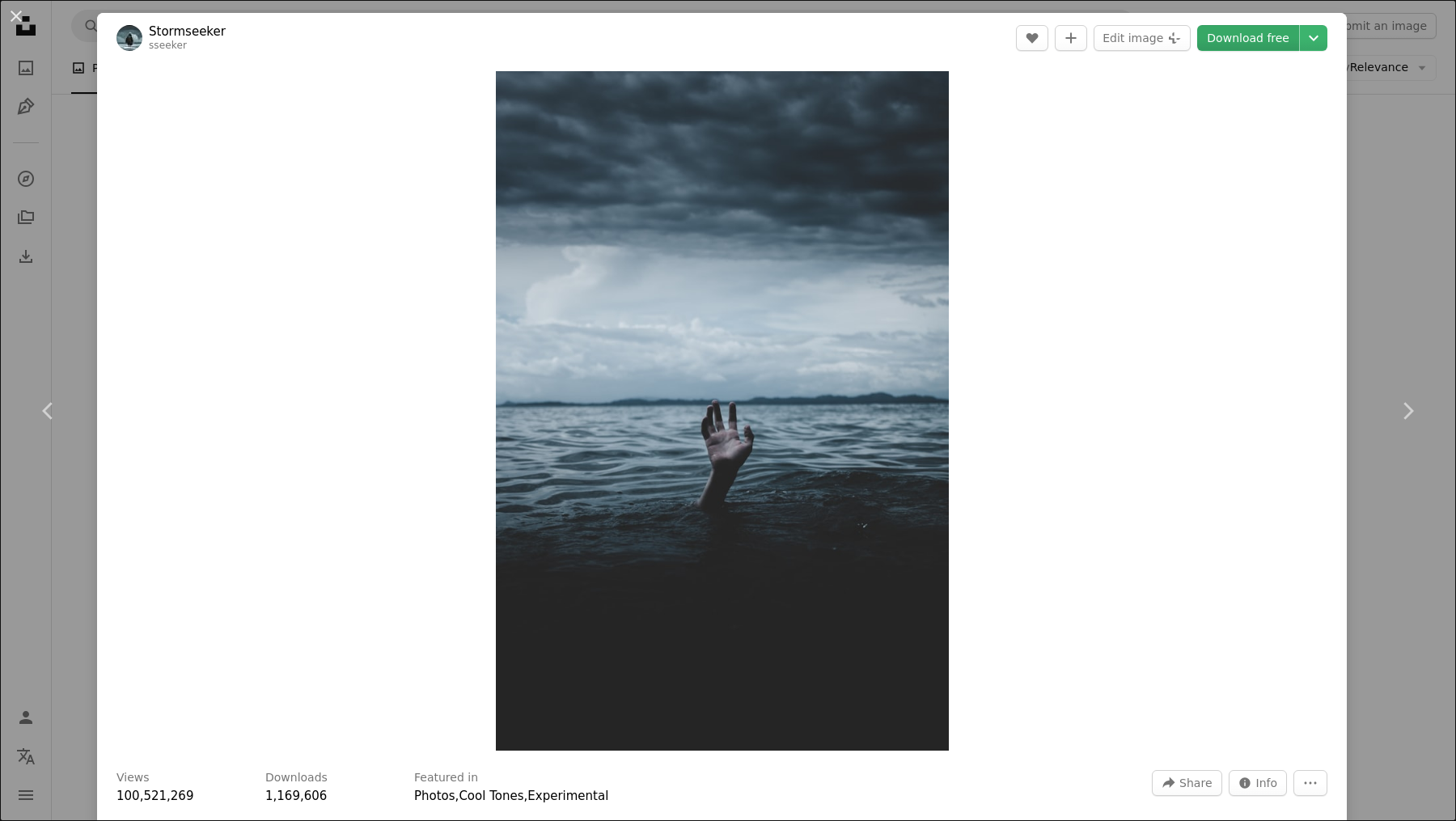
click at [1236, 40] on link "Download free" at bounding box center [1249, 37] width 102 height 26
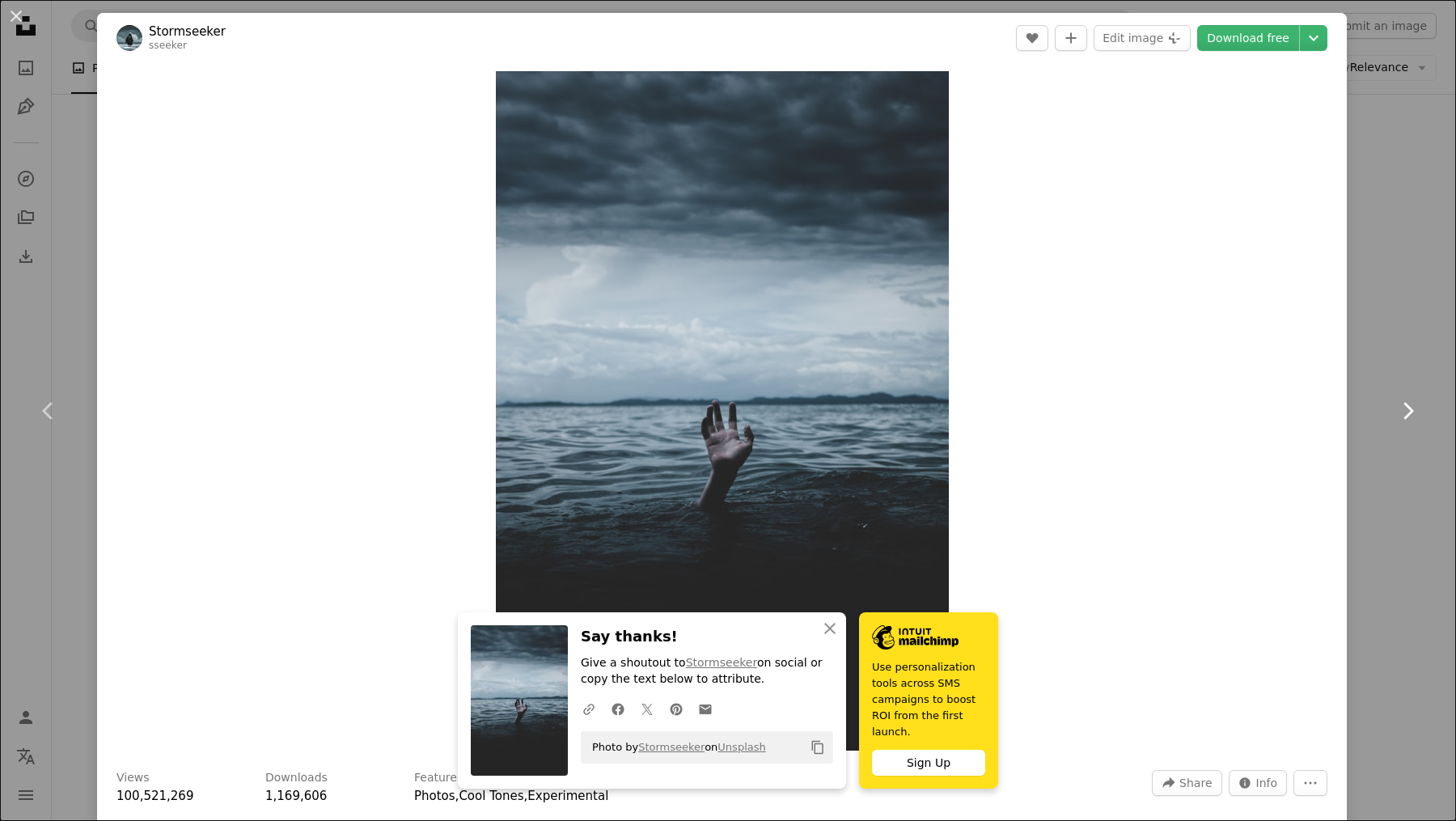
click at [1398, 412] on icon "Chevron right" at bounding box center [1407, 410] width 26 height 26
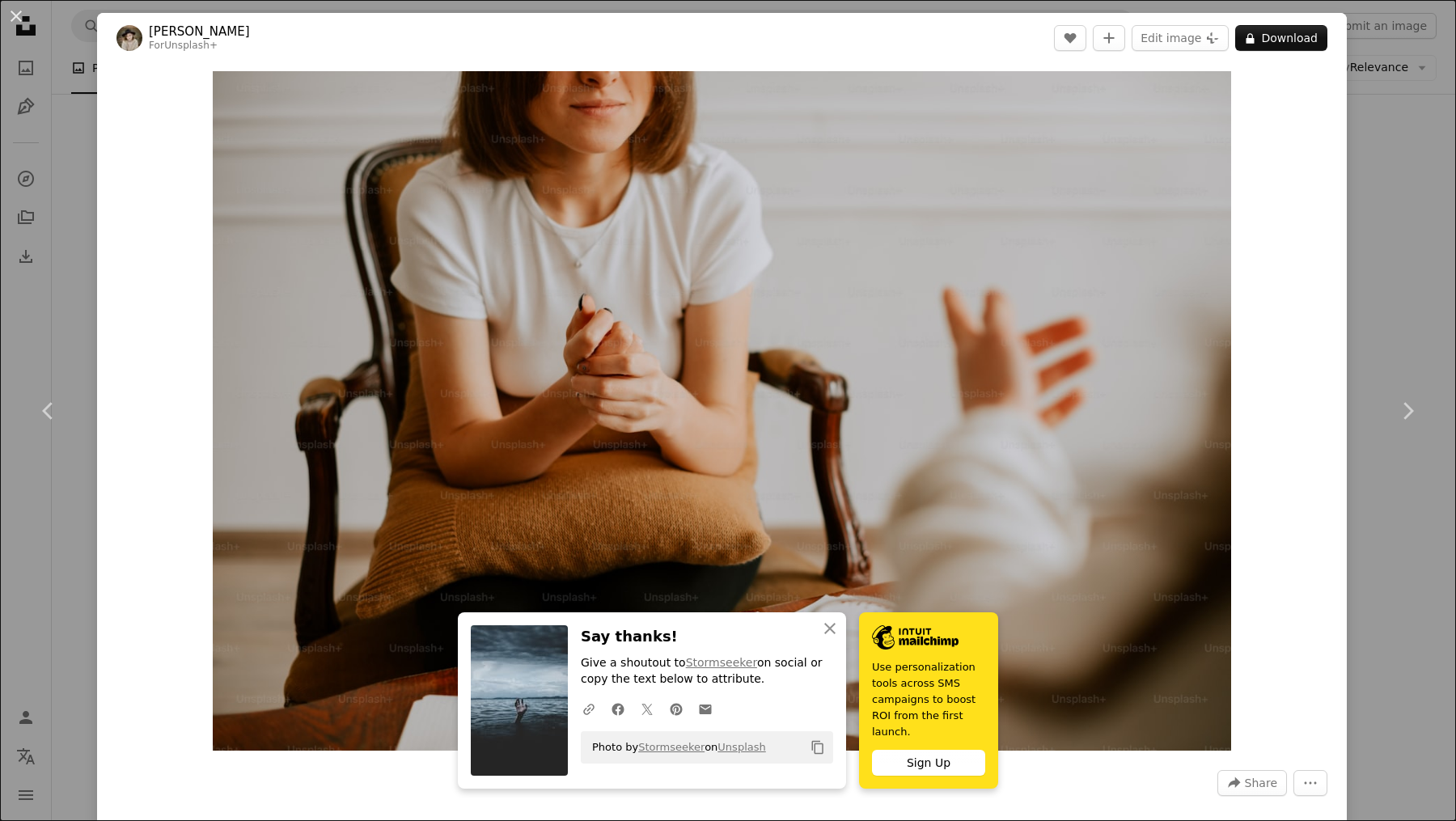
click at [1354, 535] on div "An X shape Chevron left Chevron right [PERSON_NAME] For Unsplash+ A heart A plu…" at bounding box center [728, 410] width 1456 height 821
